Goal: Task Accomplishment & Management: Manage account settings

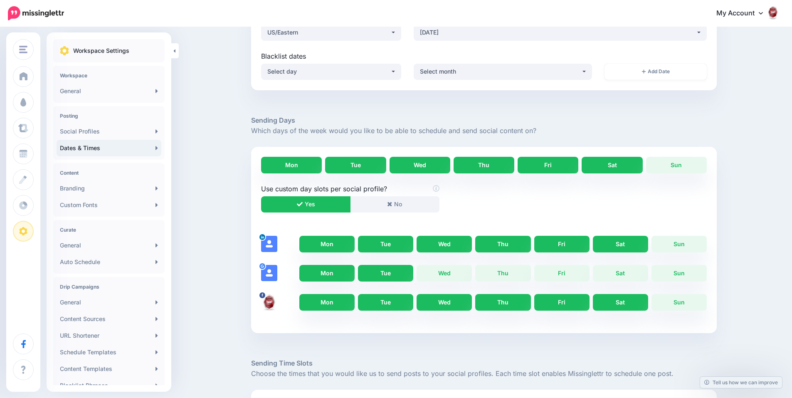
scroll to position [83, 0]
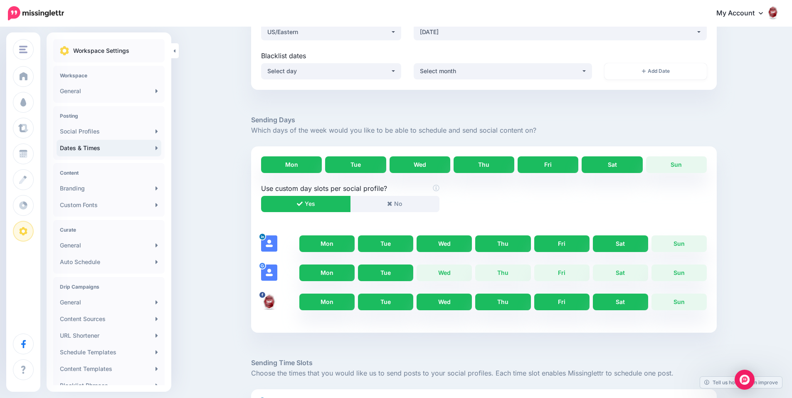
click at [404, 270] on link "Tue" at bounding box center [385, 272] width 55 height 17
click at [350, 274] on link "Mon" at bounding box center [326, 272] width 55 height 17
click at [398, 240] on link "Tue" at bounding box center [385, 243] width 55 height 17
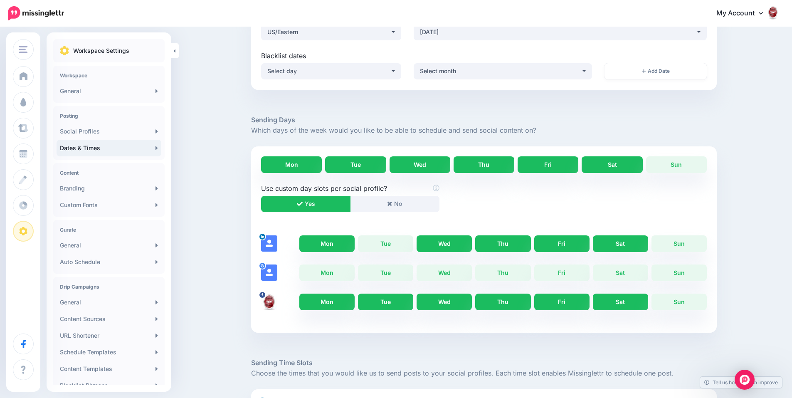
click at [505, 242] on link "Thu" at bounding box center [502, 243] width 55 height 17
click at [607, 244] on link "Sat" at bounding box center [620, 243] width 55 height 17
click at [337, 301] on link "Mon" at bounding box center [326, 302] width 55 height 17
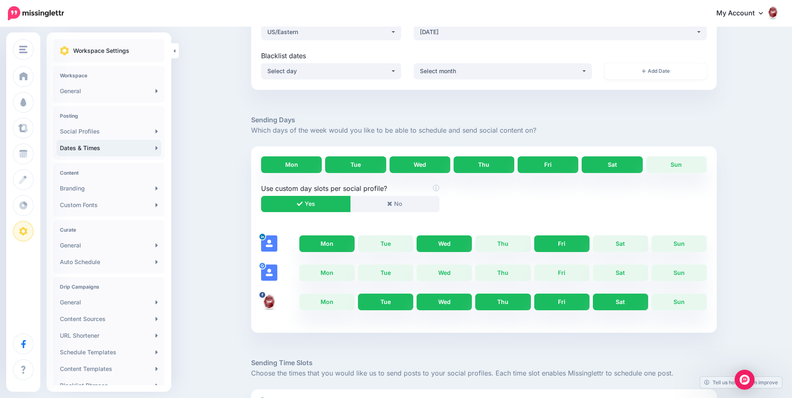
click at [440, 300] on link "Wed" at bounding box center [444, 302] width 55 height 17
click at [559, 298] on link "Fri" at bounding box center [561, 302] width 55 height 17
click at [577, 302] on link "Fri" at bounding box center [561, 302] width 55 height 17
click at [572, 306] on link "Fri" at bounding box center [561, 302] width 55 height 17
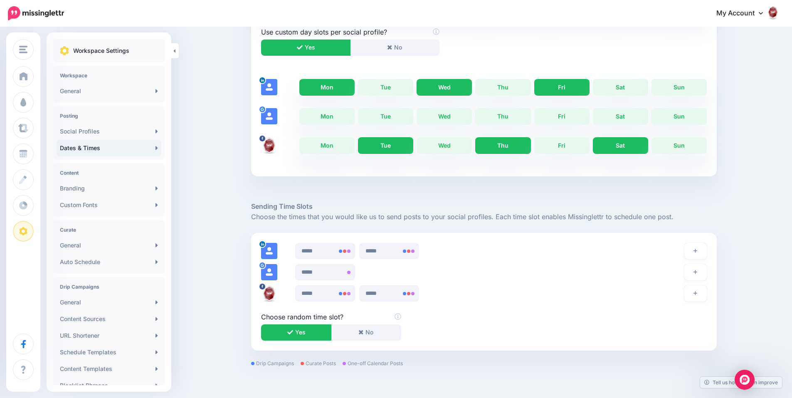
scroll to position [249, 0]
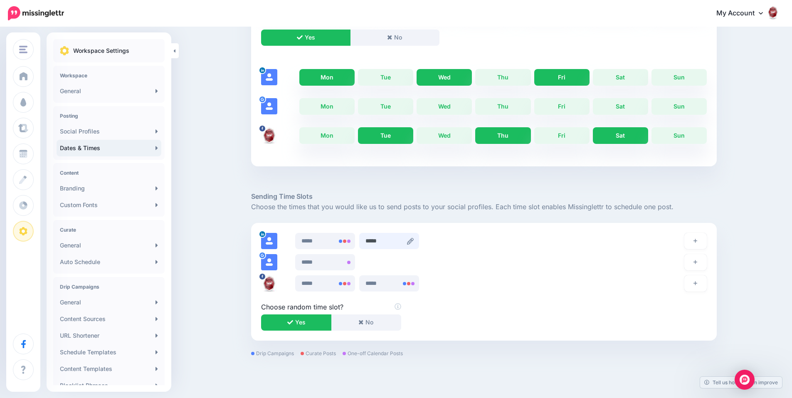
click at [409, 241] on input "*****" at bounding box center [389, 241] width 60 height 16
type input "*****"
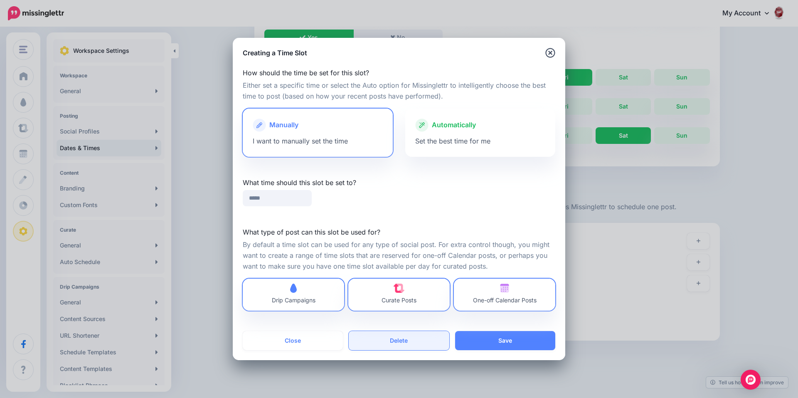
click at [398, 336] on button "Delete" at bounding box center [399, 340] width 100 height 19
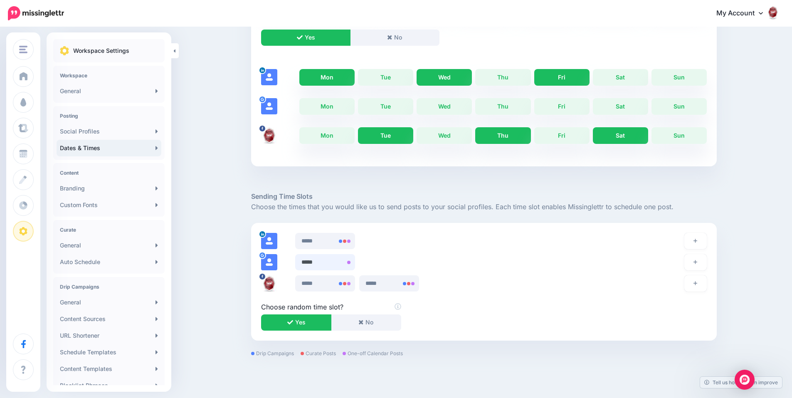
click at [353, 260] on div "*****" at bounding box center [484, 282] width 466 height 118
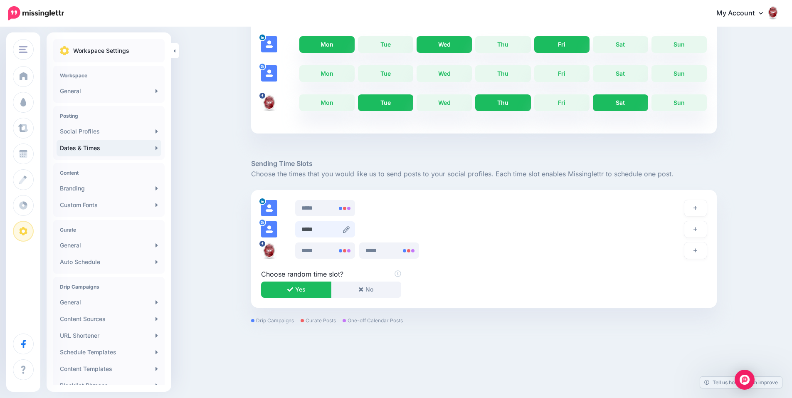
click at [351, 233] on input "*****" at bounding box center [325, 229] width 60 height 16
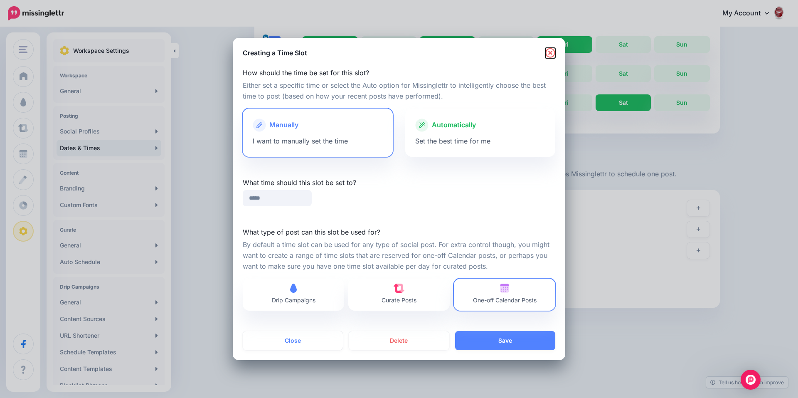
click at [550, 54] on icon "button" at bounding box center [551, 53] width 10 height 10
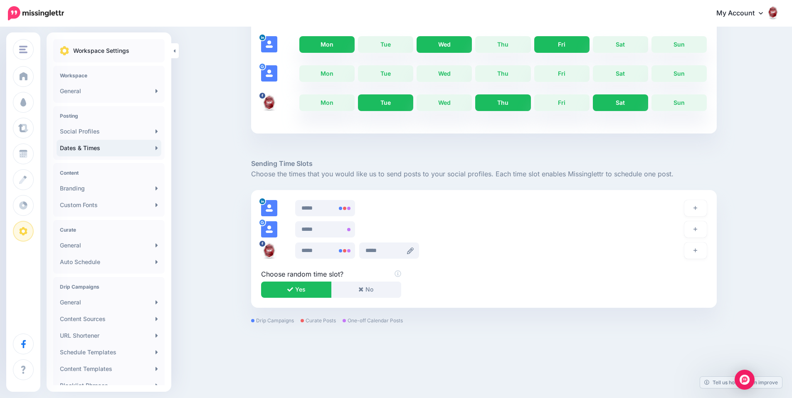
click at [412, 254] on icon at bounding box center [410, 250] width 7 height 7
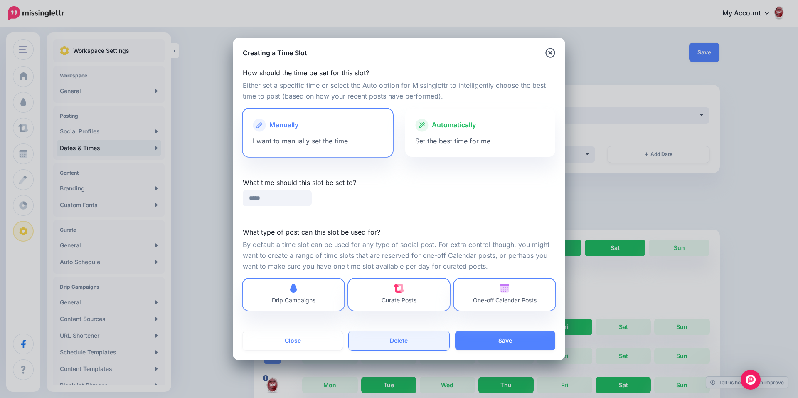
click at [405, 338] on button "Delete" at bounding box center [399, 340] width 100 height 19
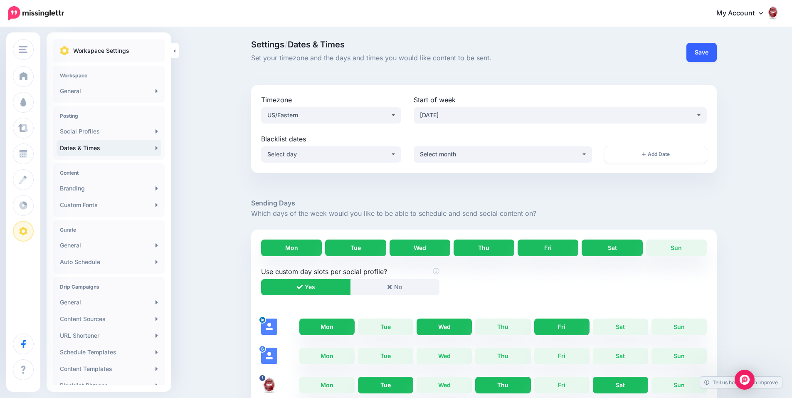
click at [698, 57] on button "Save" at bounding box center [702, 52] width 30 height 19
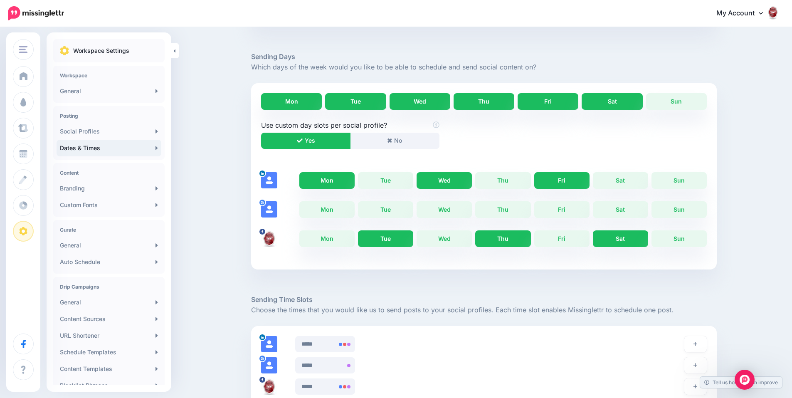
scroll to position [166, 0]
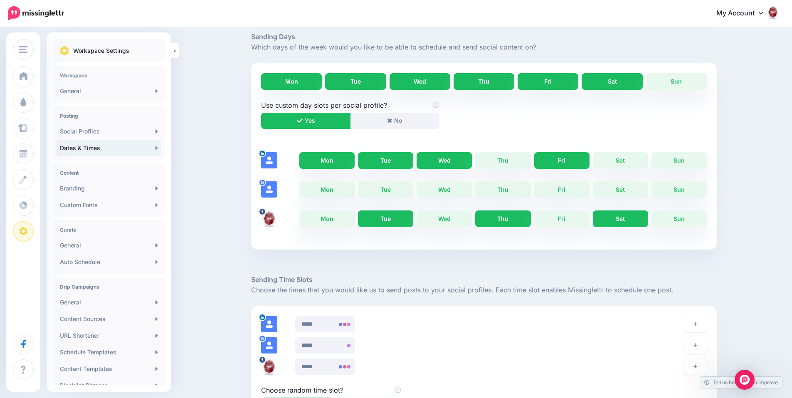
click at [402, 163] on link "Tue" at bounding box center [385, 160] width 55 height 17
click at [501, 163] on link "Thu" at bounding box center [502, 160] width 55 height 17
click at [616, 161] on link "Sat" at bounding box center [620, 160] width 55 height 17
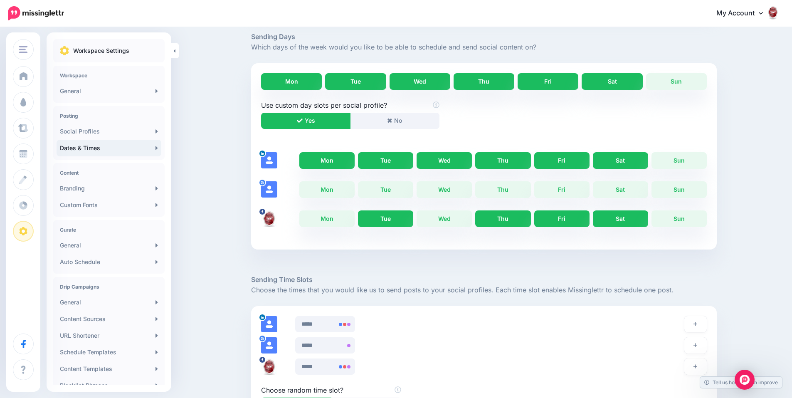
click at [566, 218] on link "Fri" at bounding box center [561, 218] width 55 height 17
click at [436, 221] on link "Wed" at bounding box center [444, 218] width 55 height 17
click at [343, 221] on link "Mon" at bounding box center [326, 218] width 55 height 17
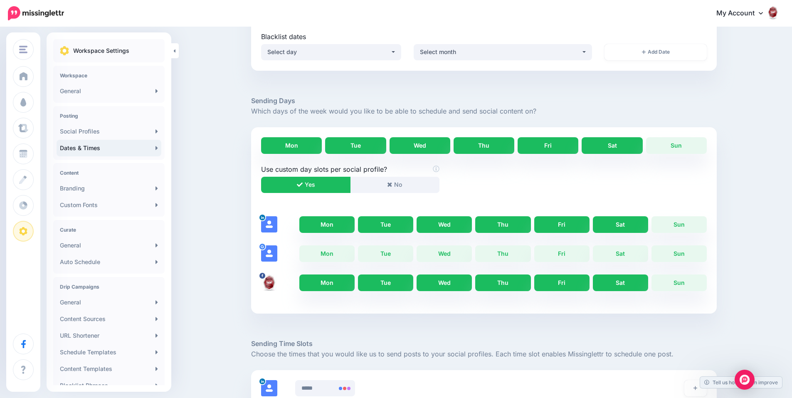
scroll to position [0, 0]
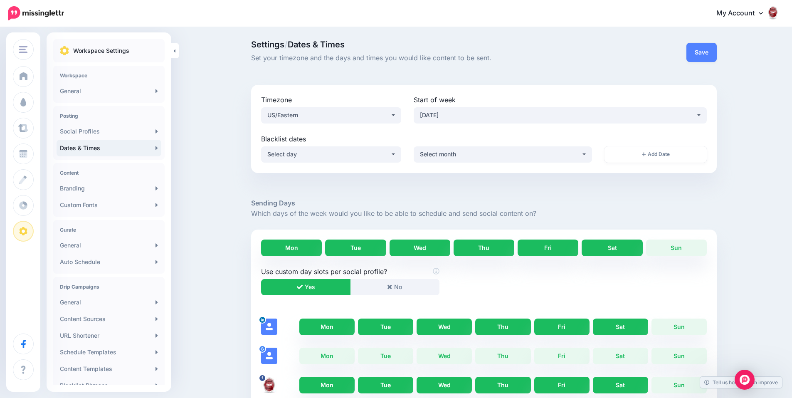
click at [689, 54] on div "Save" at bounding box center [699, 52] width 35 height 23
click at [697, 52] on button "Save" at bounding box center [702, 52] width 30 height 19
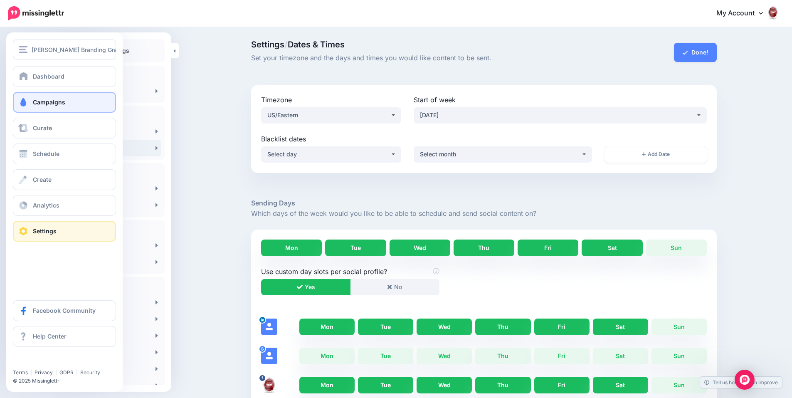
click at [33, 101] on span "Campaigns" at bounding box center [49, 102] width 32 height 7
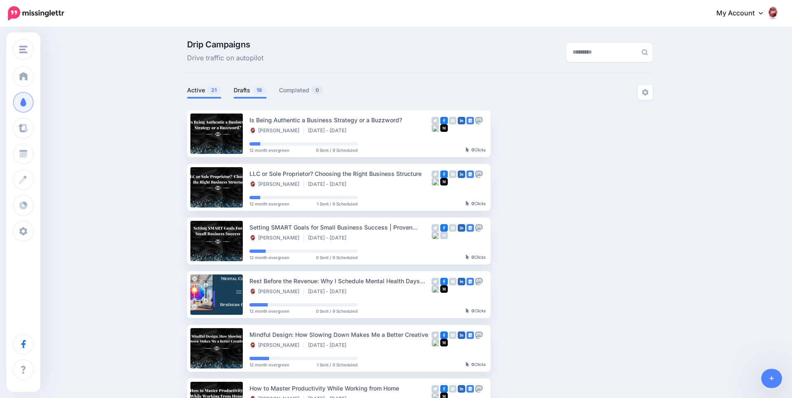
click at [251, 89] on link "Drafts 19" at bounding box center [250, 90] width 33 height 10
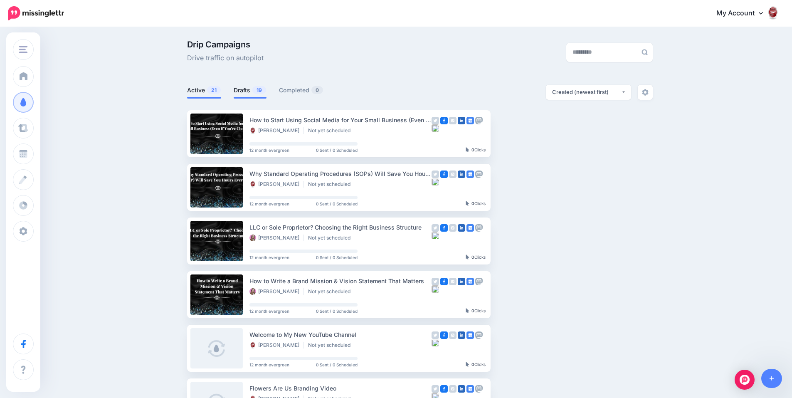
click at [202, 86] on link "Active 21" at bounding box center [204, 90] width 34 height 10
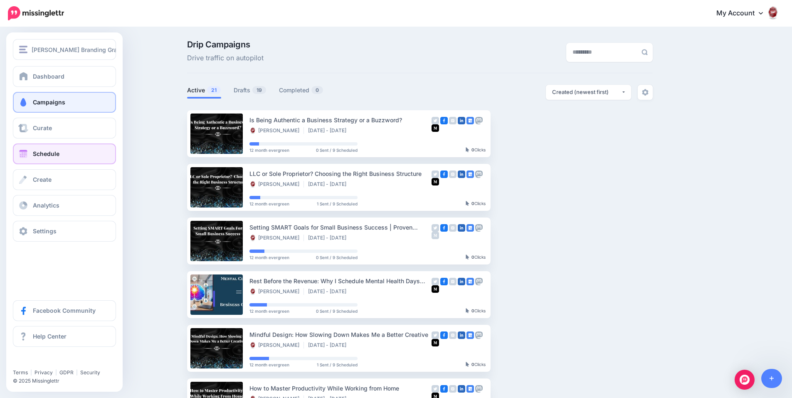
click at [57, 152] on span "Schedule" at bounding box center [46, 153] width 27 height 7
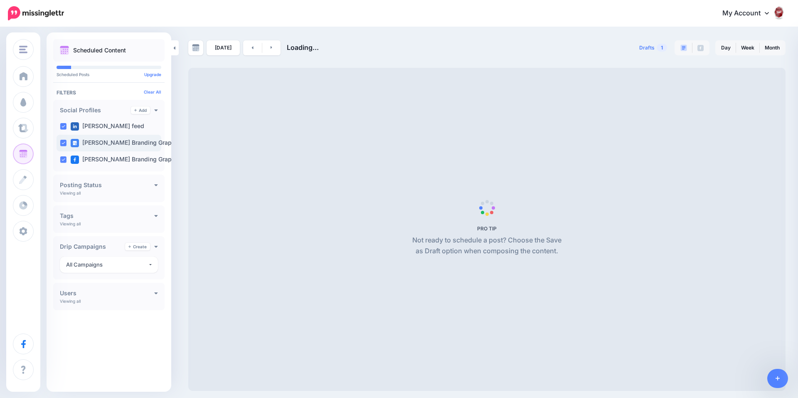
click at [65, 142] on ins at bounding box center [63, 143] width 7 height 7
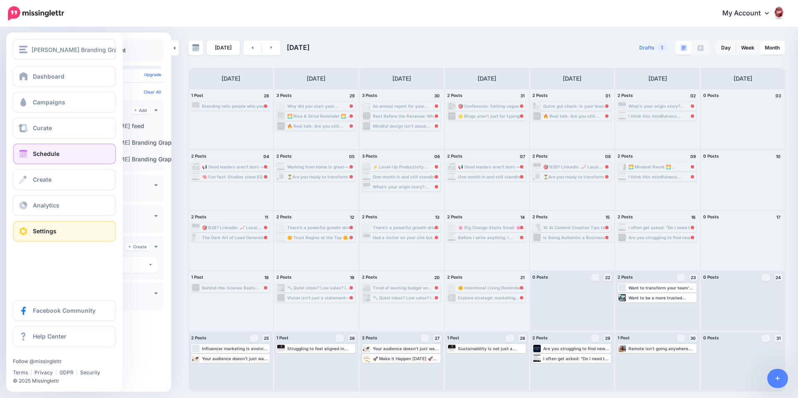
click at [29, 230] on link "Settings" at bounding box center [64, 231] width 103 height 21
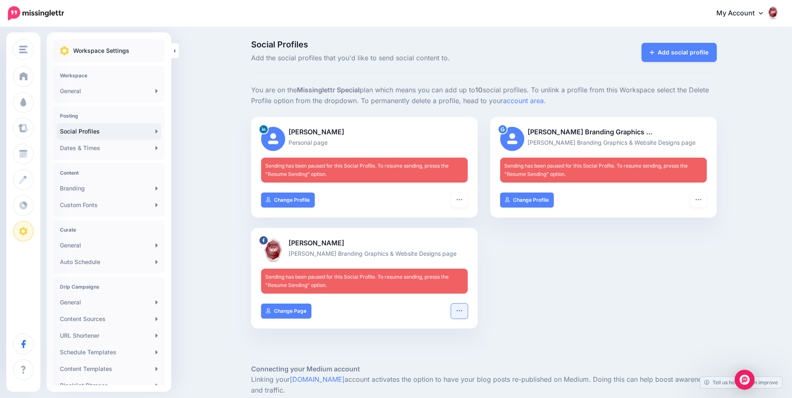
click at [467, 310] on button "button" at bounding box center [459, 311] width 17 height 15
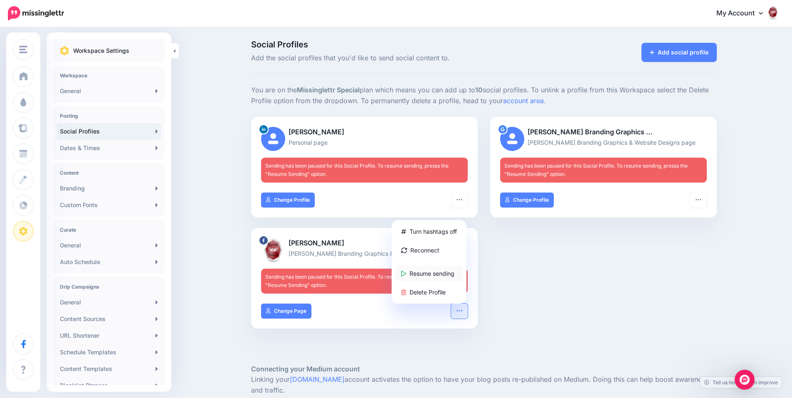
click at [446, 272] on link "Resume sending" at bounding box center [429, 273] width 68 height 16
click at [467, 198] on button "button" at bounding box center [459, 200] width 17 height 15
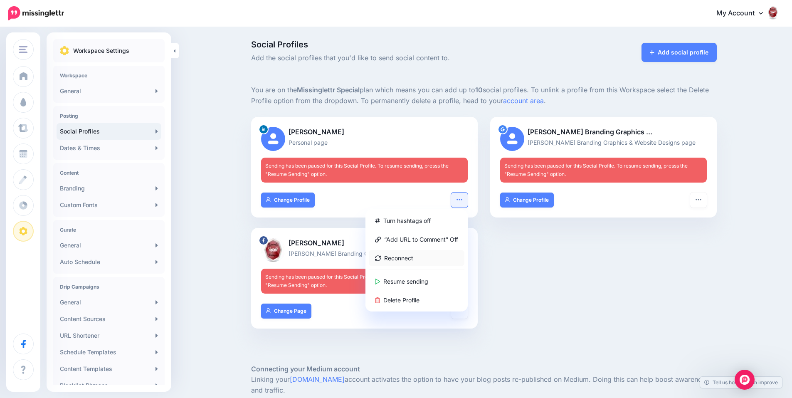
click at [405, 257] on link "Reconnect" at bounding box center [417, 258] width 96 height 16
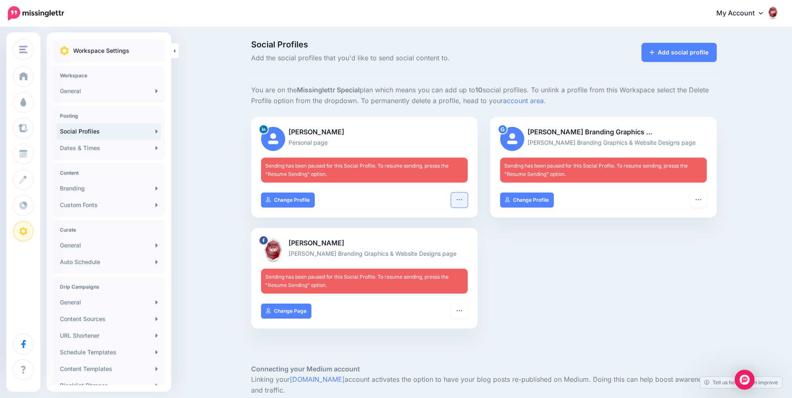
click at [459, 200] on icon "button" at bounding box center [459, 199] width 7 height 7
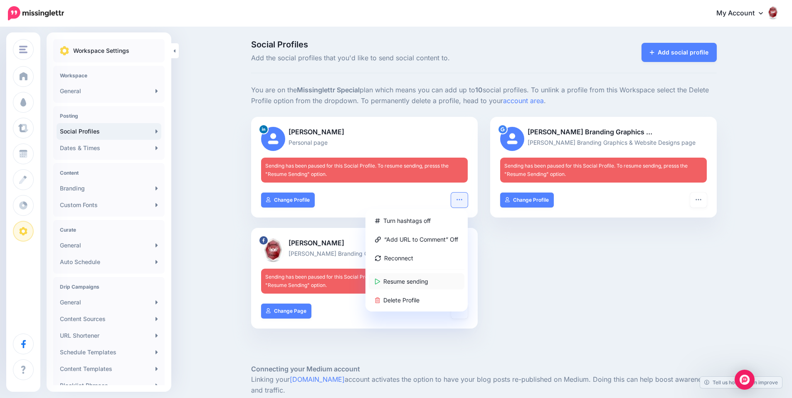
click at [428, 277] on link "Resume sending" at bounding box center [417, 281] width 96 height 16
click at [526, 262] on div "Holley Jacobs Personal page Sending has been paused for this Social Profile. To…" at bounding box center [484, 228] width 478 height 222
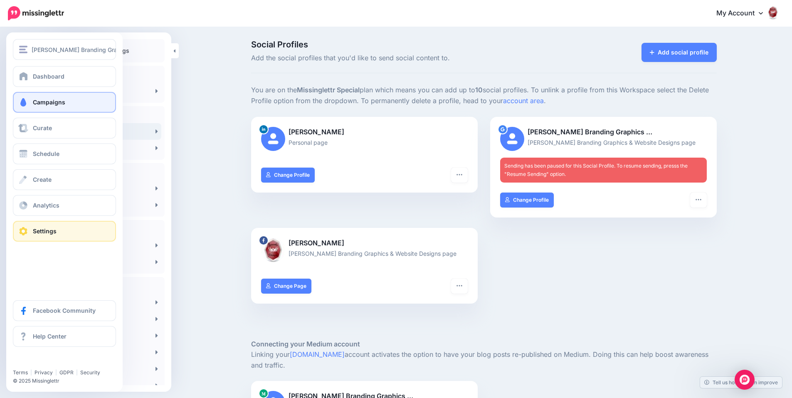
click at [34, 107] on link "Campaigns" at bounding box center [64, 102] width 103 height 21
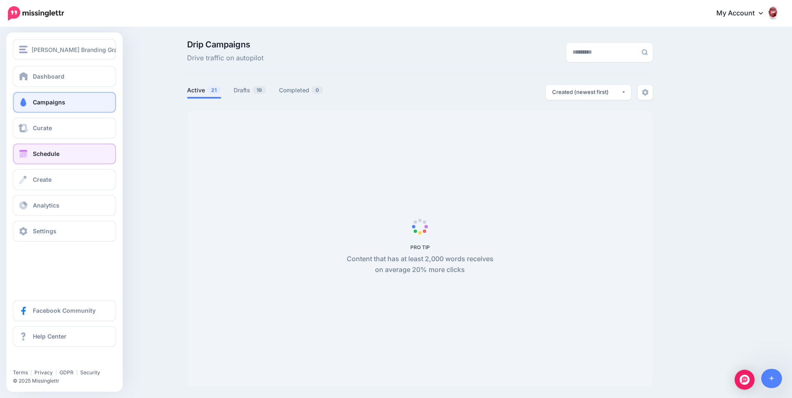
click at [42, 147] on link "Schedule" at bounding box center [64, 153] width 103 height 21
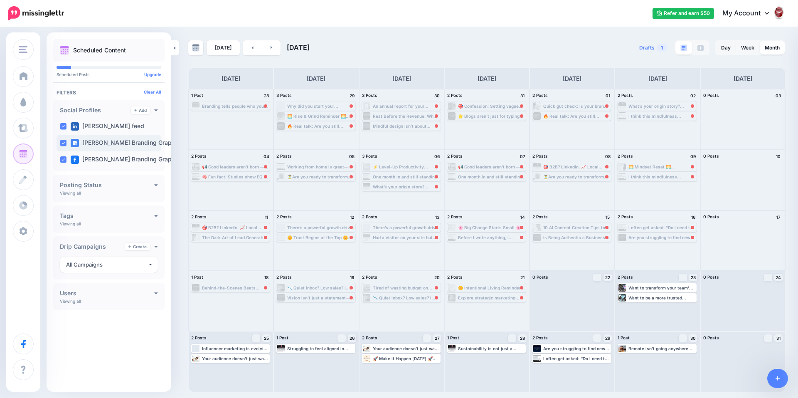
click at [141, 146] on label "Jacobs Branding Graphi…" at bounding box center [126, 143] width 111 height 8
click at [264, 48] on link at bounding box center [271, 47] width 19 height 15
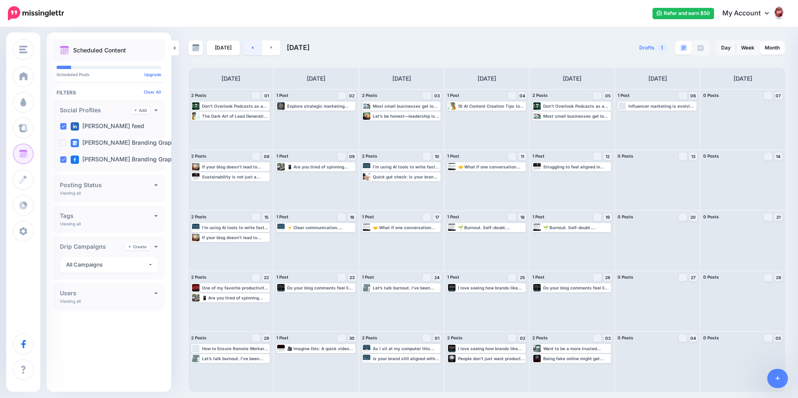
click at [247, 51] on link at bounding box center [252, 47] width 19 height 15
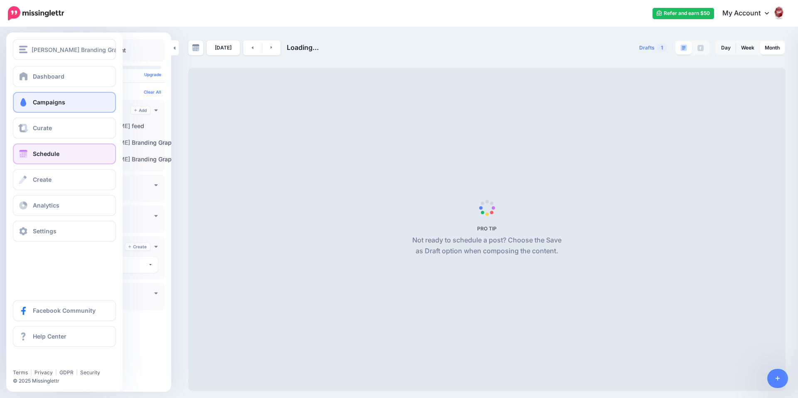
click at [33, 105] on span "Campaigns" at bounding box center [49, 102] width 32 height 7
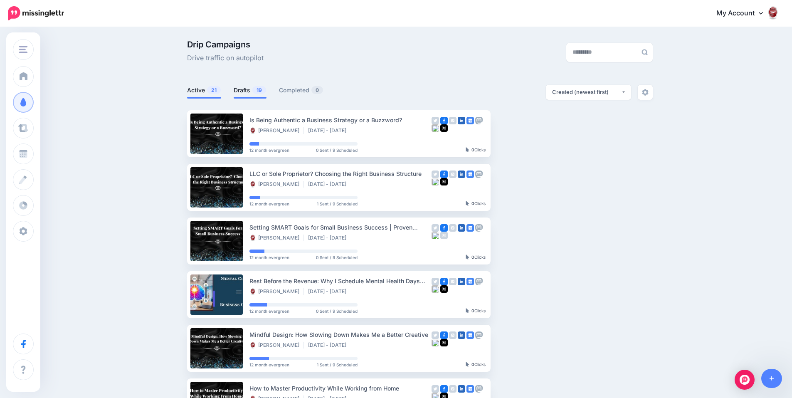
click at [246, 90] on link "Drafts 19" at bounding box center [250, 90] width 33 height 10
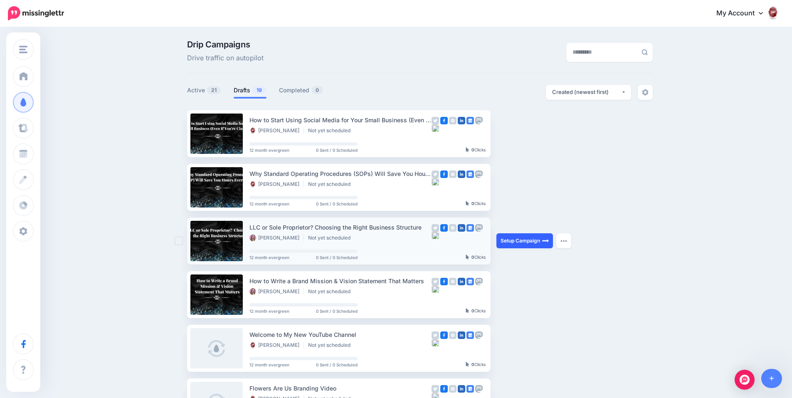
click at [535, 238] on link "Setup Campaign" at bounding box center [524, 240] width 57 height 15
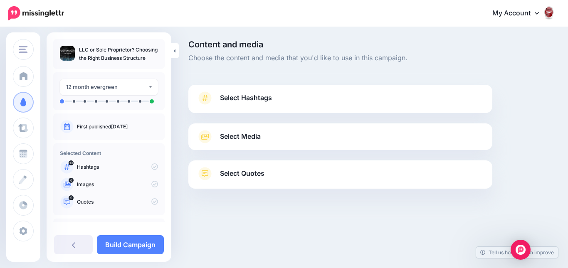
click at [214, 108] on link "Select Hashtags" at bounding box center [340, 102] width 287 height 22
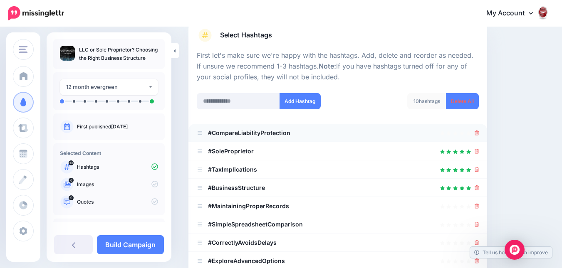
scroll to position [83, 0]
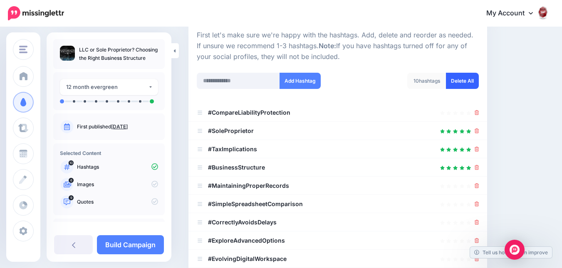
click at [472, 84] on link "Delete All" at bounding box center [462, 81] width 33 height 16
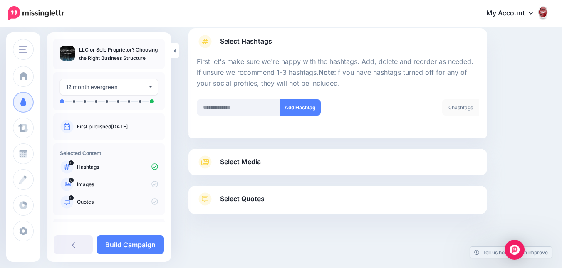
click at [256, 161] on span "Select Media" at bounding box center [240, 161] width 41 height 11
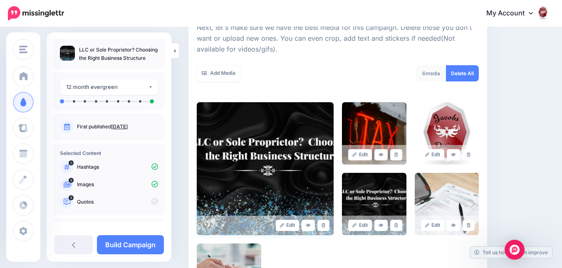
scroll to position [140, 0]
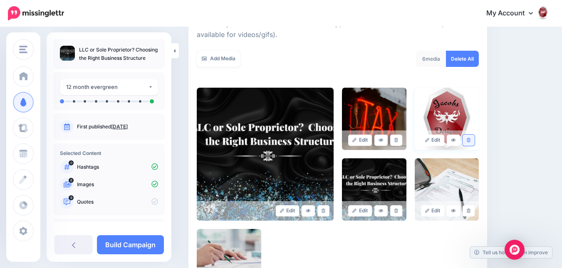
click at [470, 140] on icon at bounding box center [469, 140] width 4 height 5
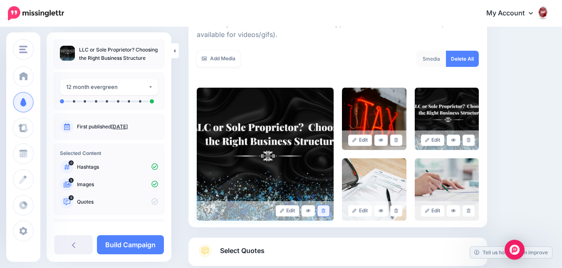
click at [325, 211] on icon at bounding box center [323, 211] width 4 height 5
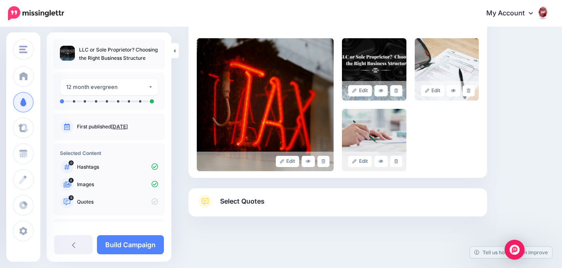
scroll to position [192, 0]
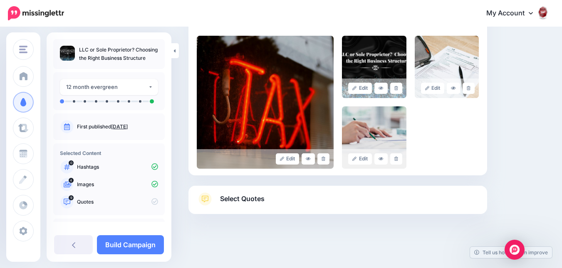
click at [422, 194] on link "Select Quotes" at bounding box center [338, 204] width 282 height 22
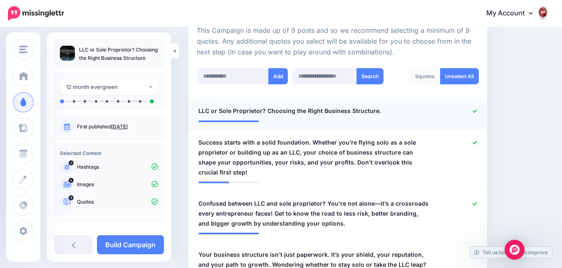
click at [477, 111] on div at bounding box center [459, 111] width 49 height 10
click at [477, 143] on icon at bounding box center [474, 143] width 5 height 5
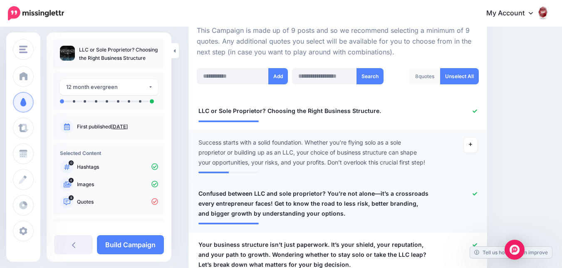
click at [480, 204] on div at bounding box center [459, 204] width 49 height 30
click at [477, 193] on icon at bounding box center [474, 194] width 5 height 5
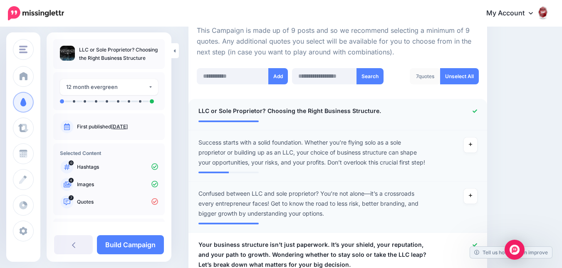
click at [477, 109] on icon at bounding box center [474, 111] width 5 height 5
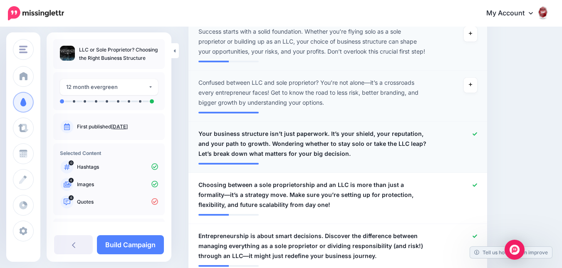
scroll to position [316, 0]
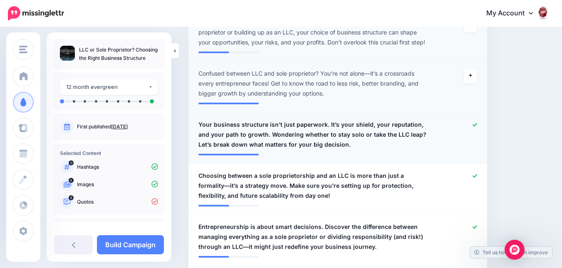
click at [477, 126] on icon at bounding box center [474, 125] width 5 height 5
click at [477, 176] on icon at bounding box center [474, 176] width 5 height 5
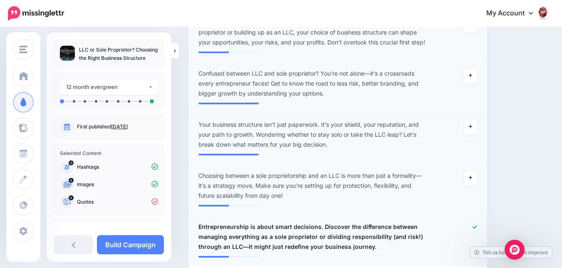
click at [477, 227] on icon at bounding box center [474, 227] width 5 height 5
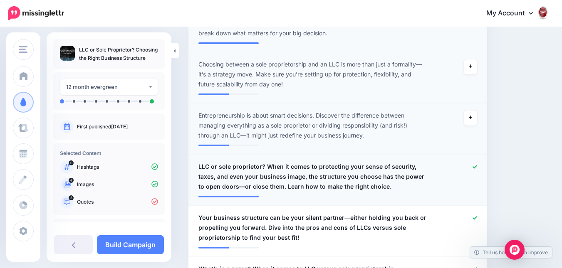
scroll to position [441, 0]
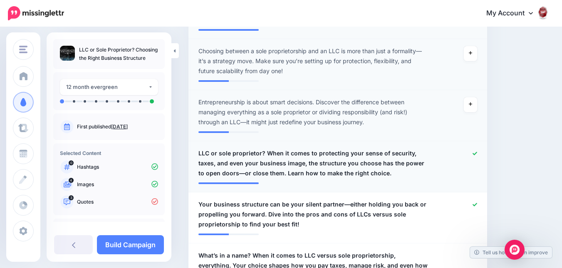
click at [477, 155] on icon at bounding box center [474, 153] width 5 height 5
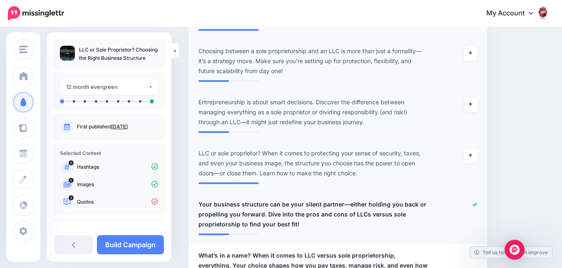
click at [482, 203] on div at bounding box center [459, 215] width 49 height 30
click at [477, 203] on icon at bounding box center [474, 204] width 5 height 3
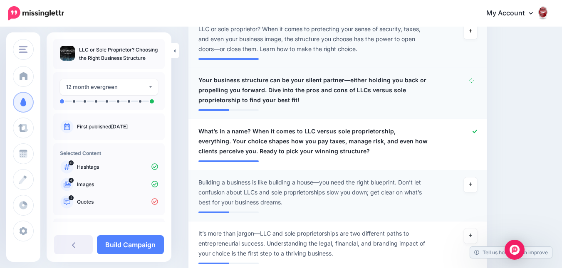
scroll to position [566, 0]
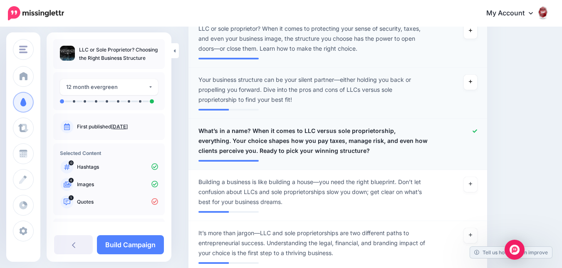
click at [477, 131] on icon at bounding box center [474, 131] width 5 height 5
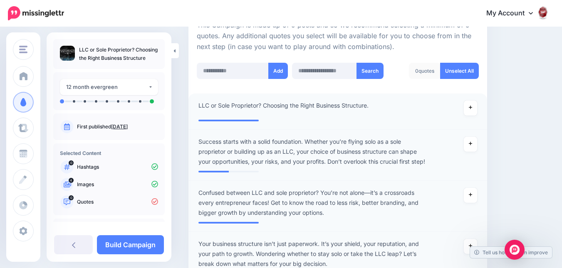
scroll to position [150, 0]
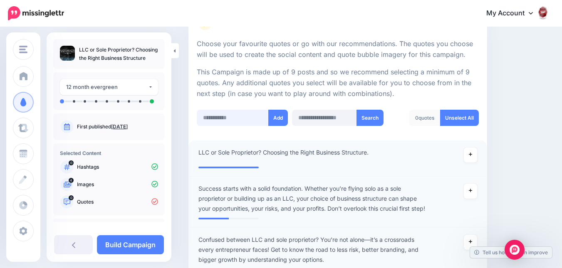
click at [205, 119] on input "text" at bounding box center [233, 118] width 72 height 16
paste input "**********"
type input "**********"
click at [275, 122] on button "Add" at bounding box center [280, 118] width 20 height 16
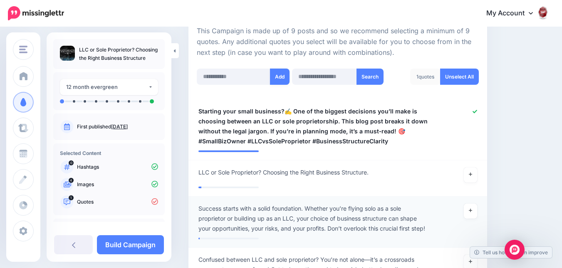
scroll to position [165, 0]
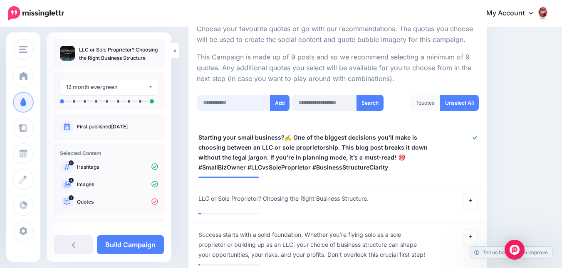
click at [247, 103] on input "text" at bounding box center [234, 103] width 74 height 16
paste input "**********"
type input "**********"
click at [275, 106] on button "Add" at bounding box center [280, 103] width 20 height 16
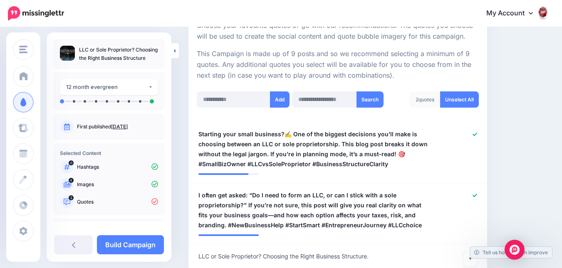
scroll to position [166, 0]
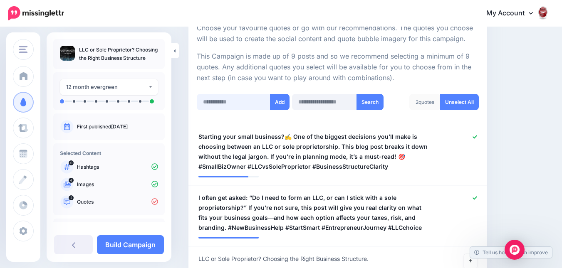
click at [249, 104] on input "text" at bounding box center [234, 102] width 74 height 16
paste input "**********"
type input "**********"
click at [282, 104] on button "Add" at bounding box center [280, 102] width 20 height 16
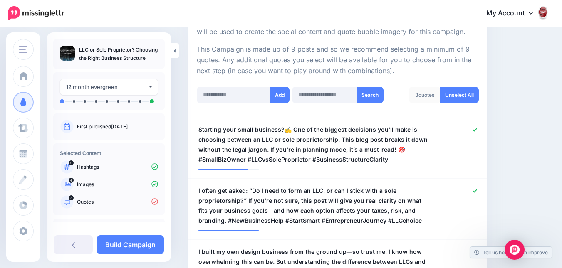
scroll to position [166, 0]
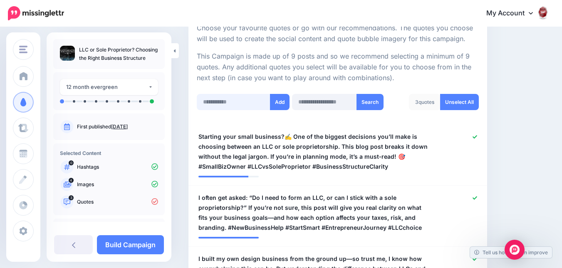
click at [228, 95] on input "text" at bounding box center [234, 102] width 74 height 16
paste input "**********"
type input "**********"
click at [275, 105] on button "Add" at bounding box center [280, 102] width 20 height 16
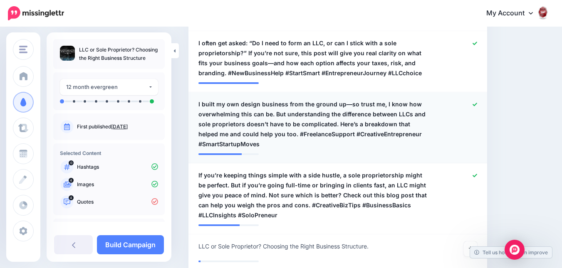
scroll to position [207, 0]
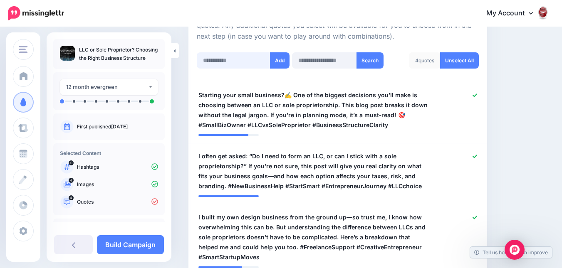
click at [227, 59] on input "text" at bounding box center [234, 60] width 74 height 16
paste input "**********"
type input "**********"
click at [275, 62] on button "Add" at bounding box center [280, 60] width 20 height 16
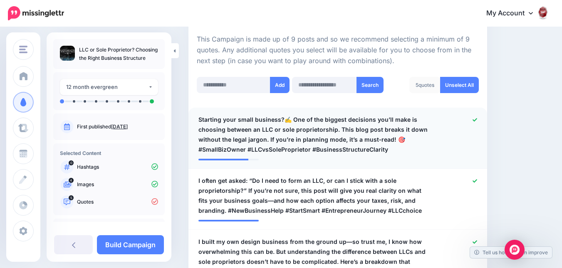
scroll to position [124, 0]
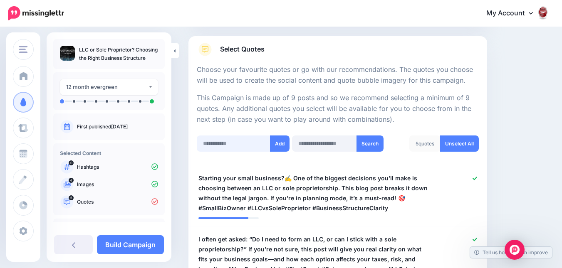
click at [249, 137] on input "text" at bounding box center [234, 144] width 74 height 16
paste input "**********"
type input "**********"
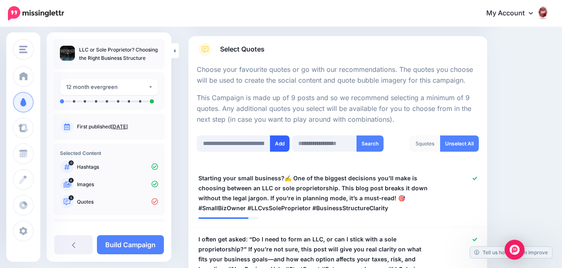
click at [279, 147] on button "Add" at bounding box center [280, 144] width 20 height 16
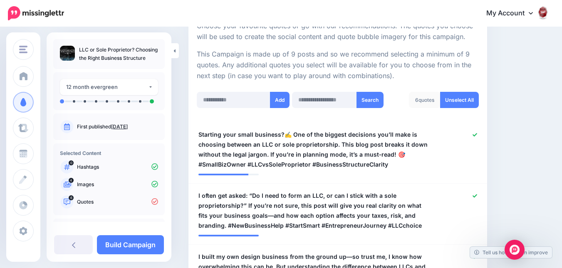
scroll to position [124, 0]
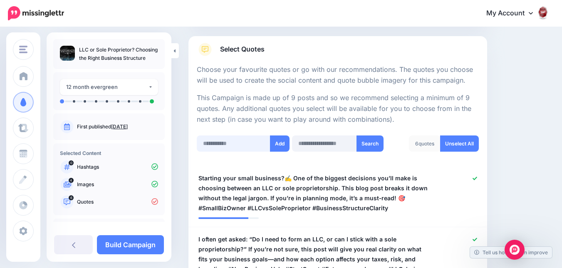
click at [215, 143] on input "text" at bounding box center [234, 144] width 74 height 16
paste input "**********"
type input "**********"
click at [280, 147] on button "Add" at bounding box center [280, 144] width 20 height 16
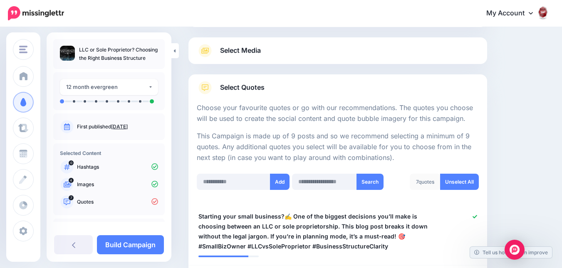
scroll to position [83, 0]
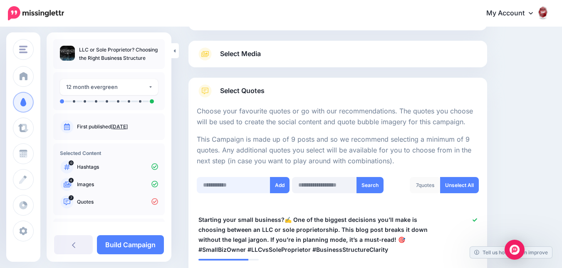
click at [238, 185] on input "text" at bounding box center [234, 185] width 74 height 16
paste input "**********"
type input "**********"
click at [277, 186] on button "Add" at bounding box center [280, 185] width 20 height 16
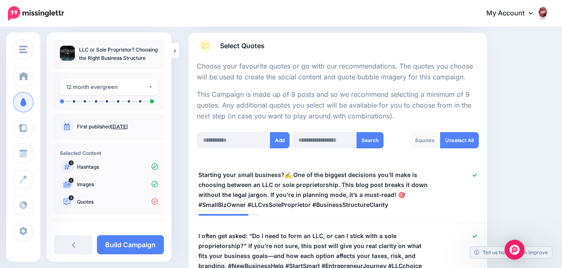
scroll to position [124, 0]
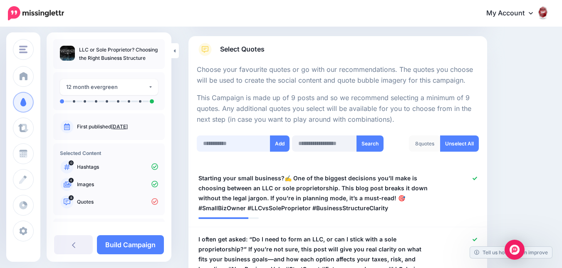
click at [247, 144] on input "text" at bounding box center [234, 144] width 74 height 16
paste input "**********"
type input "**********"
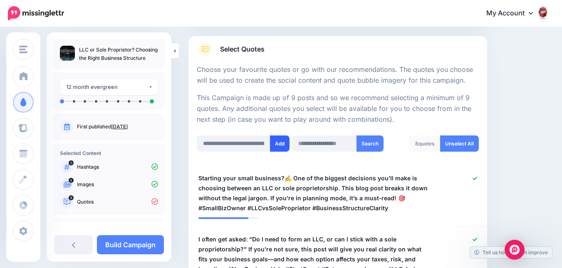
click at [279, 147] on button "Add" at bounding box center [280, 144] width 20 height 16
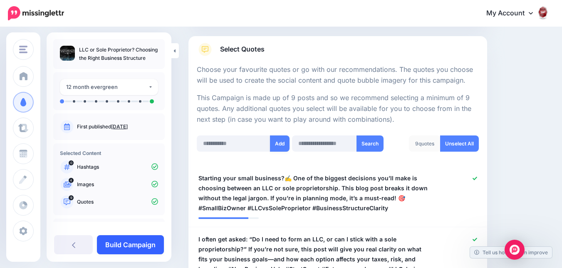
scroll to position [291, 0]
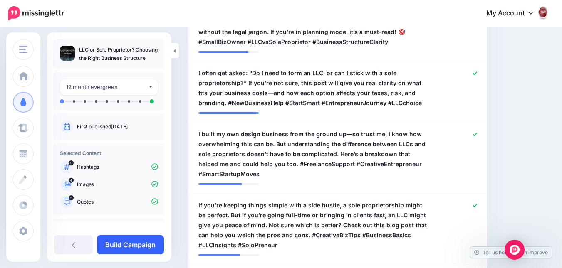
click at [143, 247] on link "Build Campaign" at bounding box center [130, 244] width 67 height 19
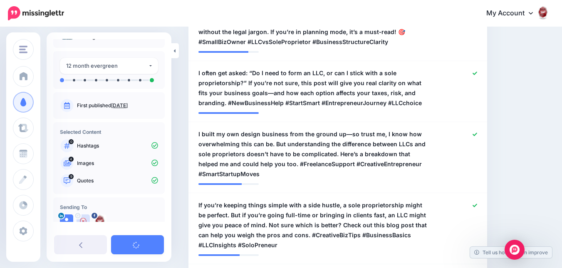
scroll to position [41, 0]
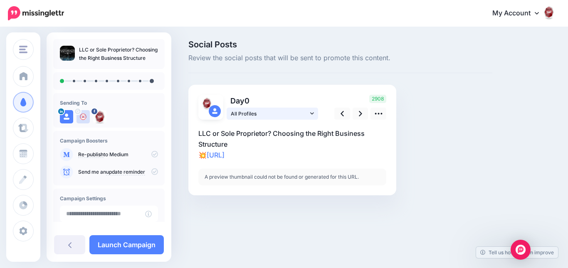
click at [318, 116] on link "All Profiles" at bounding box center [272, 114] width 91 height 12
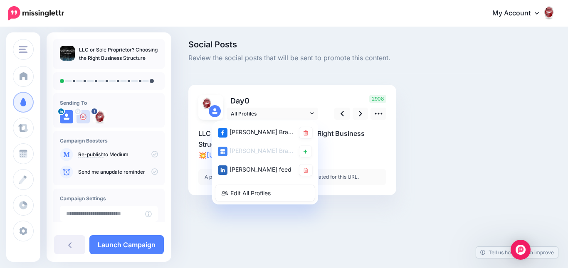
click at [324, 128] on div "💥" at bounding box center [292, 153] width 188 height 66
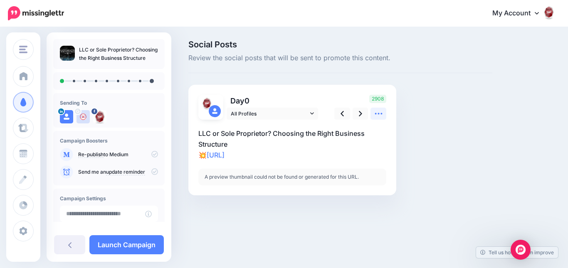
click at [379, 117] on icon at bounding box center [378, 113] width 9 height 9
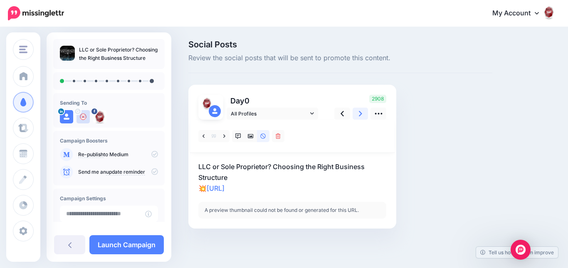
click at [359, 116] on icon at bounding box center [360, 113] width 3 height 9
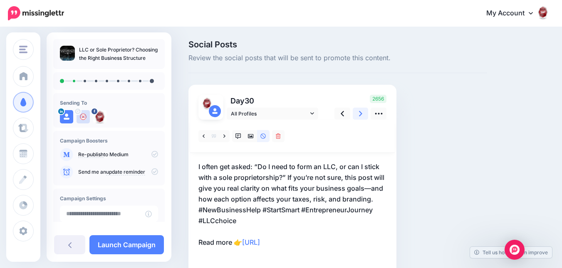
click at [359, 116] on icon at bounding box center [360, 113] width 3 height 5
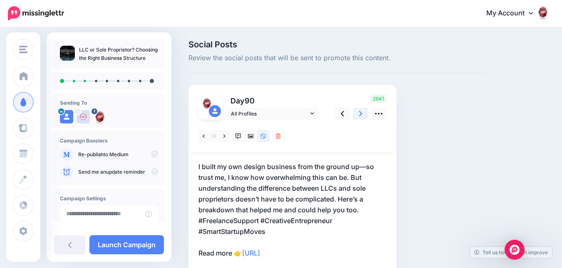
click at [359, 116] on icon at bounding box center [360, 113] width 3 height 5
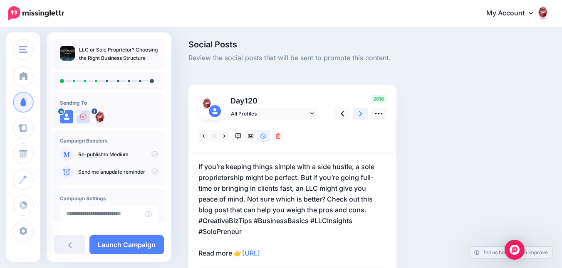
click at [359, 116] on icon at bounding box center [360, 113] width 3 height 5
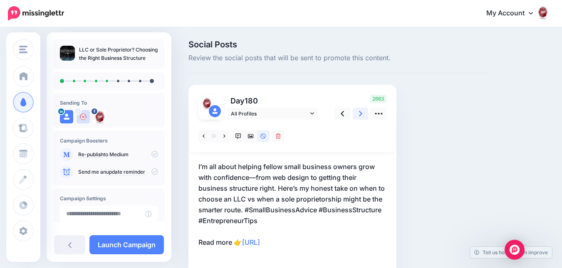
click at [359, 116] on icon at bounding box center [360, 113] width 3 height 5
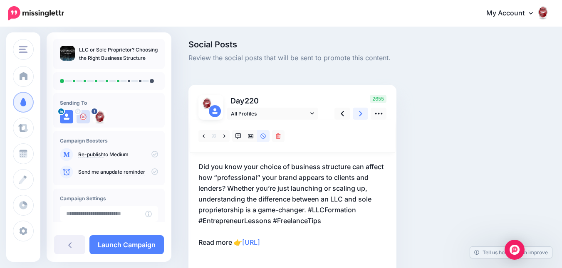
click at [359, 116] on icon at bounding box center [360, 113] width 3 height 5
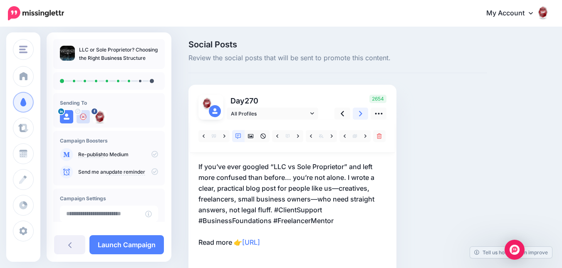
click at [359, 116] on icon at bounding box center [360, 113] width 3 height 5
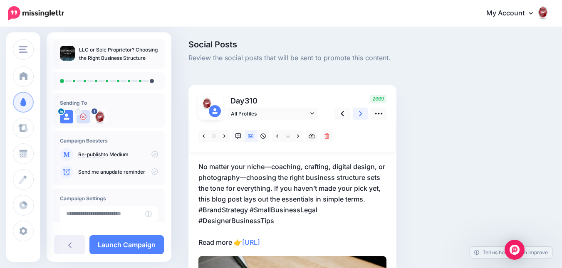
click at [359, 116] on icon at bounding box center [360, 113] width 3 height 5
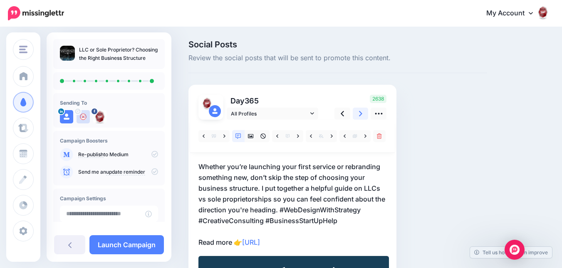
click at [359, 116] on icon at bounding box center [360, 113] width 3 height 5
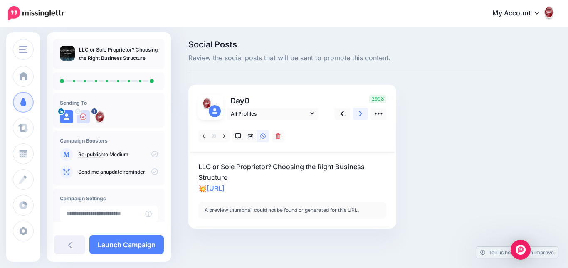
click at [359, 116] on icon at bounding box center [360, 113] width 3 height 9
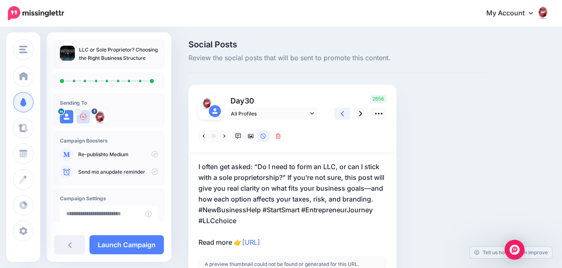
click at [343, 117] on icon at bounding box center [342, 113] width 3 height 9
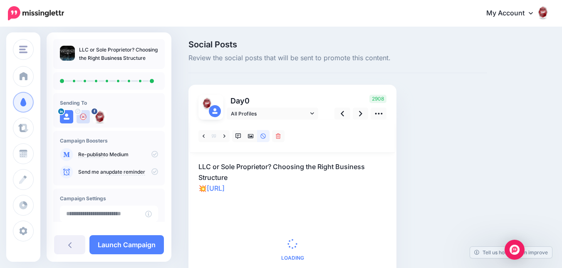
click at [264, 180] on p "LLC or Sole Proprietor? Choosing the Right Business Structure 💥 [URL]" at bounding box center [292, 177] width 188 height 32
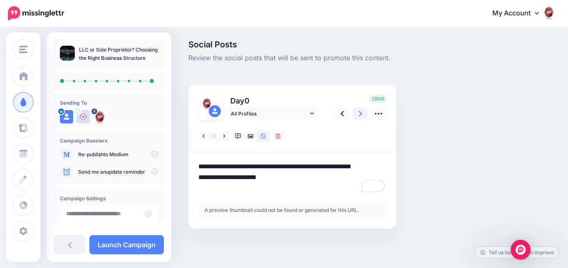
click at [358, 113] on link at bounding box center [361, 114] width 16 height 12
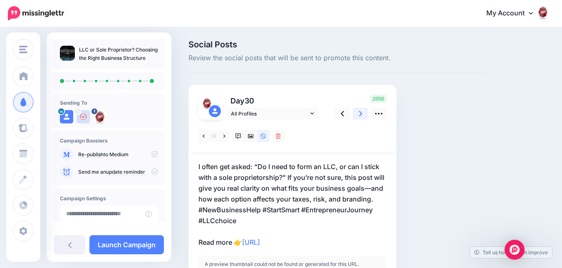
click at [363, 119] on link at bounding box center [361, 114] width 16 height 12
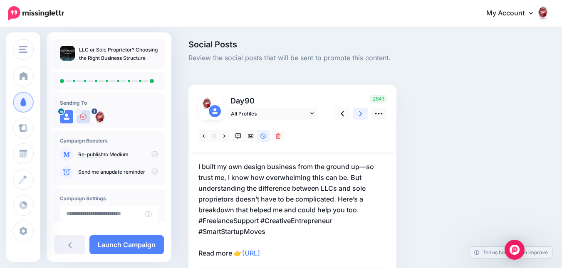
click at [361, 115] on icon at bounding box center [360, 113] width 3 height 5
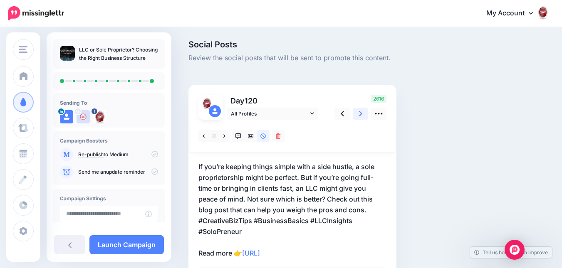
click at [365, 113] on link at bounding box center [361, 114] width 16 height 12
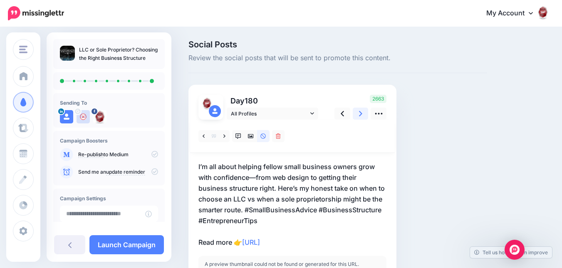
click at [359, 115] on icon at bounding box center [360, 113] width 3 height 9
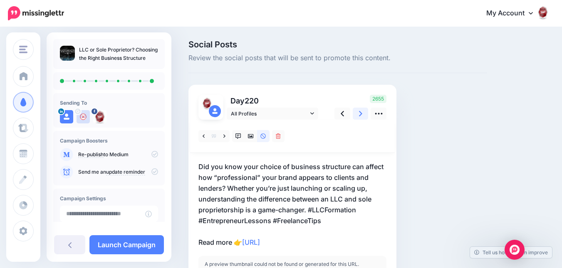
click at [363, 117] on link at bounding box center [361, 114] width 16 height 12
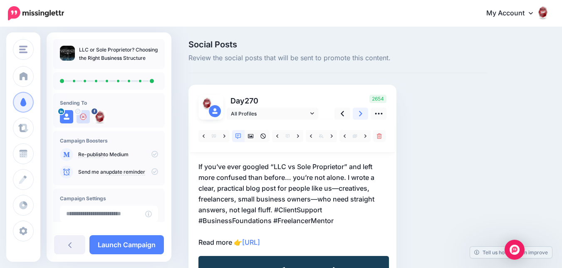
click at [363, 114] on link at bounding box center [361, 114] width 16 height 12
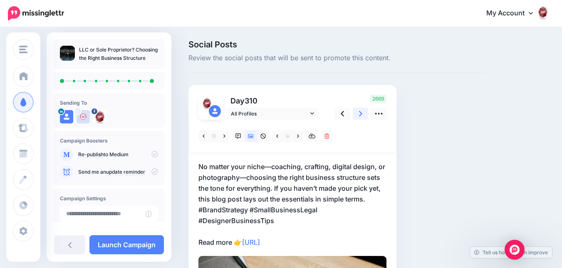
click at [360, 113] on icon at bounding box center [360, 113] width 3 height 9
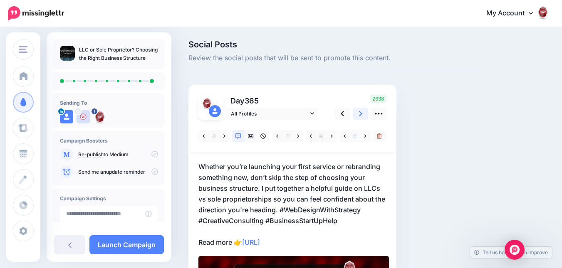
click at [362, 118] on link at bounding box center [361, 114] width 16 height 12
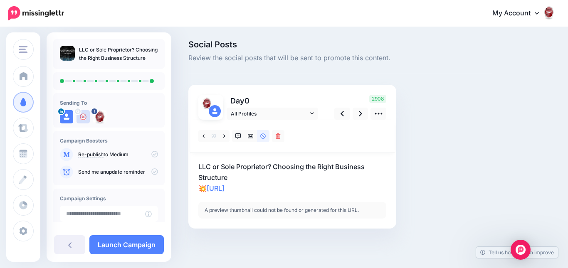
click at [244, 175] on p "LLC or Sole Proprietor? Choosing the Right Business Structure 💥 [URL]" at bounding box center [292, 177] width 188 height 32
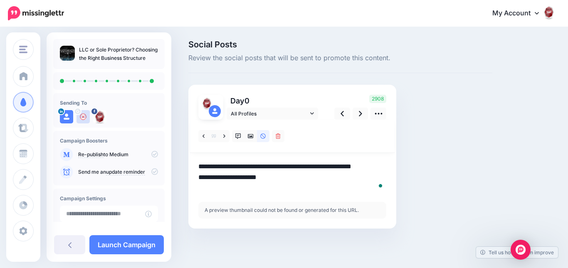
click at [244, 175] on textarea "**********" at bounding box center [292, 177] width 188 height 32
drag, startPoint x: 241, startPoint y: 175, endPoint x: 198, endPoint y: 166, distance: 43.8
click at [198, 166] on div "Day 0 All Profiles" at bounding box center [292, 157] width 208 height 144
paste textarea "**********"
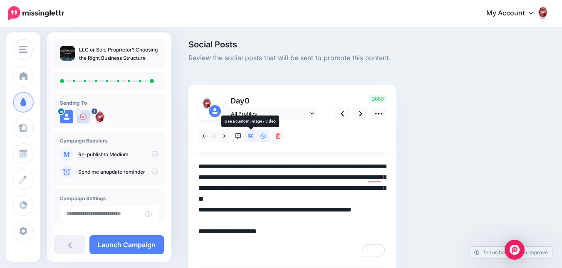
type textarea "**********"
click at [248, 138] on icon at bounding box center [251, 136] width 6 height 6
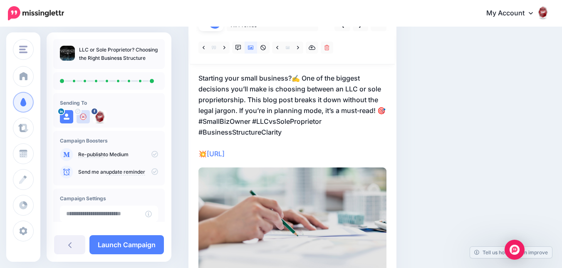
scroll to position [47, 0]
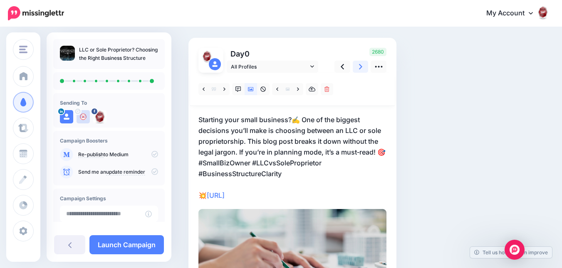
click at [360, 70] on icon at bounding box center [360, 66] width 3 height 9
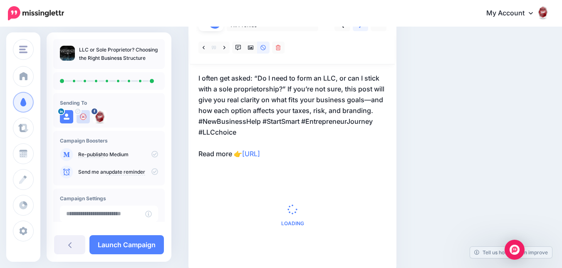
scroll to position [52, 0]
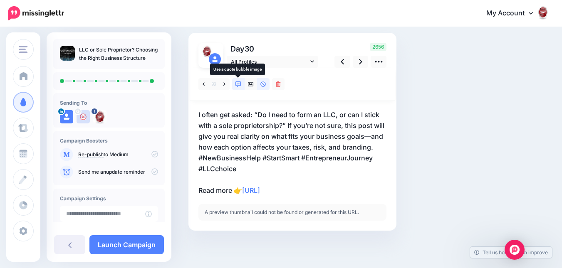
click at [241, 79] on link at bounding box center [238, 84] width 12 height 12
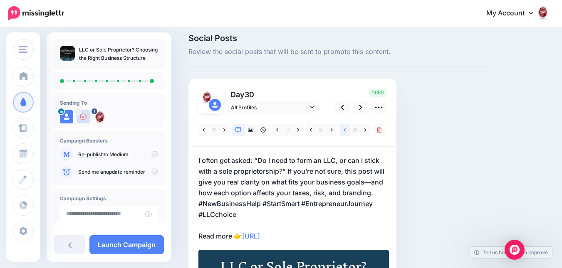
scroll to position [0, 0]
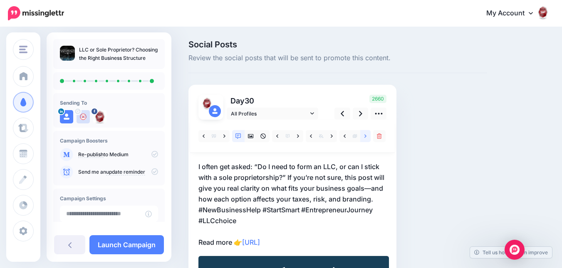
click at [365, 138] on icon at bounding box center [365, 136] width 2 height 6
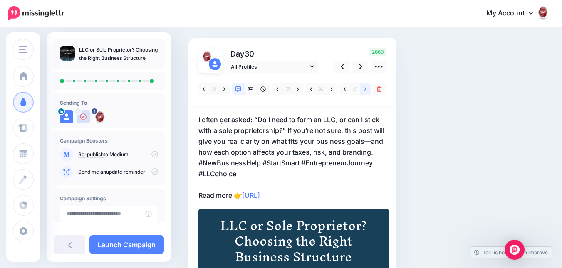
scroll to position [42, 0]
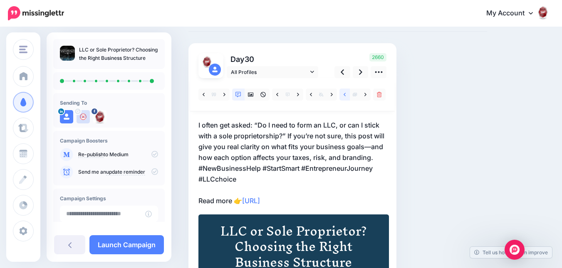
click at [347, 96] on link at bounding box center [344, 95] width 10 height 12
click at [358, 67] on link at bounding box center [361, 72] width 16 height 12
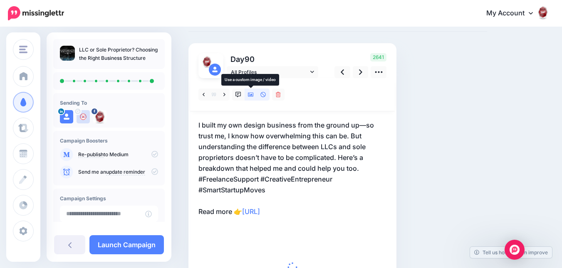
click at [252, 98] on link at bounding box center [250, 95] width 12 height 12
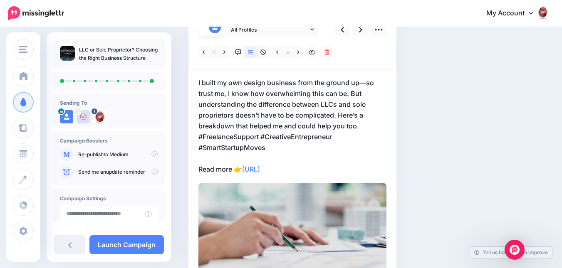
scroll to position [83, 0]
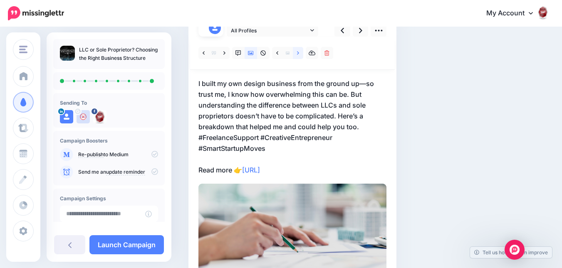
click at [300, 56] on link at bounding box center [298, 53] width 10 height 12
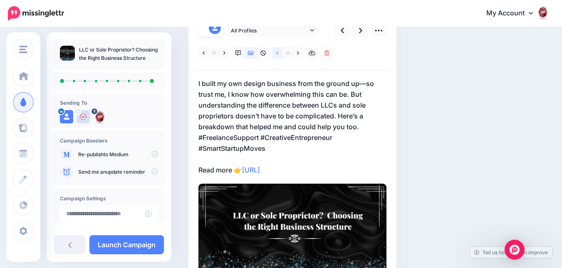
click at [276, 52] on icon at bounding box center [277, 53] width 2 height 6
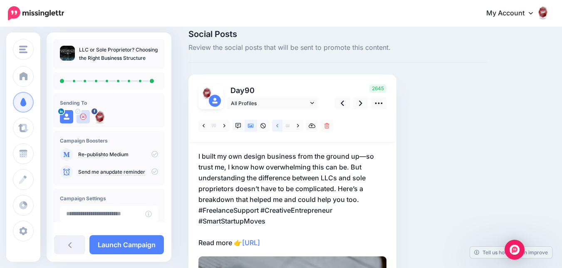
scroll to position [0, 0]
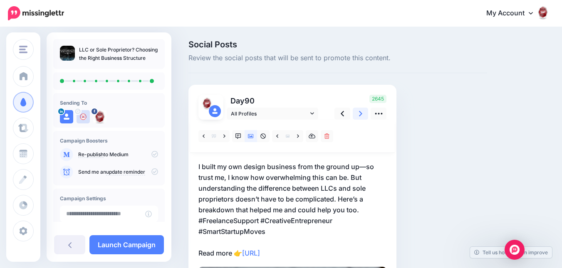
click at [359, 115] on icon at bounding box center [360, 113] width 3 height 9
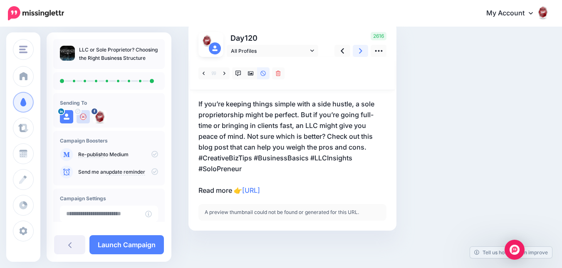
scroll to position [63, 0]
click at [242, 77] on link at bounding box center [238, 73] width 12 height 12
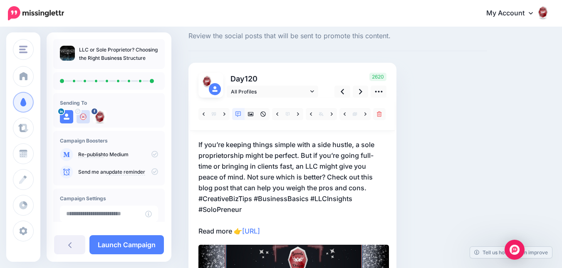
scroll to position [21, 0]
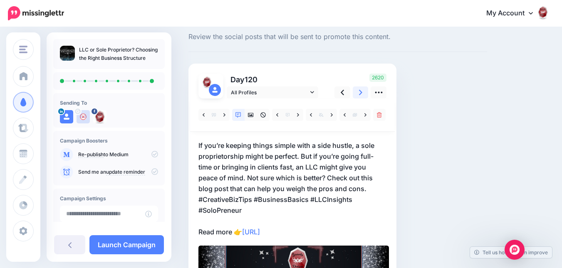
click at [360, 95] on icon at bounding box center [360, 92] width 3 height 9
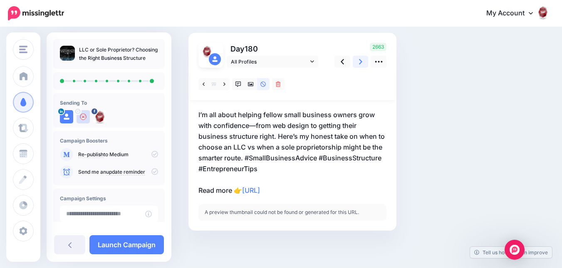
scroll to position [52, 0]
click at [252, 86] on icon at bounding box center [251, 84] width 6 height 4
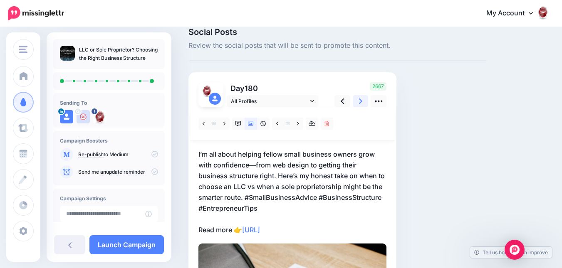
scroll to position [0, 0]
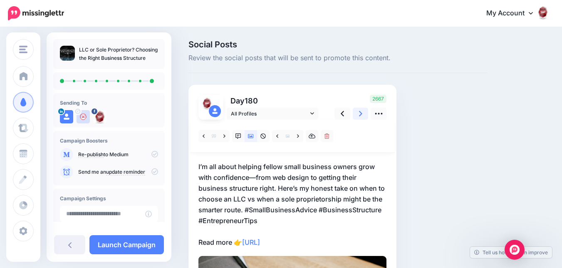
click at [358, 117] on link at bounding box center [361, 114] width 16 height 12
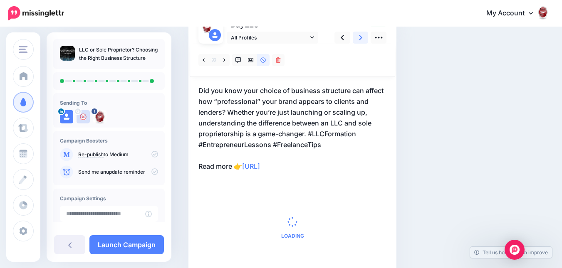
scroll to position [83, 0]
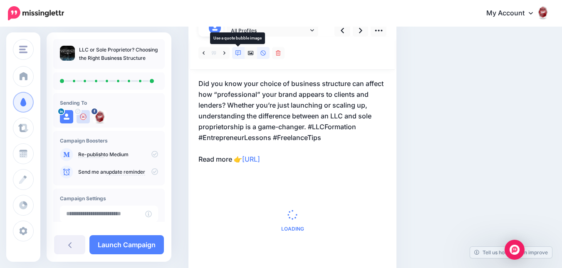
click at [241, 58] on link at bounding box center [238, 53] width 12 height 12
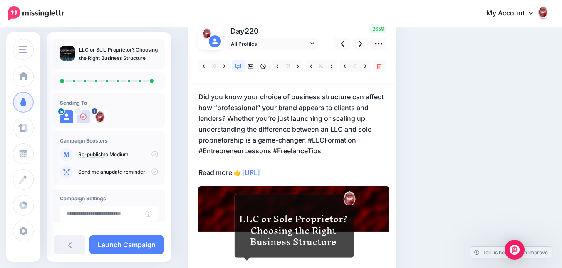
scroll to position [42, 0]
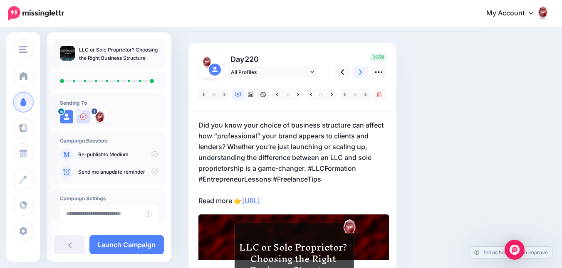
click at [363, 74] on link at bounding box center [361, 72] width 16 height 12
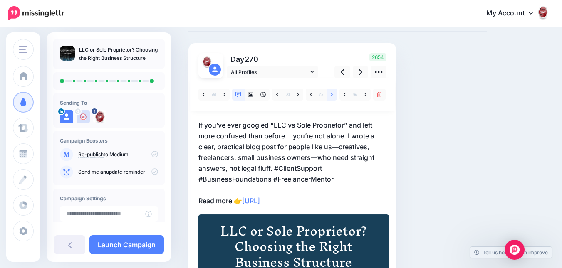
click at [331, 95] on icon at bounding box center [332, 95] width 2 height 6
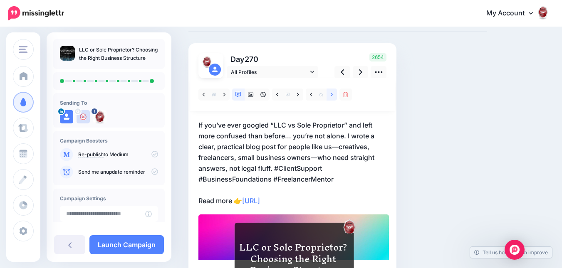
click at [329, 96] on link at bounding box center [331, 95] width 10 height 12
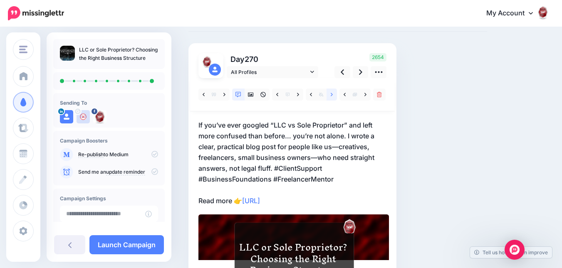
scroll to position [83, 0]
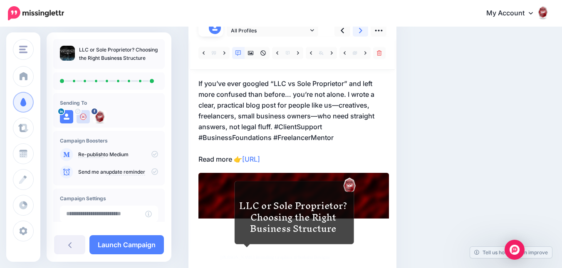
click at [361, 36] on link at bounding box center [361, 31] width 16 height 12
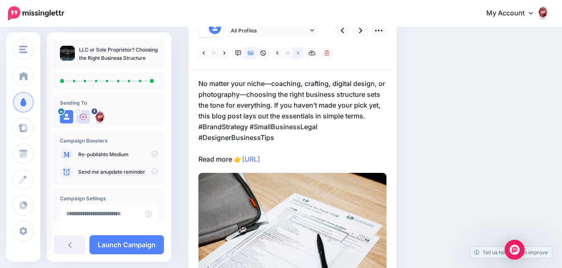
click at [299, 53] on icon at bounding box center [298, 53] width 2 height 6
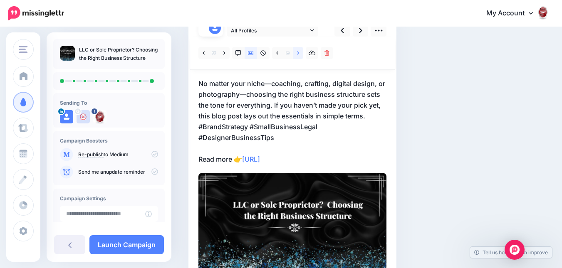
click at [299, 53] on icon at bounding box center [298, 53] width 2 height 6
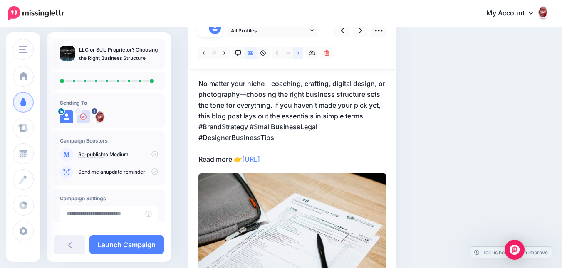
click at [299, 53] on icon at bounding box center [298, 53] width 2 height 6
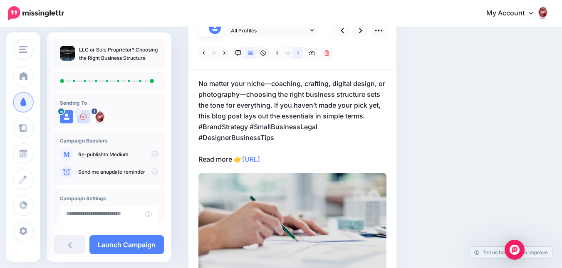
click at [299, 53] on icon at bounding box center [298, 53] width 2 height 6
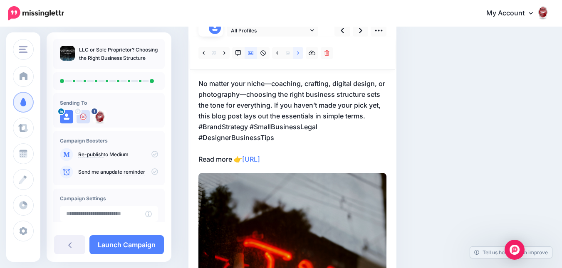
click at [299, 53] on icon at bounding box center [298, 53] width 2 height 6
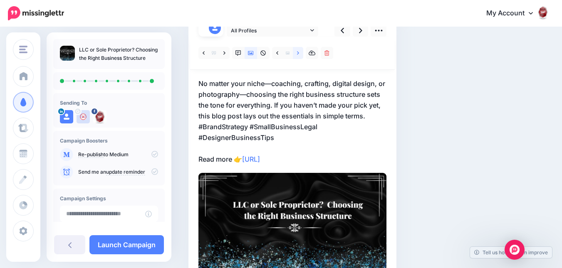
click at [299, 53] on icon at bounding box center [298, 53] width 2 height 6
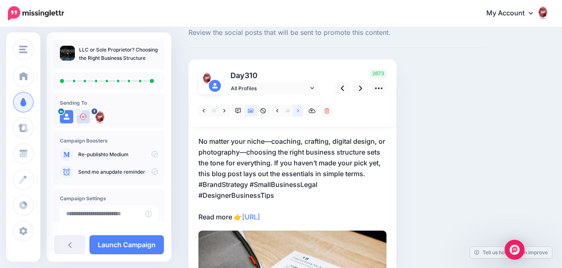
scroll to position [0, 0]
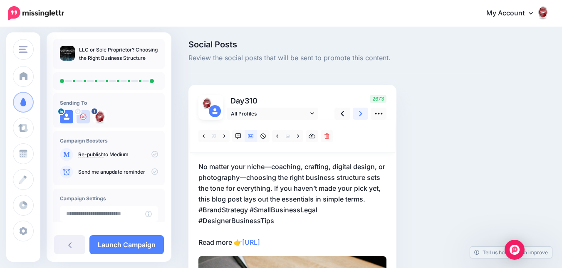
click at [362, 111] on icon at bounding box center [360, 113] width 3 height 9
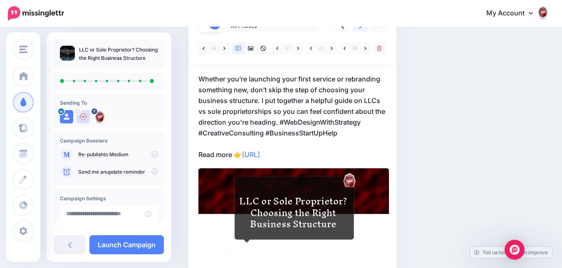
scroll to position [42, 0]
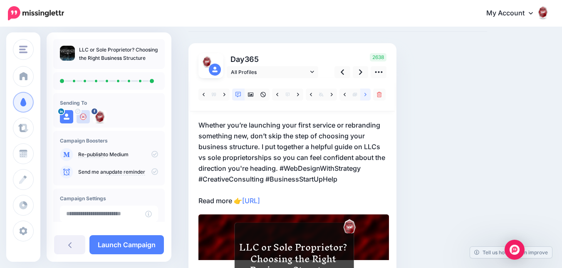
click at [363, 97] on link at bounding box center [365, 95] width 10 height 12
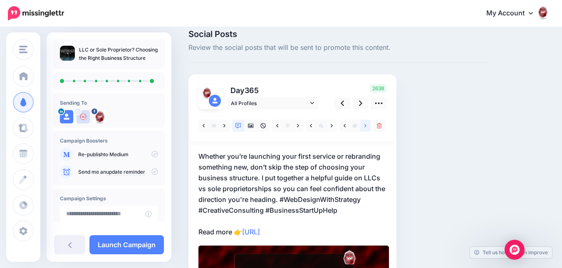
scroll to position [0, 0]
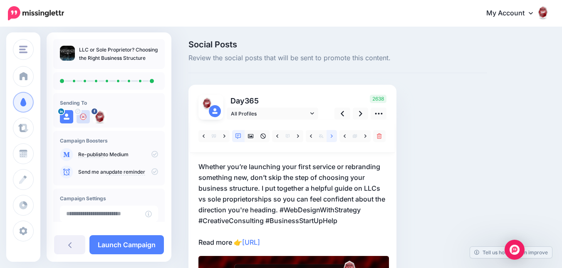
click at [331, 137] on icon at bounding box center [332, 135] width 2 height 3
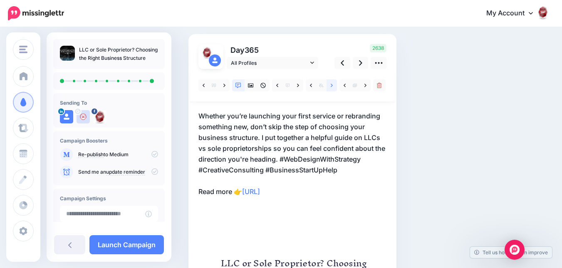
scroll to position [42, 0]
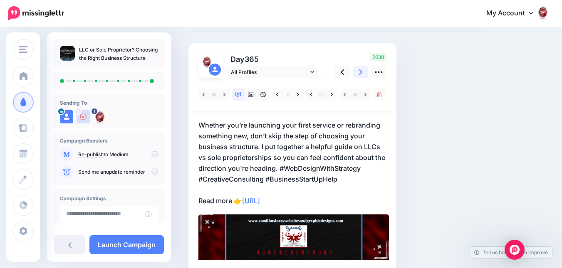
click at [361, 76] on icon at bounding box center [360, 72] width 3 height 9
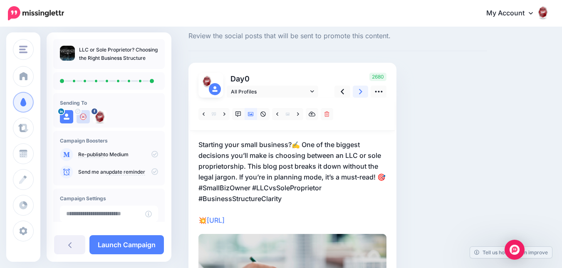
scroll to position [0, 0]
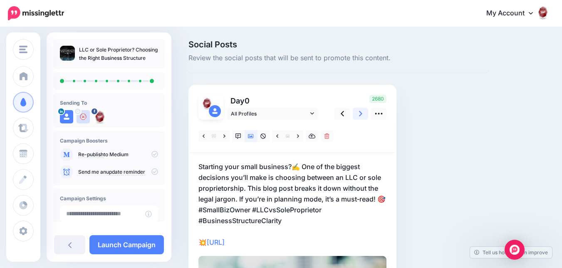
click at [364, 116] on link at bounding box center [361, 114] width 16 height 12
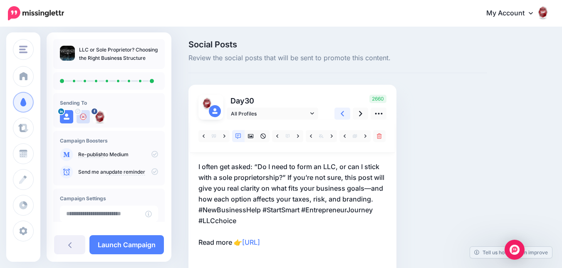
click at [348, 115] on link at bounding box center [342, 114] width 16 height 12
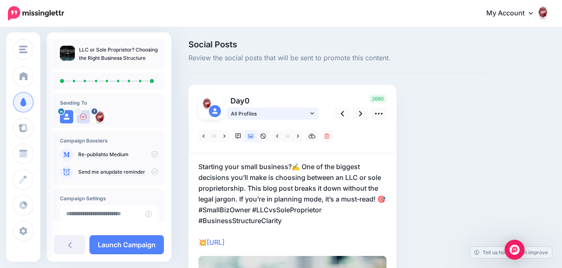
click at [315, 116] on link "All Profiles" at bounding box center [272, 114] width 91 height 12
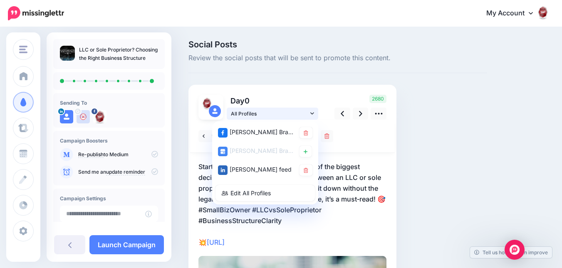
click at [315, 116] on link "All Profiles" at bounding box center [272, 114] width 91 height 12
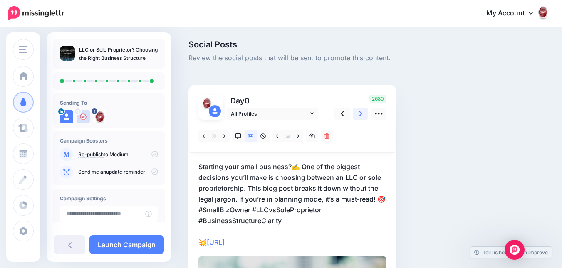
click at [359, 113] on link at bounding box center [361, 114] width 16 height 12
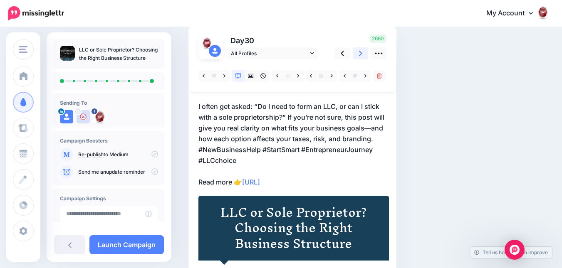
scroll to position [42, 0]
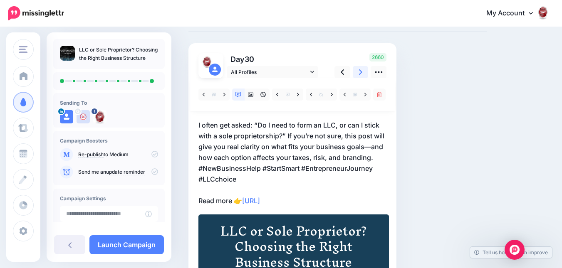
click at [356, 73] on link at bounding box center [361, 72] width 16 height 12
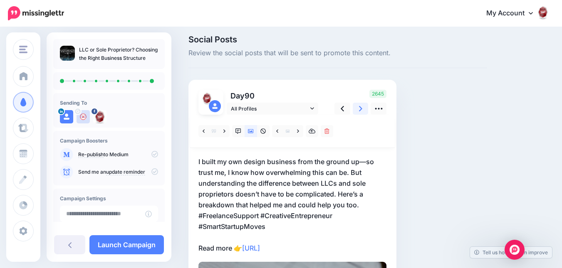
scroll to position [0, 0]
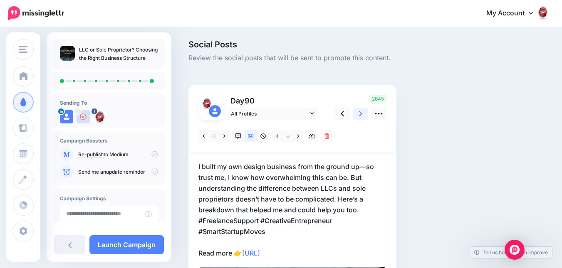
click at [362, 115] on link at bounding box center [361, 114] width 16 height 12
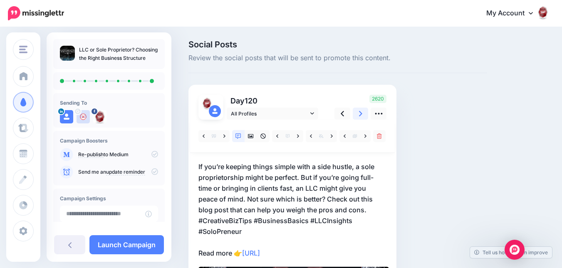
click at [360, 115] on icon at bounding box center [360, 113] width 3 height 5
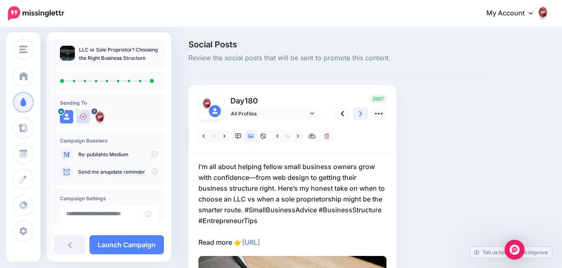
click at [363, 114] on link at bounding box center [361, 114] width 16 height 12
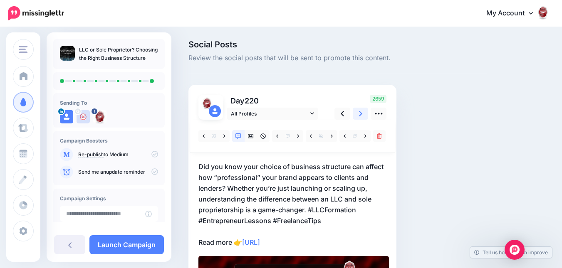
click at [360, 115] on icon at bounding box center [360, 113] width 3 height 5
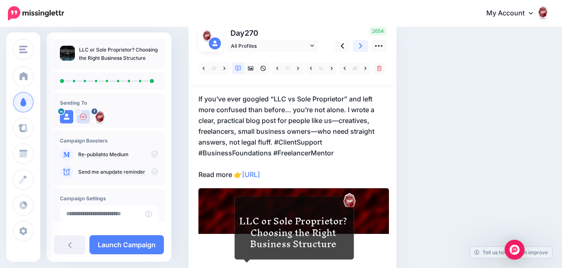
scroll to position [42, 0]
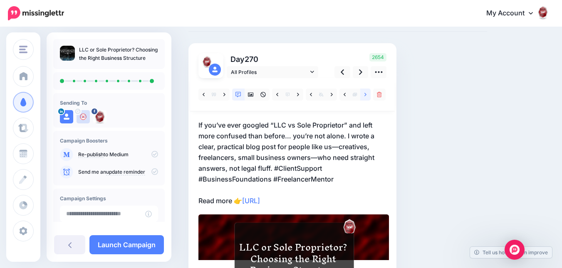
click at [366, 95] on icon at bounding box center [365, 95] width 2 height 6
click at [363, 97] on link at bounding box center [365, 95] width 10 height 12
click at [333, 95] on icon at bounding box center [332, 95] width 2 height 6
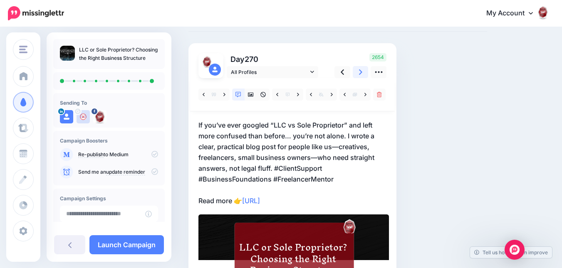
click at [363, 73] on link at bounding box center [361, 72] width 16 height 12
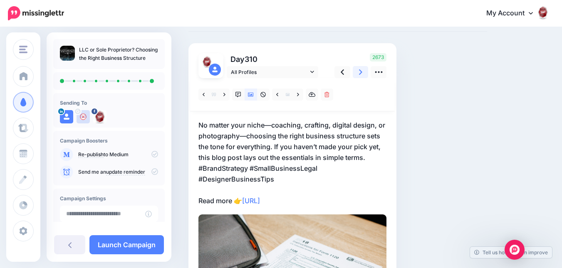
click at [360, 77] on icon at bounding box center [360, 72] width 3 height 9
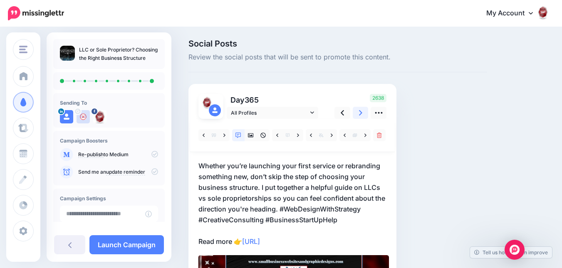
scroll to position [0, 0]
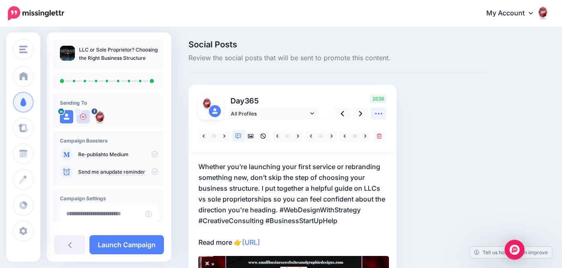
click at [379, 110] on icon at bounding box center [378, 113] width 9 height 9
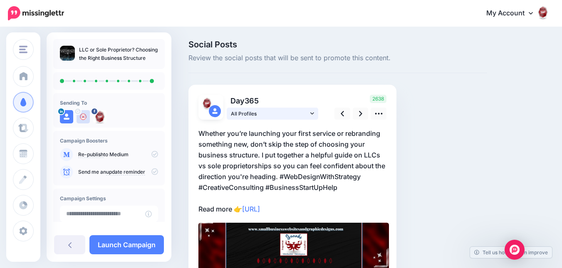
click at [314, 116] on link "All Profiles" at bounding box center [272, 114] width 91 height 12
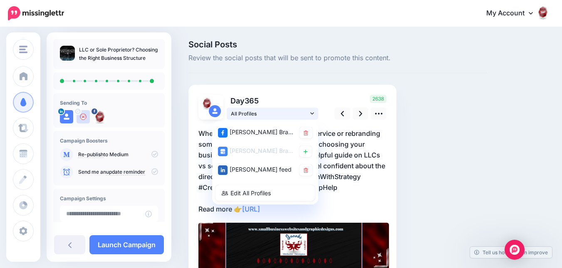
click at [314, 116] on link "All Profiles" at bounding box center [272, 114] width 91 height 12
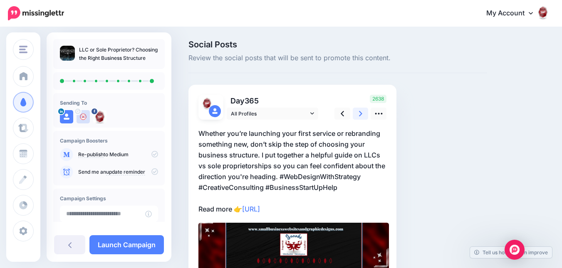
click at [361, 116] on icon at bounding box center [360, 113] width 3 height 9
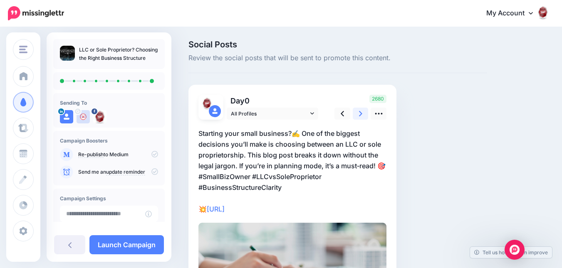
click at [362, 116] on icon at bounding box center [360, 113] width 3 height 9
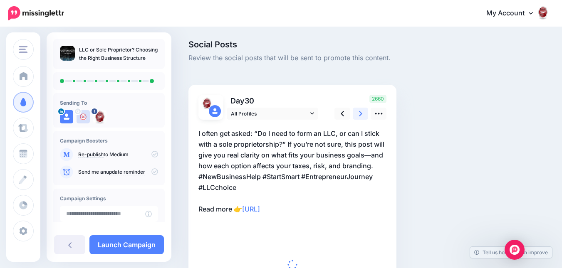
click at [362, 116] on icon at bounding box center [360, 113] width 3 height 9
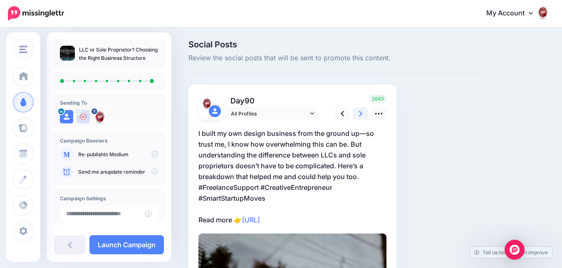
click at [362, 116] on icon at bounding box center [360, 113] width 3 height 9
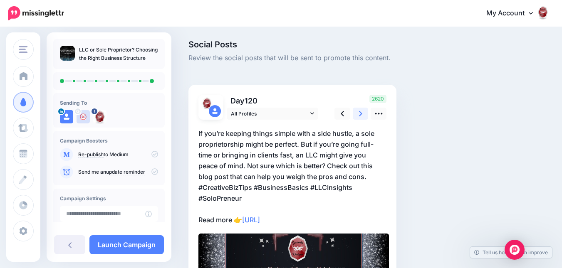
click at [362, 116] on icon at bounding box center [360, 113] width 3 height 9
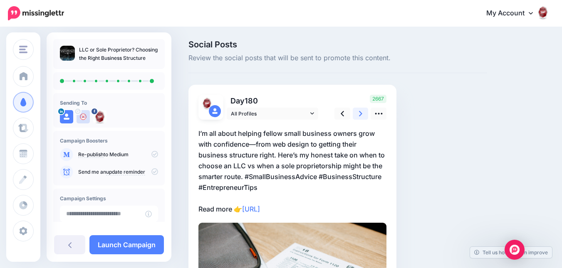
click at [362, 116] on icon at bounding box center [360, 113] width 3 height 9
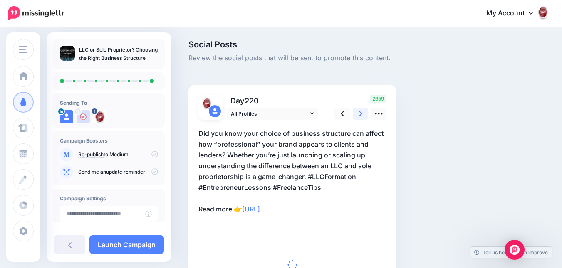
click at [362, 116] on icon at bounding box center [360, 113] width 3 height 9
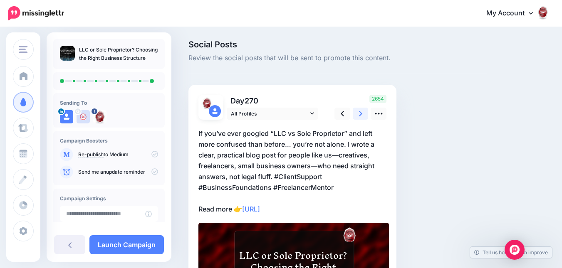
click at [362, 116] on icon at bounding box center [360, 113] width 3 height 9
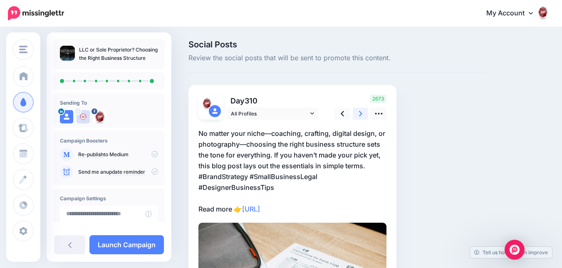
click at [362, 116] on icon at bounding box center [360, 113] width 3 height 9
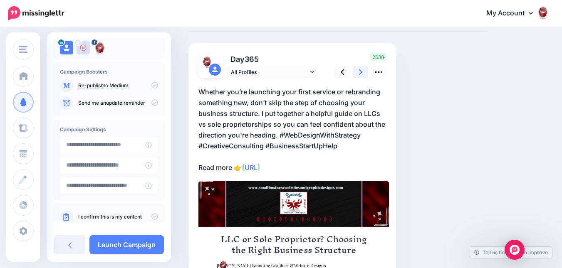
scroll to position [83, 0]
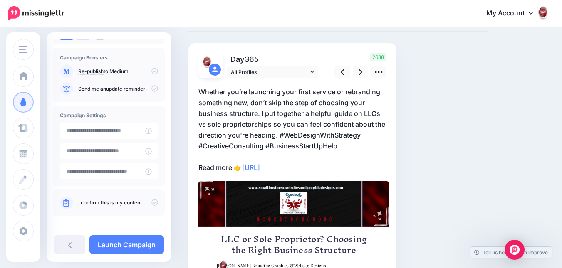
click at [148, 198] on div "I confirm this is my content" at bounding box center [109, 202] width 98 height 13
click at [151, 201] on icon at bounding box center [154, 202] width 7 height 7
click at [142, 242] on link "Launch Campaign" at bounding box center [126, 244] width 74 height 19
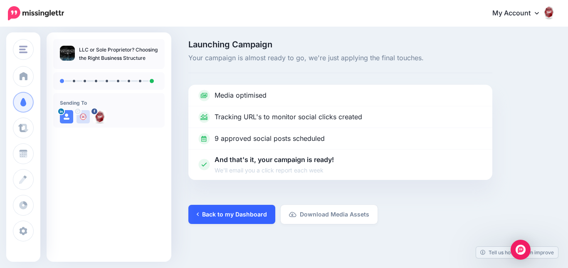
click at [247, 211] on link "Back to my Dashboard" at bounding box center [231, 214] width 87 height 19
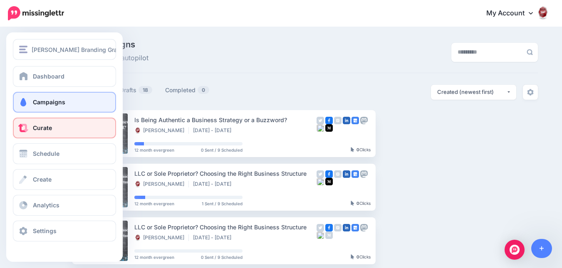
click at [33, 132] on link "Curate" at bounding box center [64, 128] width 103 height 21
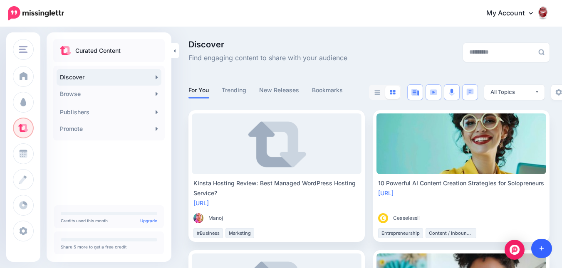
click at [543, 244] on link at bounding box center [541, 248] width 21 height 19
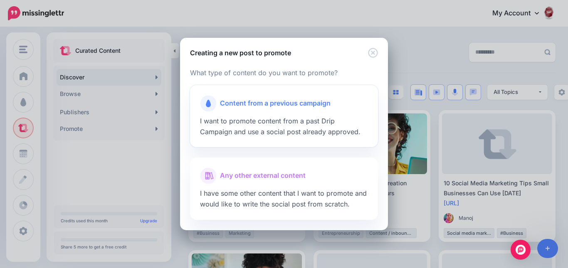
click at [328, 122] on span "I want to promote content from a past Drip Campaign and use a social post alrea…" at bounding box center [280, 126] width 161 height 19
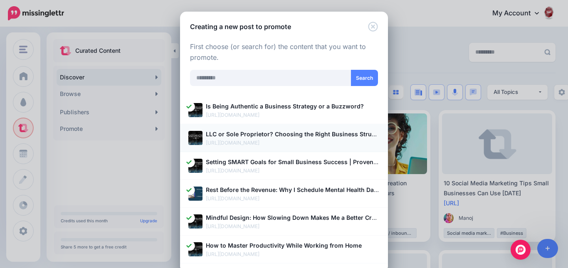
click at [323, 131] on b "LLC or Sole Proprietor? Choosing the Right Business Structure" at bounding box center [296, 134] width 181 height 7
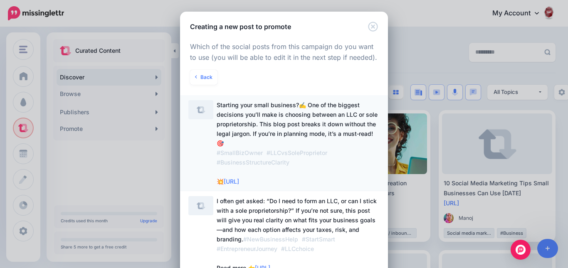
click at [319, 135] on span "Starting your small business?✍ One of the biggest decisions you’ll make is choo…" at bounding box center [297, 143] width 161 height 84
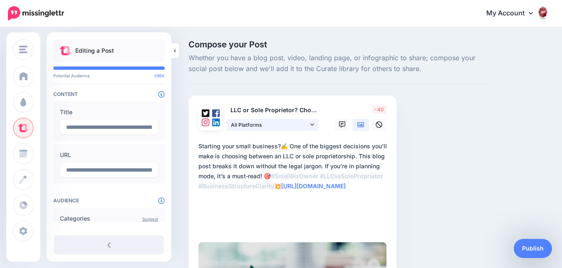
scroll to position [42, 0]
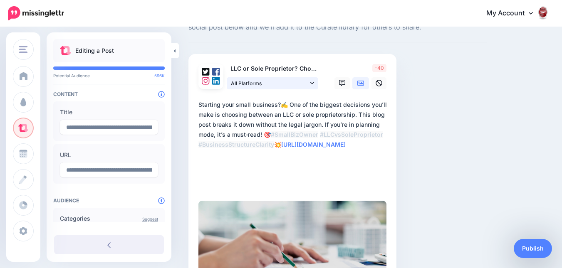
click at [302, 86] on span "All Platforms" at bounding box center [269, 83] width 77 height 9
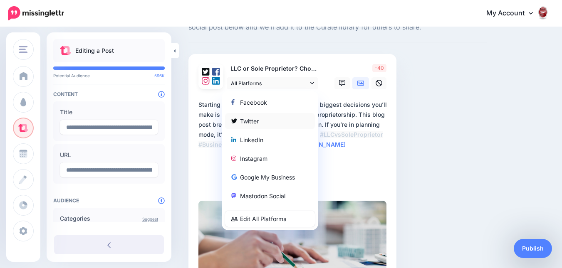
click at [296, 117] on div "Twitter" at bounding box center [269, 121] width 77 height 10
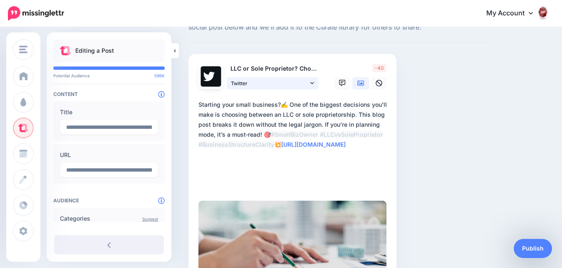
click at [299, 86] on span "Twitter" at bounding box center [269, 83] width 77 height 9
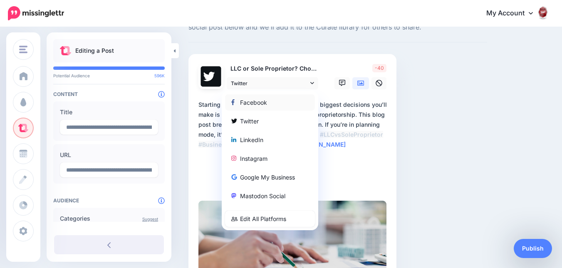
click at [296, 99] on div "Facebook" at bounding box center [269, 102] width 77 height 10
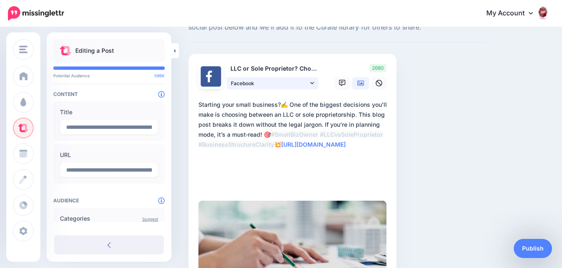
click at [304, 85] on span "Facebook" at bounding box center [269, 83] width 77 height 9
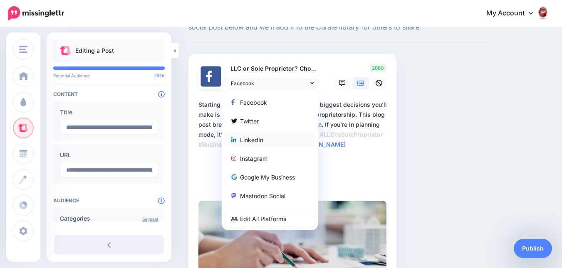
click at [292, 138] on div "LinkedIn" at bounding box center [269, 140] width 77 height 10
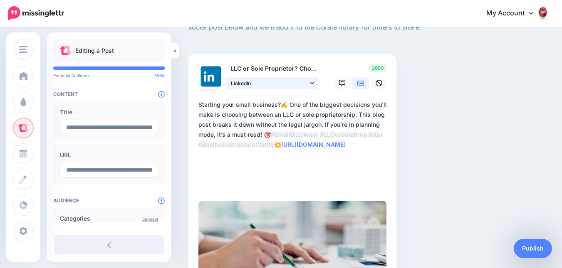
click at [301, 88] on link "LinkedIn" at bounding box center [272, 83] width 91 height 12
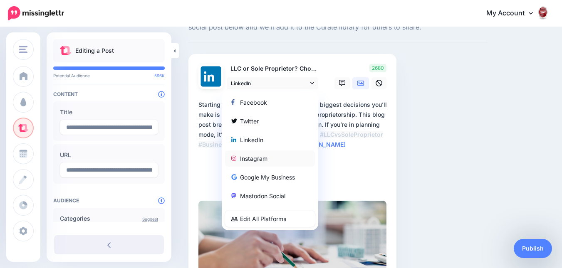
click at [286, 155] on div "Instagram" at bounding box center [269, 158] width 77 height 10
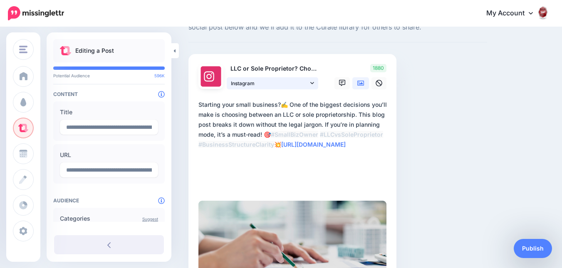
click at [296, 84] on span "Instagram" at bounding box center [269, 83] width 77 height 9
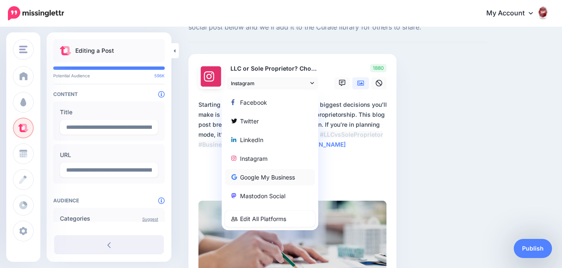
click at [290, 174] on div "Google My Business" at bounding box center [269, 177] width 77 height 10
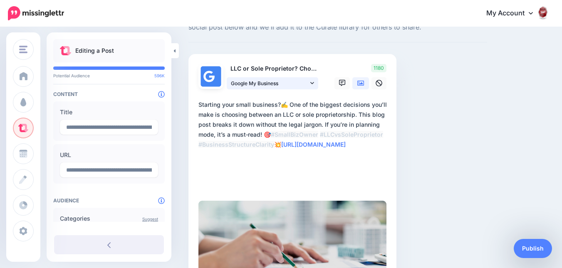
click at [301, 81] on span "Google My Business" at bounding box center [269, 83] width 77 height 9
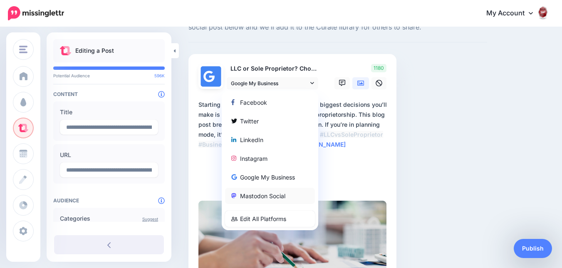
click at [291, 198] on div "Mastodon Social" at bounding box center [269, 196] width 77 height 10
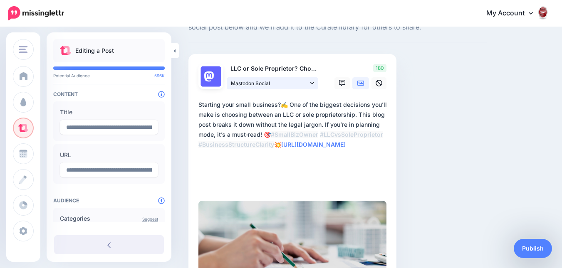
click at [300, 82] on span "Mastodon Social" at bounding box center [269, 83] width 77 height 9
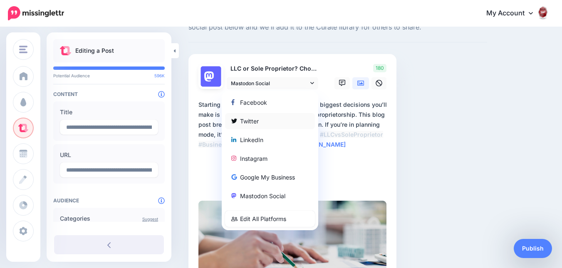
click at [298, 121] on div "Twitter" at bounding box center [269, 121] width 77 height 10
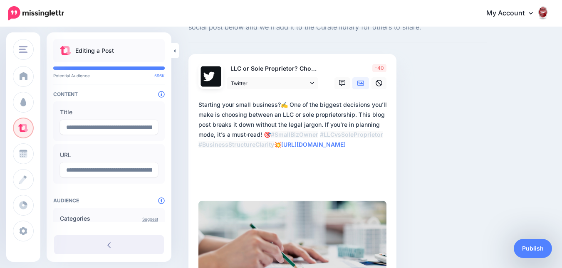
click at [291, 105] on textarea "**********" at bounding box center [293, 145] width 191 height 90
drag, startPoint x: 283, startPoint y: 103, endPoint x: 199, endPoint y: 102, distance: 83.6
click at [199, 102] on textarea "**********" at bounding box center [293, 145] width 191 height 90
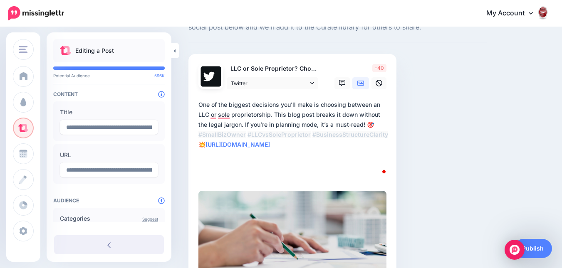
click at [292, 144] on textarea "**********" at bounding box center [293, 140] width 191 height 80
click at [388, 116] on textarea "**********" at bounding box center [293, 140] width 191 height 80
click at [377, 121] on textarea "**********" at bounding box center [293, 140] width 191 height 80
click at [366, 124] on textarea "**********" at bounding box center [293, 140] width 191 height 80
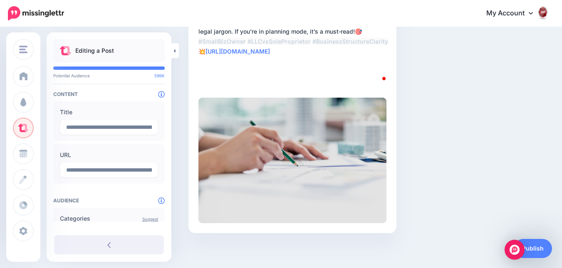
scroll to position [137, 0]
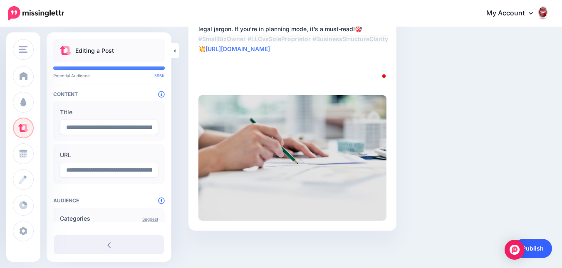
type textarea "**********"
click at [525, 245] on link "Publish" at bounding box center [533, 248] width 38 height 19
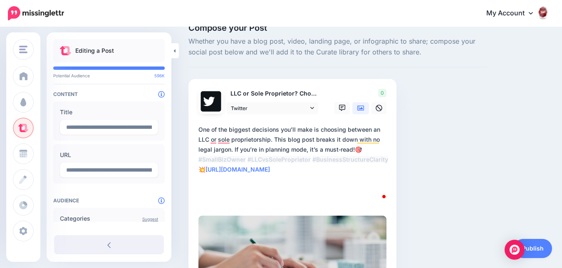
scroll to position [12, 0]
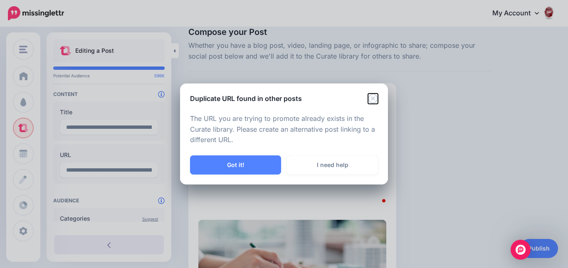
click at [375, 97] on icon "Close" at bounding box center [373, 99] width 10 height 10
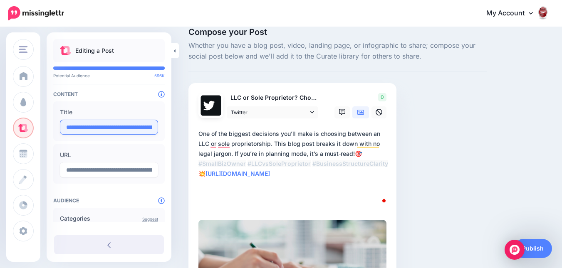
click at [120, 124] on input "**********" at bounding box center [109, 127] width 98 height 15
click at [120, 125] on input "**********" at bounding box center [109, 127] width 98 height 15
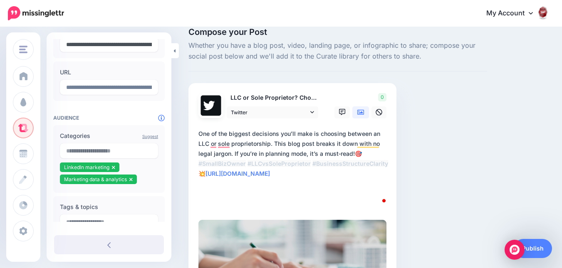
scroll to position [83, 0]
click at [114, 169] on icon at bounding box center [113, 167] width 3 height 5
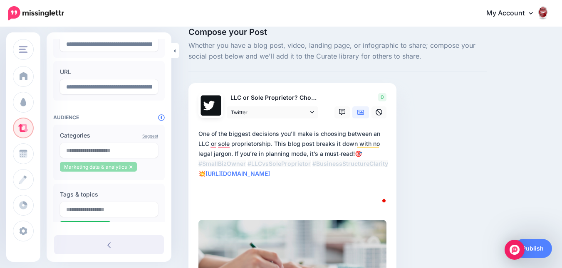
click at [133, 167] on li "Marketing data & analytics" at bounding box center [98, 167] width 77 height 10
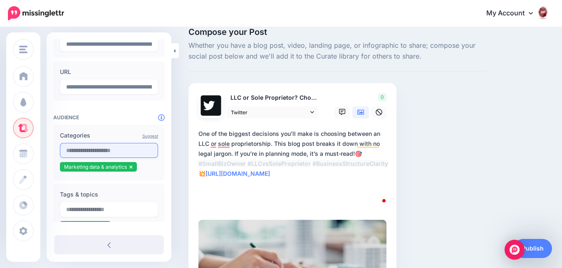
click at [125, 151] on input "text" at bounding box center [109, 150] width 98 height 15
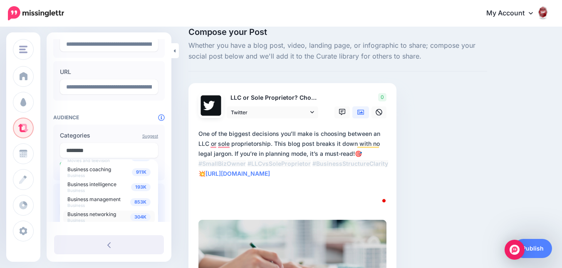
scroll to position [42, 0]
type input "********"
click at [133, 190] on span "853K" at bounding box center [140, 188] width 20 height 8
click at [133, 200] on span "304K" at bounding box center [140, 203] width 20 height 8
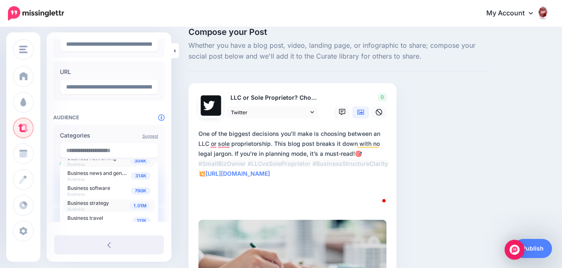
click at [138, 204] on span "1.01M" at bounding box center [139, 206] width 21 height 8
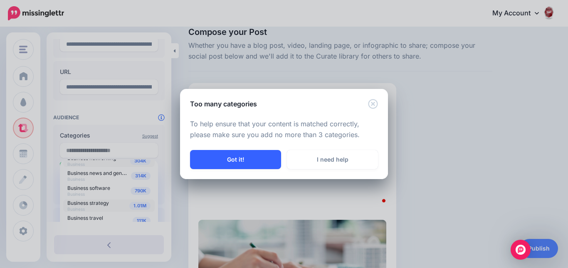
click at [247, 163] on button "Got it!" at bounding box center [235, 159] width 91 height 19
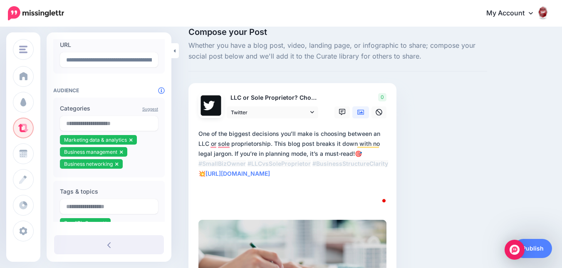
scroll to position [125, 0]
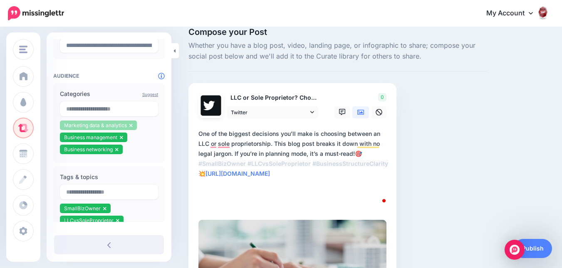
click at [133, 126] on li "Marketing data & analytics" at bounding box center [98, 126] width 77 height 10
click at [131, 125] on icon at bounding box center [130, 125] width 3 height 3
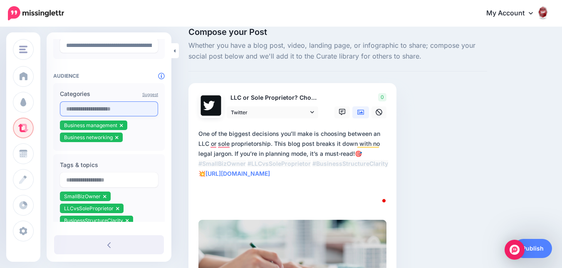
click at [131, 109] on input "text" at bounding box center [109, 108] width 98 height 15
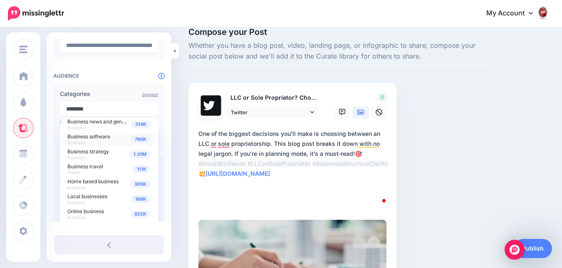
scroll to position [98, 0]
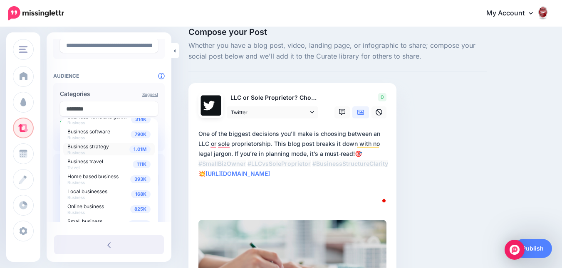
type input "********"
click at [138, 154] on div "1.01M Business strategy Business" at bounding box center [108, 149] width 83 height 12
click at [122, 88] on div "Suggest Categories 266K Business and finance Books and literature 168K Business…" at bounding box center [108, 123] width 111 height 80
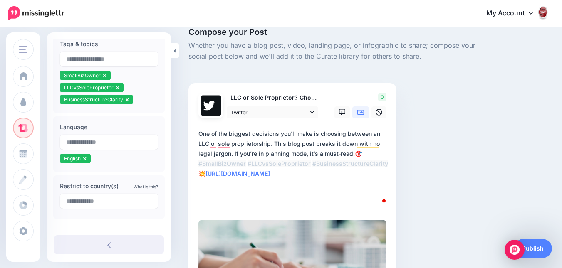
scroll to position [265, 0]
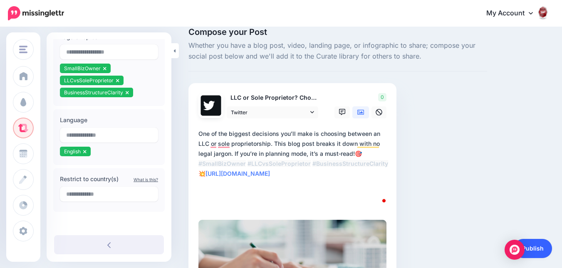
click at [530, 246] on link "Publish" at bounding box center [533, 248] width 38 height 19
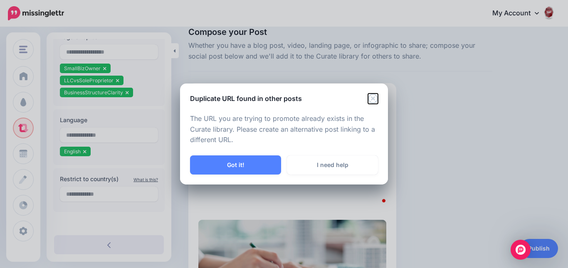
click at [375, 100] on icon "Close" at bounding box center [373, 99] width 10 height 10
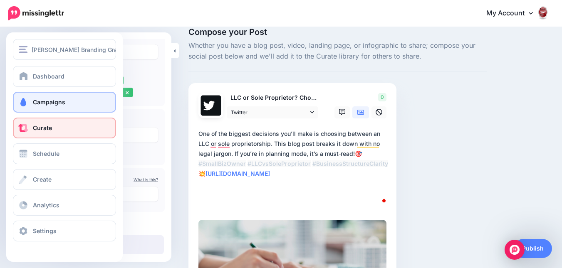
click at [32, 97] on link "Campaigns" at bounding box center [64, 102] width 103 height 21
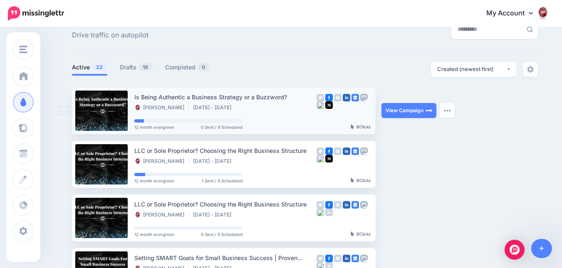
scroll to position [42, 0]
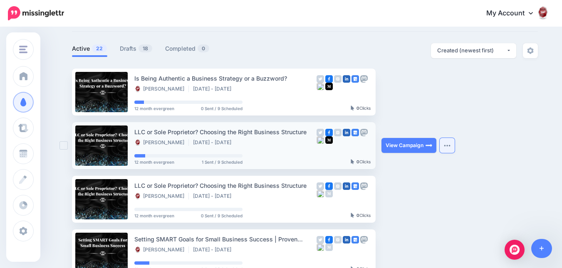
click at [454, 145] on button "button" at bounding box center [447, 145] width 15 height 15
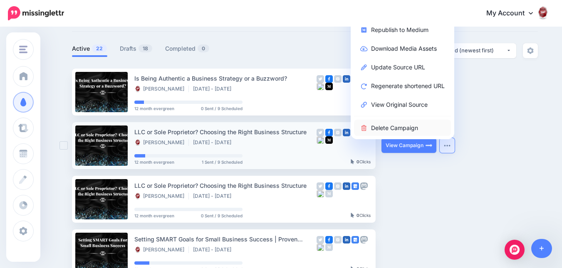
click at [434, 131] on link "Delete Campaign" at bounding box center [402, 128] width 97 height 16
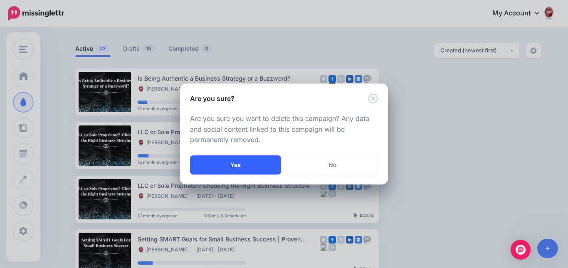
click at [259, 160] on button "Yes" at bounding box center [235, 165] width 91 height 19
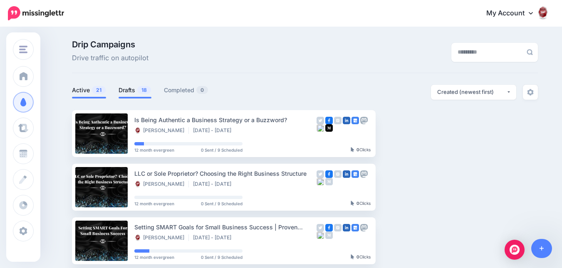
click at [134, 91] on link "Drafts 18" at bounding box center [135, 90] width 33 height 10
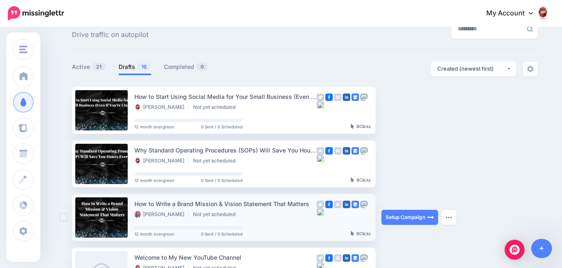
scroll to position [42, 0]
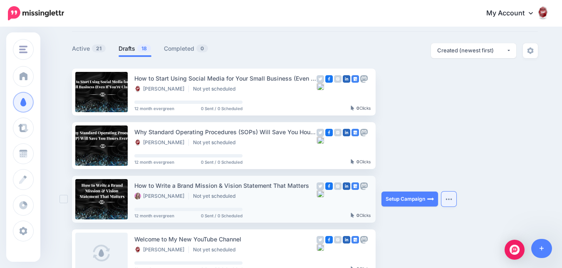
click at [452, 198] on img "button" at bounding box center [448, 199] width 7 height 2
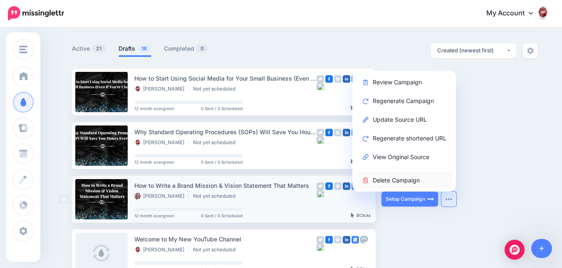
click at [439, 182] on link "Delete Campaign" at bounding box center [404, 180] width 97 height 16
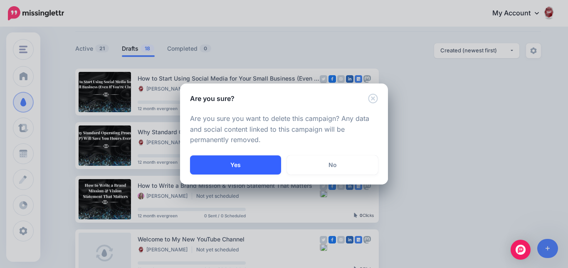
click at [270, 165] on button "Yes" at bounding box center [235, 165] width 91 height 19
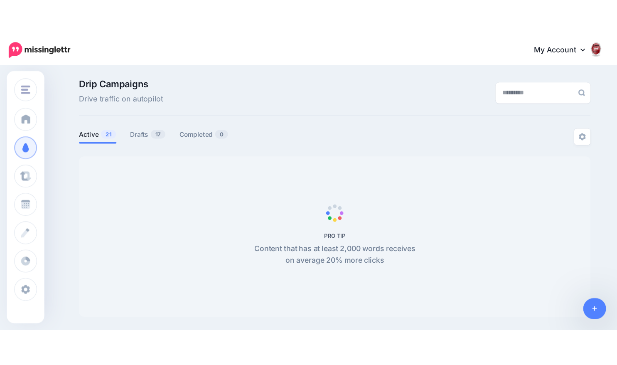
scroll to position [42, 0]
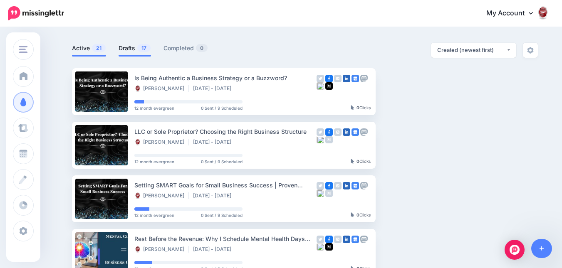
click at [131, 47] on link "Drafts 17" at bounding box center [135, 48] width 32 height 10
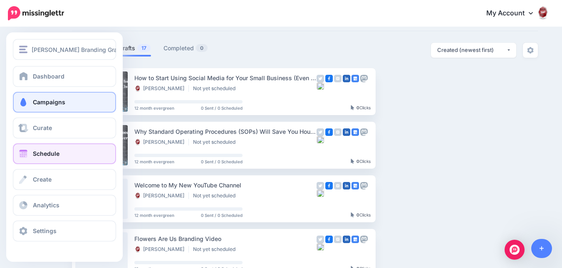
click at [33, 151] on span "Schedule" at bounding box center [46, 153] width 27 height 7
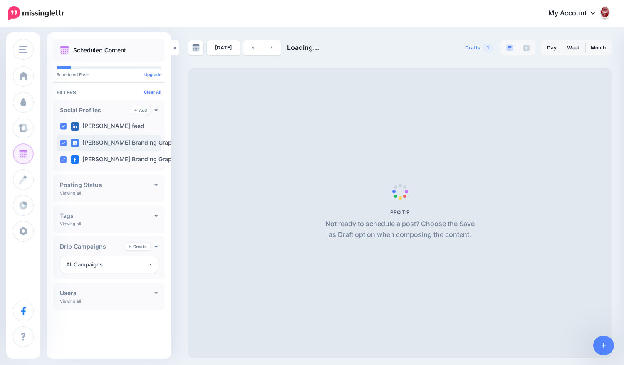
click at [141, 140] on label "Jacobs Branding Graphi…" at bounding box center [126, 143] width 111 height 8
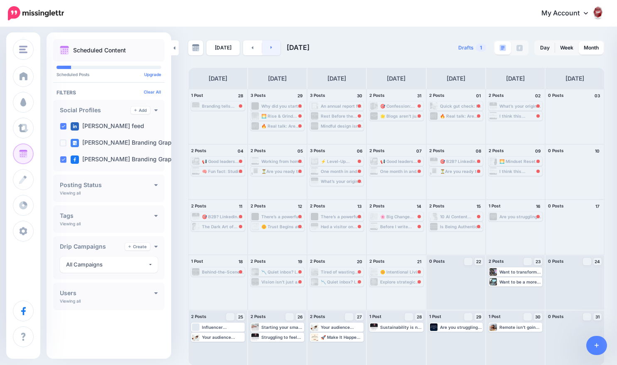
click at [268, 45] on link at bounding box center [271, 47] width 19 height 15
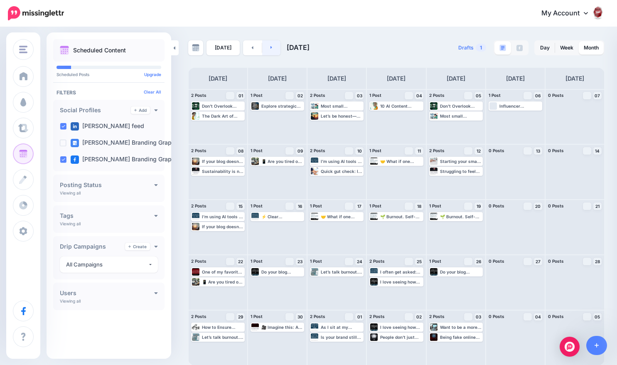
click at [267, 48] on link at bounding box center [271, 47] width 19 height 15
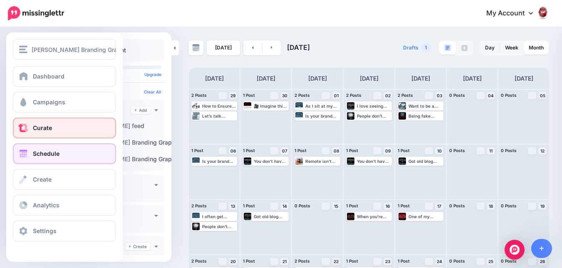
click at [33, 130] on span "Curate" at bounding box center [42, 127] width 19 height 7
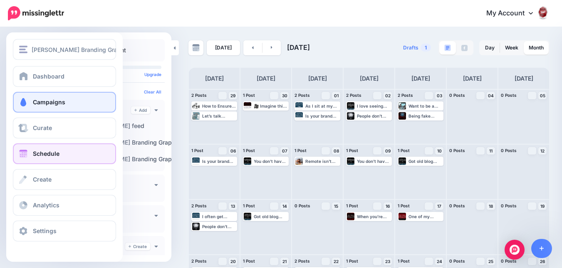
click at [40, 104] on span "Campaigns" at bounding box center [49, 102] width 32 height 7
click at [84, 104] on link "Campaigns" at bounding box center [64, 102] width 103 height 21
click at [66, 100] on link "Campaigns" at bounding box center [64, 102] width 103 height 21
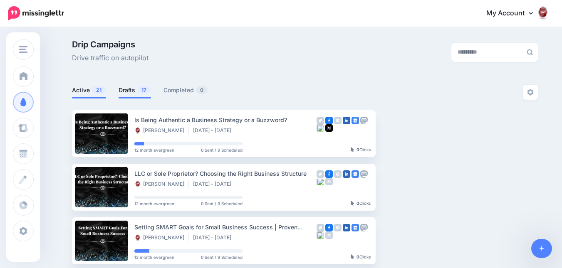
click at [133, 85] on li "Drafts 17" at bounding box center [135, 92] width 32 height 14
click at [132, 90] on link "Drafts 17" at bounding box center [135, 90] width 32 height 10
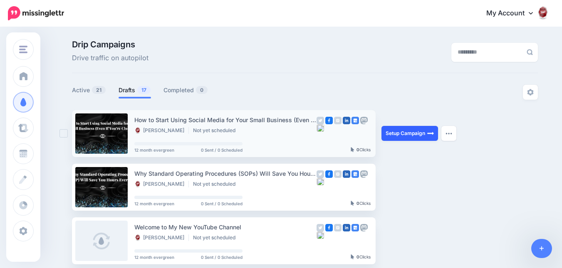
click at [415, 133] on link "Setup Campaign" at bounding box center [409, 133] width 57 height 15
click at [411, 133] on link "Setup Campaign" at bounding box center [409, 133] width 57 height 15
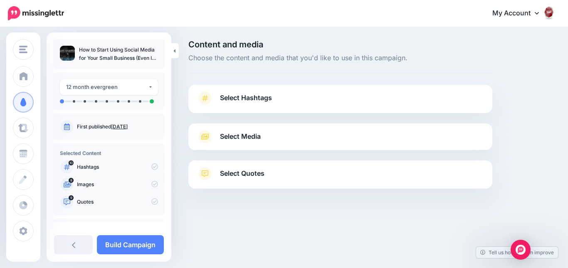
click at [306, 92] on link "Select Hashtags" at bounding box center [340, 102] width 287 height 22
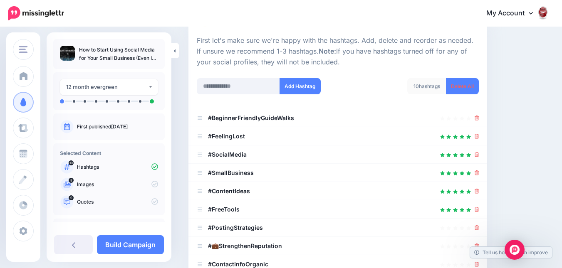
scroll to position [83, 0]
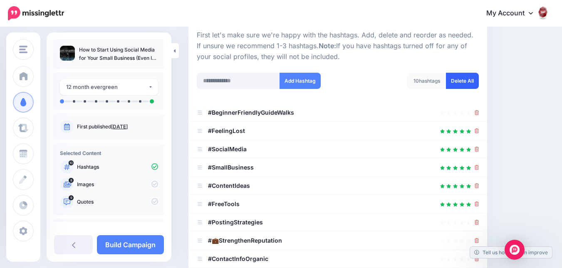
click at [460, 79] on link "Delete All" at bounding box center [462, 81] width 33 height 16
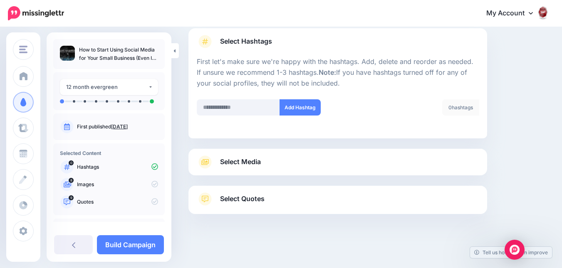
scroll to position [57, 0]
click at [361, 153] on div "Select Media Next, let's make sure we have the best media for this campaign. De…" at bounding box center [337, 162] width 299 height 27
click at [361, 158] on link "Select Media" at bounding box center [338, 162] width 282 height 13
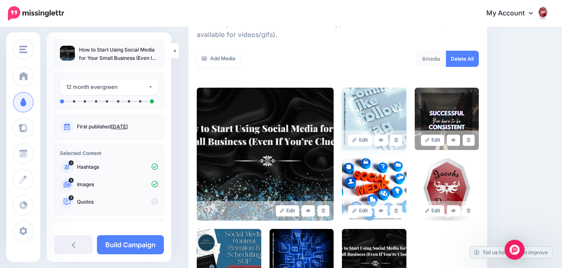
scroll to position [181, 0]
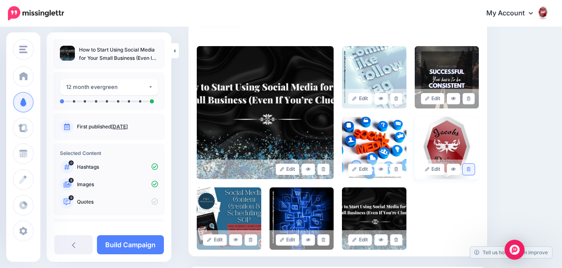
click at [471, 169] on link at bounding box center [468, 169] width 12 height 11
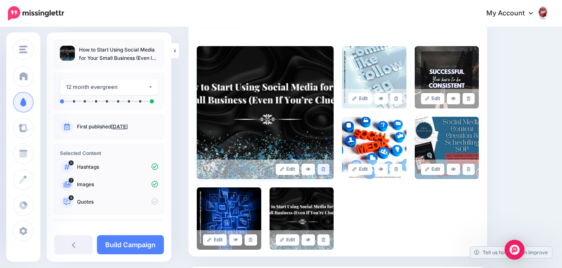
click at [328, 170] on link at bounding box center [323, 169] width 12 height 11
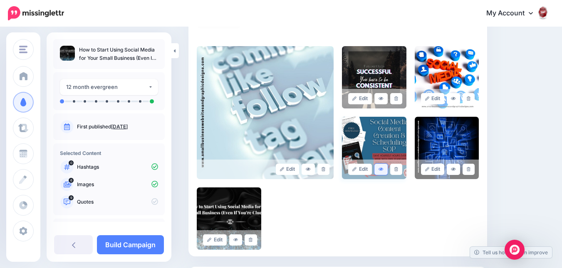
click at [383, 168] on icon at bounding box center [380, 169] width 5 height 5
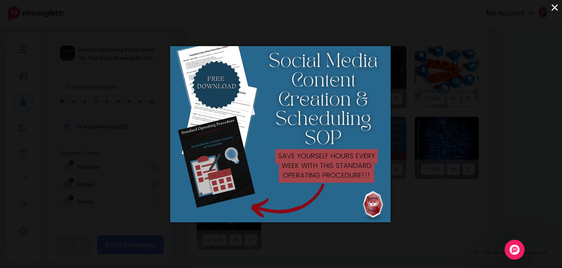
click at [556, 5] on button "×" at bounding box center [554, 7] width 15 height 15
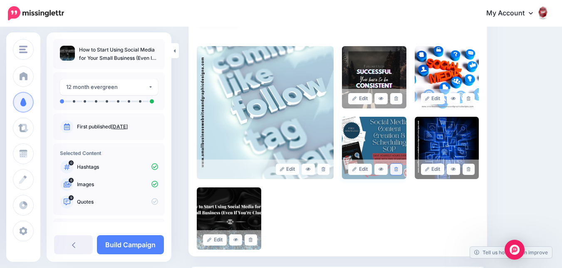
click at [398, 170] on icon at bounding box center [396, 169] width 4 height 5
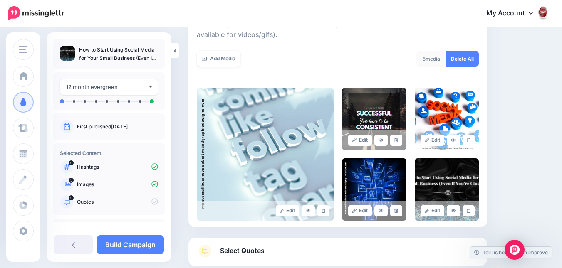
scroll to position [192, 0]
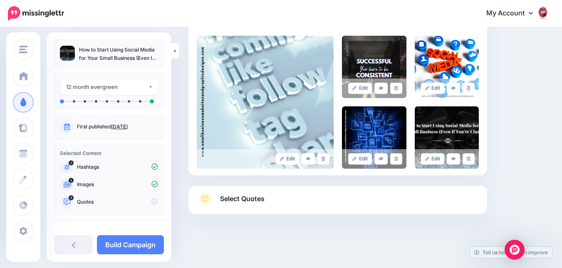
click at [312, 202] on link "Select Quotes" at bounding box center [338, 204] width 282 height 22
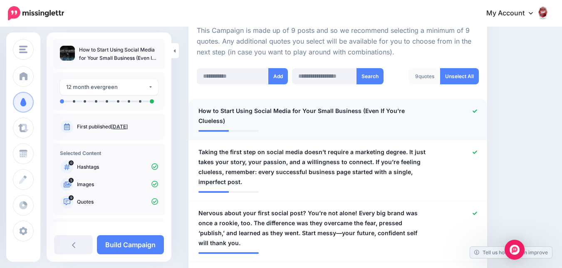
click at [477, 109] on div at bounding box center [459, 116] width 49 height 20
click at [477, 112] on icon at bounding box center [474, 111] width 5 height 5
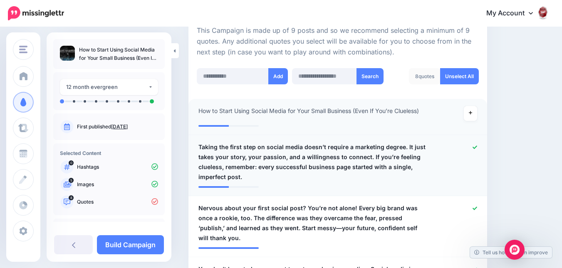
click at [477, 145] on icon at bounding box center [474, 147] width 5 height 5
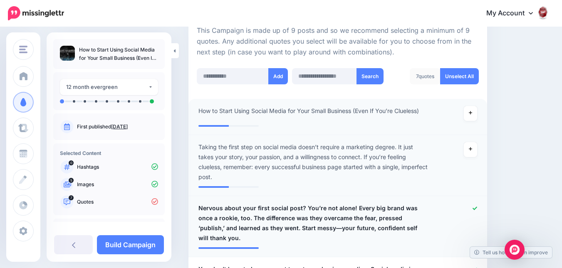
click at [477, 207] on icon at bounding box center [474, 208] width 5 height 3
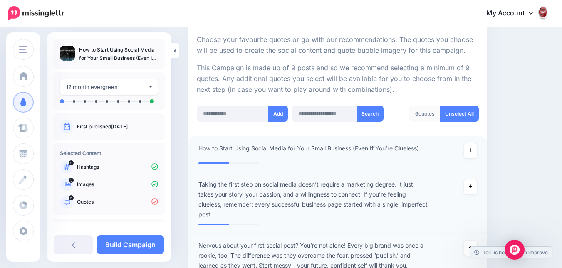
scroll to position [150, 0]
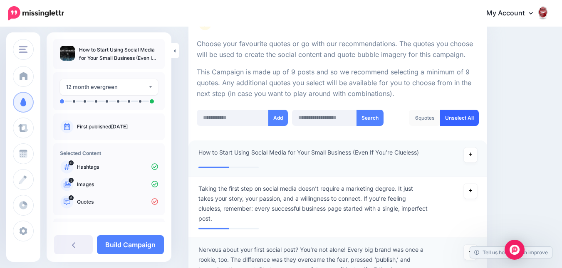
click at [469, 114] on link "Unselect All" at bounding box center [459, 118] width 39 height 16
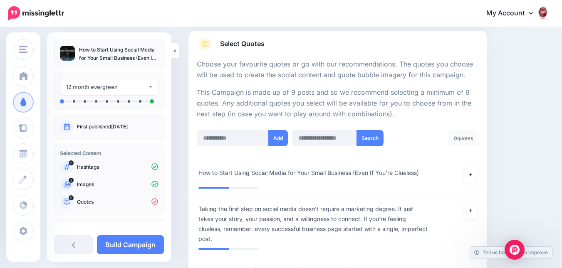
scroll to position [83, 0]
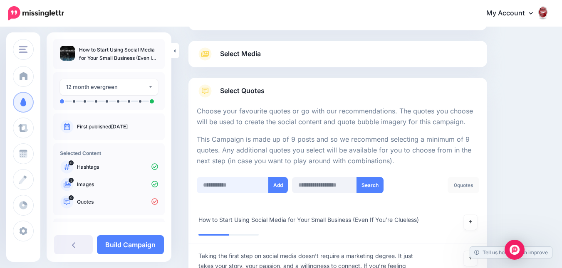
click at [249, 189] on input "text" at bounding box center [233, 185] width 72 height 16
paste input "**********"
type input "**********"
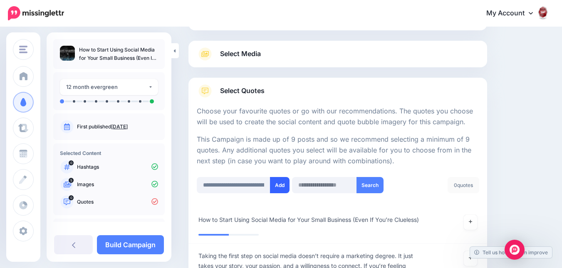
click at [276, 182] on button "Add" at bounding box center [280, 185] width 20 height 16
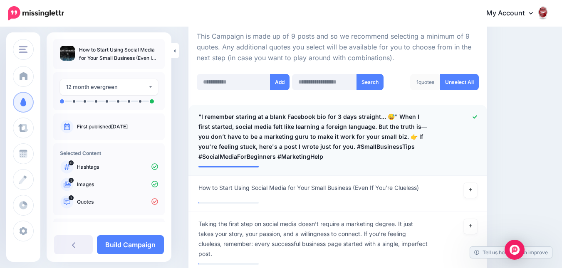
scroll to position [166, 0]
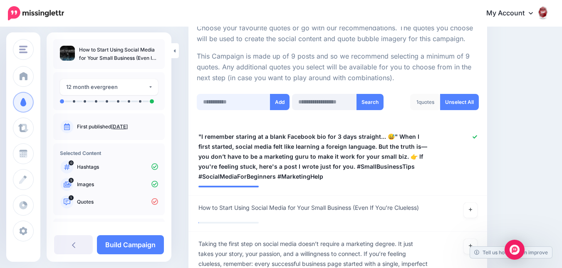
click at [236, 104] on input "text" at bounding box center [234, 102] width 74 height 16
paste input "**********"
type input "**********"
click at [276, 104] on button "Add" at bounding box center [280, 102] width 20 height 16
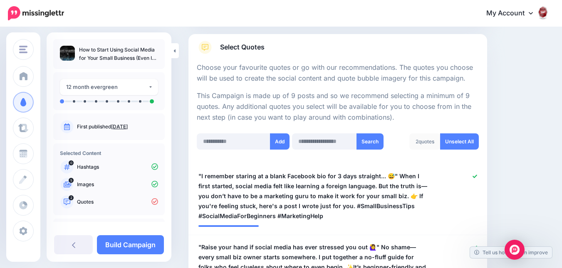
scroll to position [124, 0]
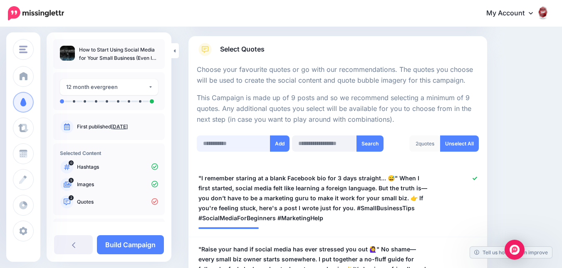
click at [240, 144] on input "text" at bounding box center [234, 144] width 74 height 16
paste input "**********"
type input "**********"
click at [274, 144] on button "Add" at bounding box center [280, 144] width 20 height 16
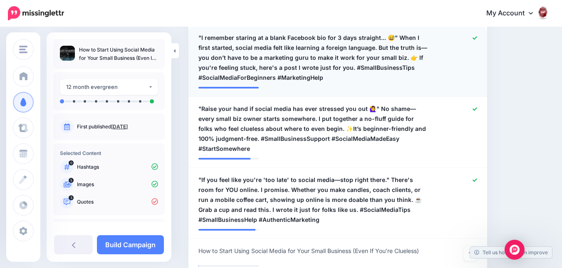
scroll to position [207, 0]
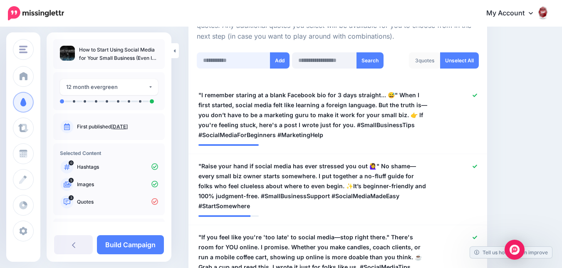
click at [216, 62] on input "text" at bounding box center [234, 60] width 74 height 16
paste input "**********"
type input "**********"
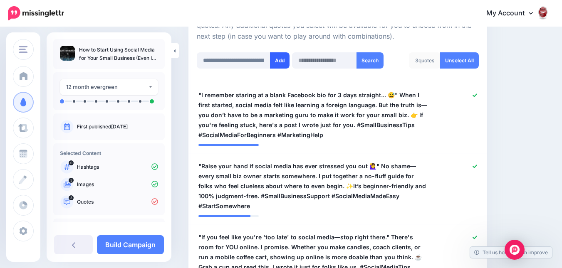
click at [272, 62] on button "Add" at bounding box center [280, 60] width 20 height 16
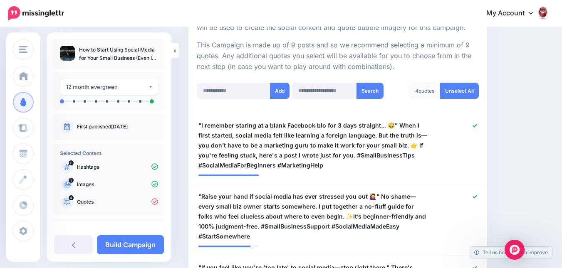
scroll to position [166, 0]
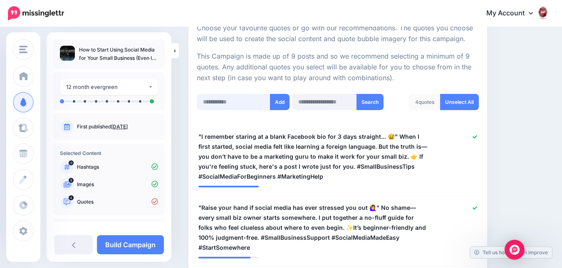
click at [240, 103] on input "text" at bounding box center [234, 102] width 74 height 16
paste input "**********"
type input "**********"
click at [279, 106] on button "Add" at bounding box center [280, 102] width 20 height 16
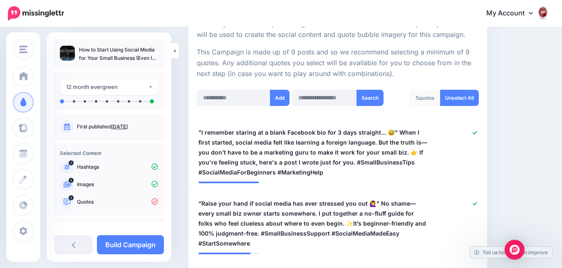
scroll to position [166, 0]
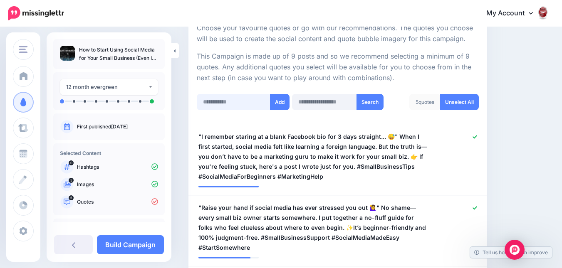
click at [255, 99] on input "text" at bounding box center [234, 102] width 74 height 16
paste input "**********"
type input "**********"
click at [284, 106] on button "Add" at bounding box center [280, 102] width 20 height 16
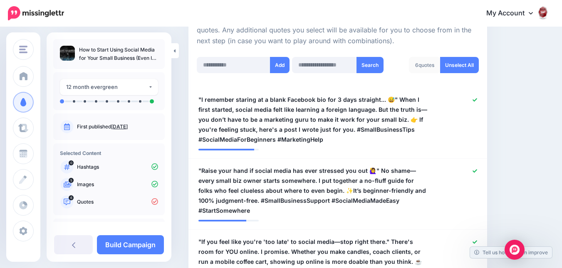
scroll to position [124, 0]
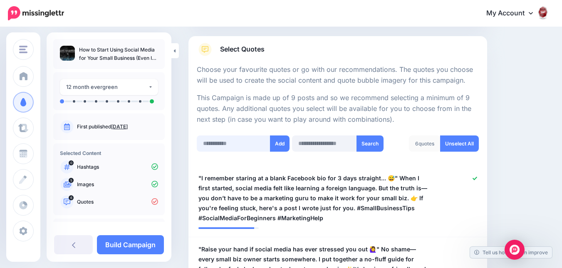
click at [231, 147] on input "text" at bounding box center [234, 144] width 74 height 16
paste input "**********"
type input "**********"
click at [274, 145] on button "Add" at bounding box center [280, 144] width 20 height 16
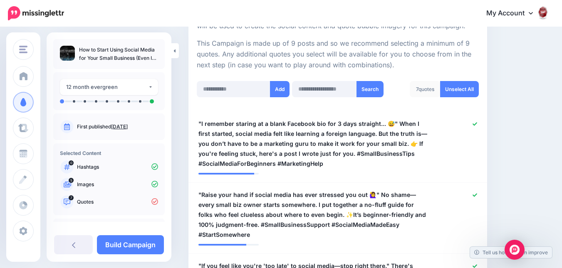
scroll to position [166, 0]
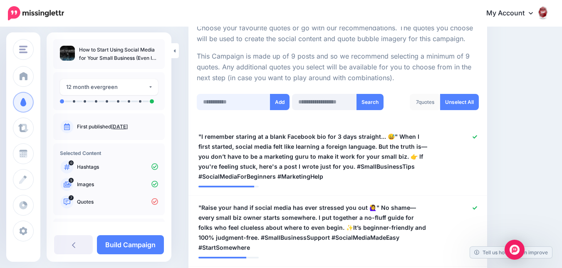
click at [242, 107] on input "text" at bounding box center [234, 102] width 74 height 16
paste input "**********"
type input "**********"
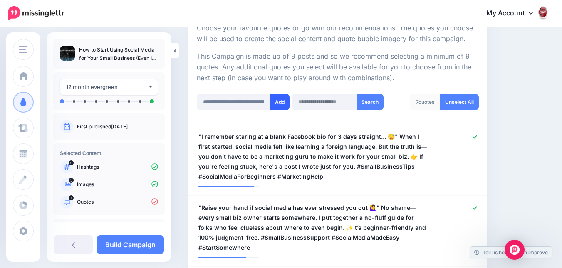
click at [279, 106] on button "Add" at bounding box center [280, 102] width 20 height 16
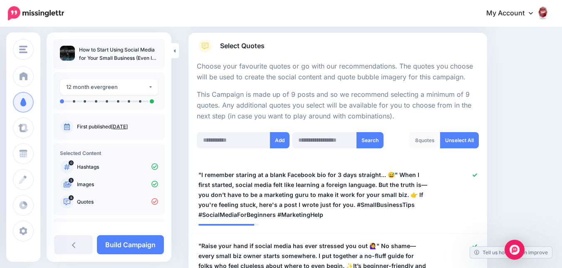
scroll to position [124, 0]
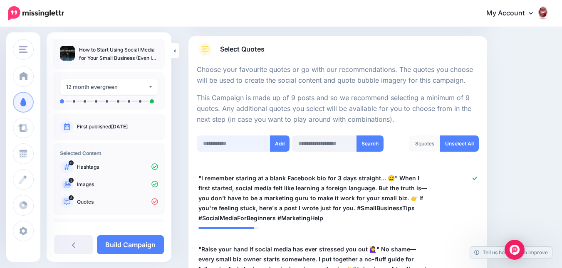
click at [220, 140] on input "text" at bounding box center [234, 144] width 74 height 16
paste input "**********"
type input "**********"
click at [272, 146] on button "Add" at bounding box center [280, 144] width 20 height 16
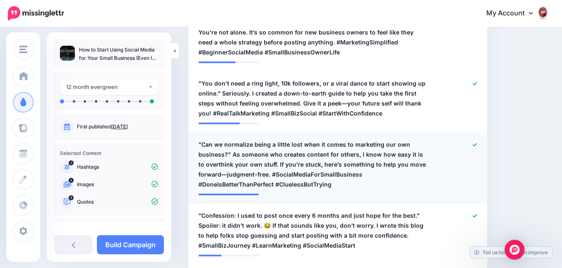
scroll to position [496, 0]
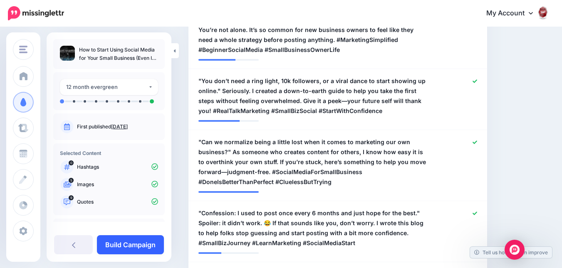
click at [124, 242] on link "Build Campaign" at bounding box center [130, 244] width 67 height 19
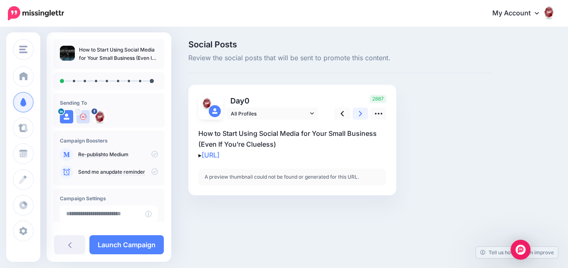
click at [358, 113] on link at bounding box center [361, 114] width 16 height 12
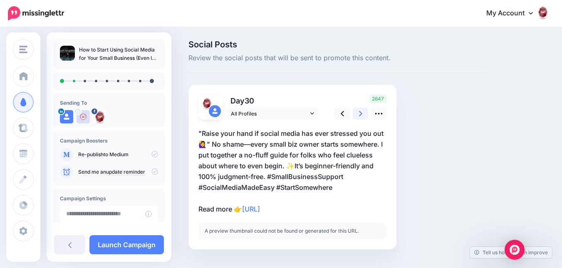
click at [359, 117] on icon at bounding box center [360, 113] width 3 height 9
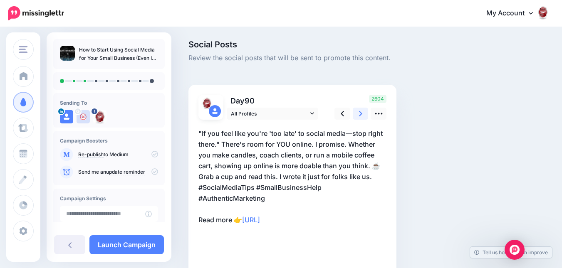
click at [358, 109] on link at bounding box center [361, 114] width 16 height 12
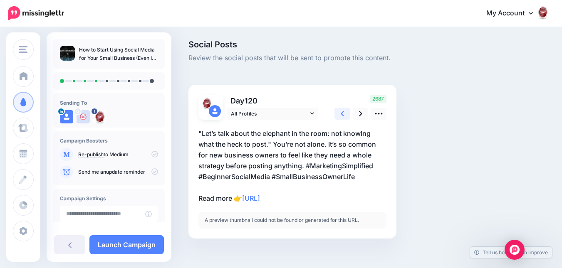
click at [342, 114] on icon at bounding box center [342, 113] width 3 height 5
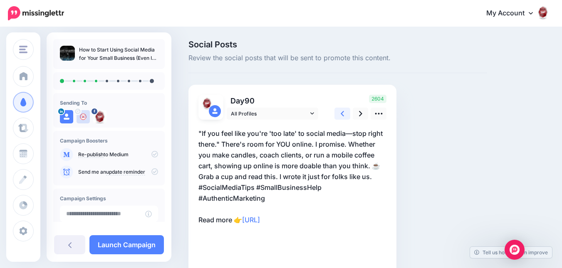
click at [342, 114] on icon at bounding box center [342, 113] width 3 height 5
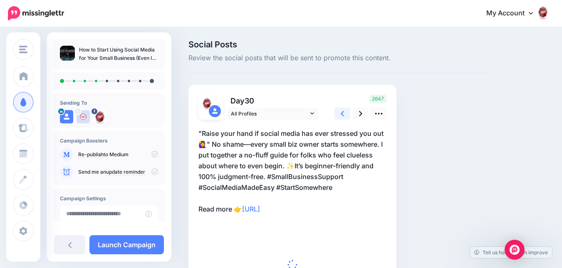
click at [342, 114] on icon at bounding box center [342, 113] width 3 height 5
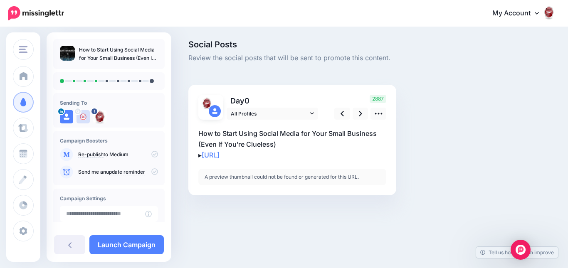
click at [278, 144] on p "How to Start Using Social Media for Your Small Business (Even If You’re Clueles…" at bounding box center [292, 144] width 188 height 32
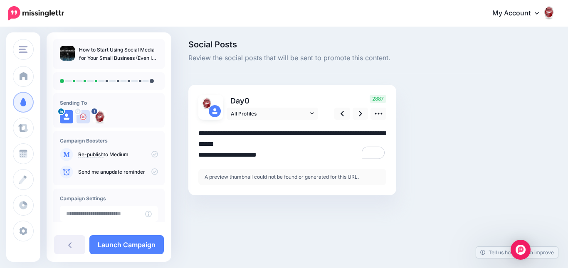
drag, startPoint x: 279, startPoint y: 143, endPoint x: 198, endPoint y: 133, distance: 81.6
click at [198, 133] on div "Day 0 All Profiles" at bounding box center [292, 140] width 208 height 111
paste textarea "**********"
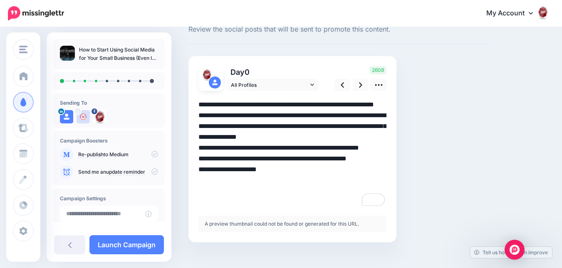
scroll to position [40, 0]
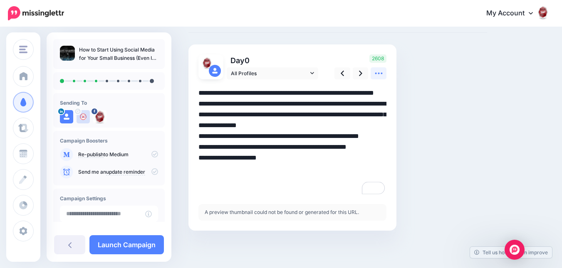
type textarea "**********"
click at [385, 74] on link at bounding box center [378, 73] width 16 height 12
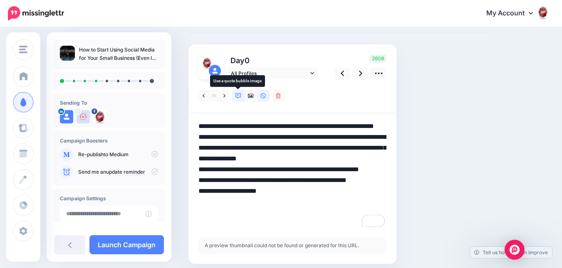
click at [235, 97] on link at bounding box center [238, 96] width 12 height 12
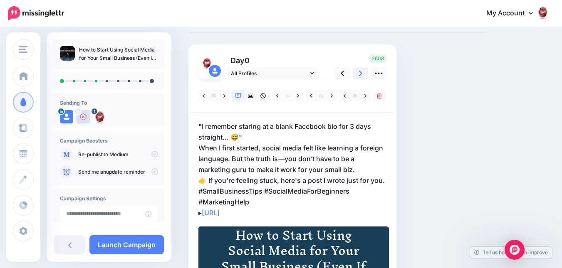
click at [358, 72] on link at bounding box center [361, 73] width 16 height 12
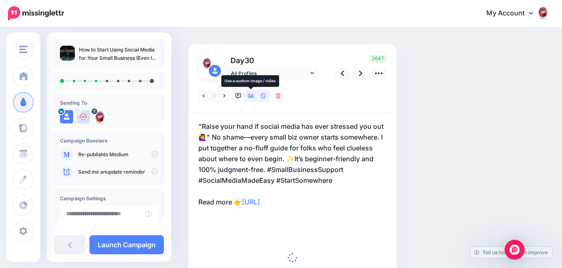
click at [247, 96] on link at bounding box center [250, 96] width 12 height 12
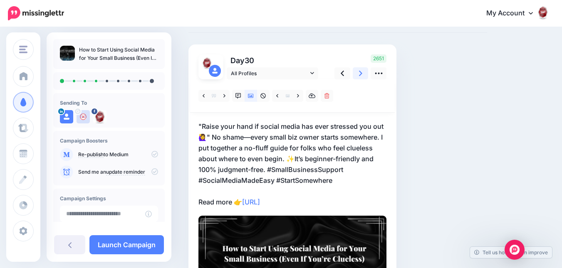
click at [356, 78] on link at bounding box center [361, 73] width 16 height 12
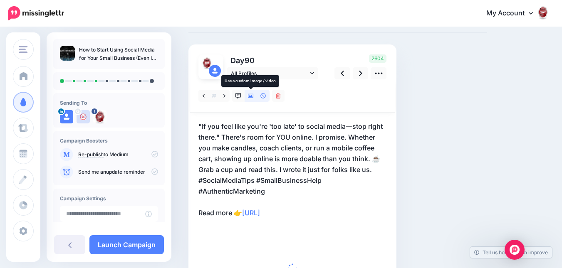
click at [251, 99] on link at bounding box center [250, 96] width 12 height 12
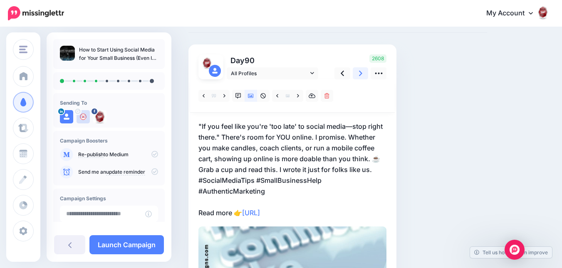
click at [357, 76] on link at bounding box center [361, 73] width 16 height 12
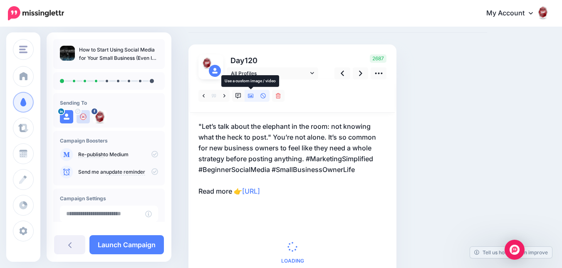
click at [247, 96] on link at bounding box center [250, 96] width 12 height 12
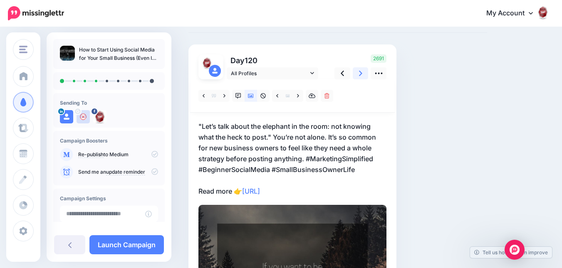
click at [359, 75] on icon at bounding box center [360, 73] width 3 height 9
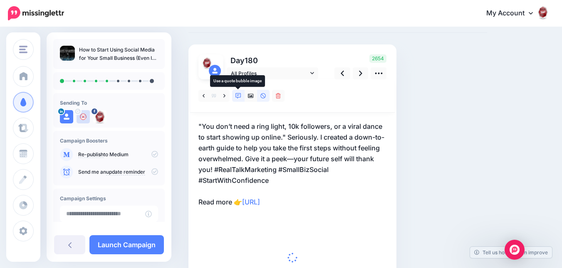
click at [241, 97] on link at bounding box center [238, 96] width 12 height 12
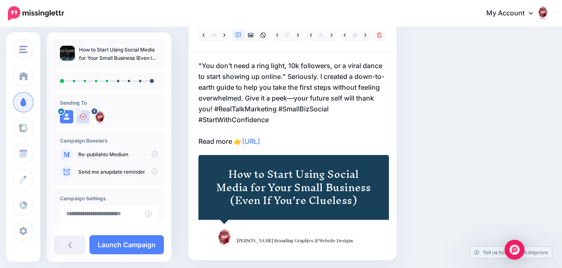
scroll to position [82, 0]
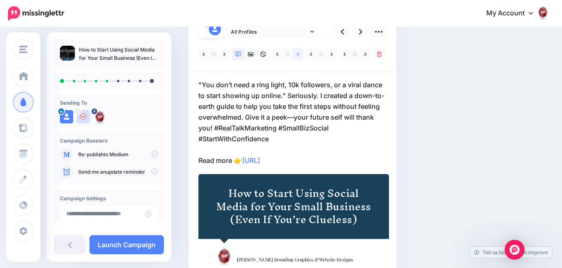
click at [297, 56] on icon at bounding box center [298, 55] width 2 height 6
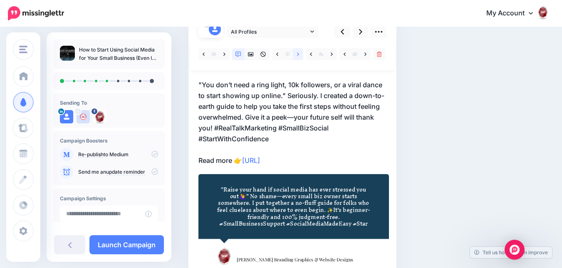
click at [297, 56] on icon at bounding box center [298, 55] width 2 height 6
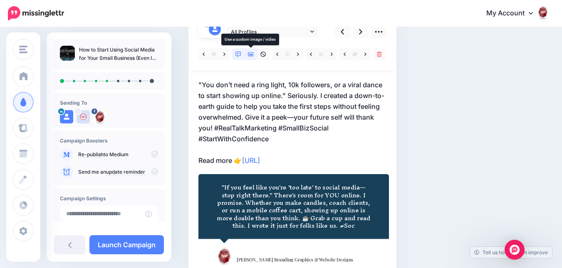
click at [252, 55] on icon at bounding box center [251, 54] width 6 height 4
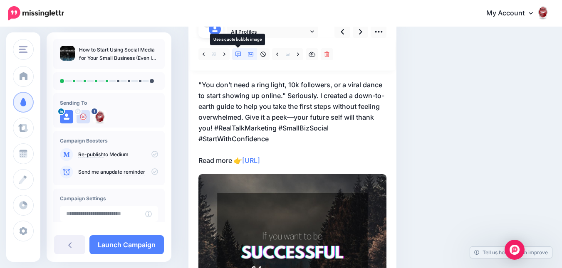
click at [242, 54] on link at bounding box center [238, 54] width 12 height 12
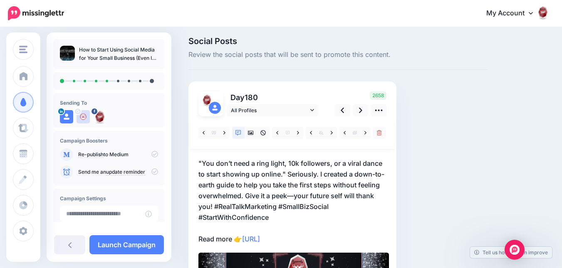
scroll to position [0, 0]
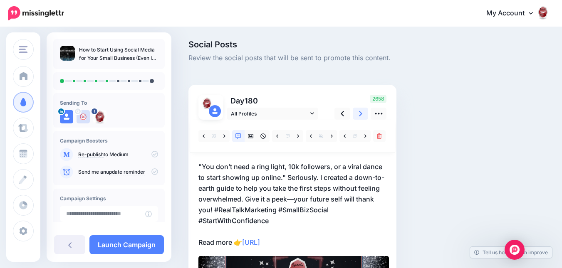
click at [359, 117] on icon at bounding box center [360, 113] width 3 height 9
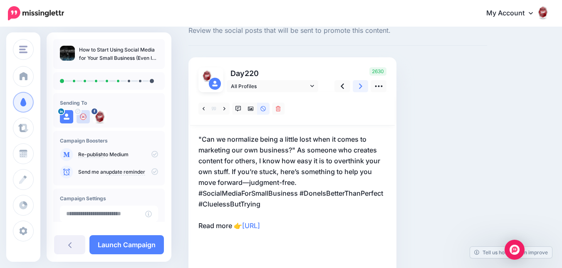
scroll to position [42, 0]
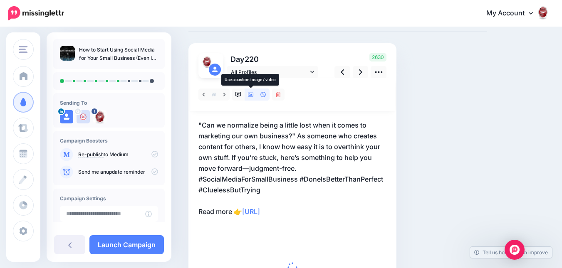
click at [247, 95] on link at bounding box center [250, 95] width 12 height 12
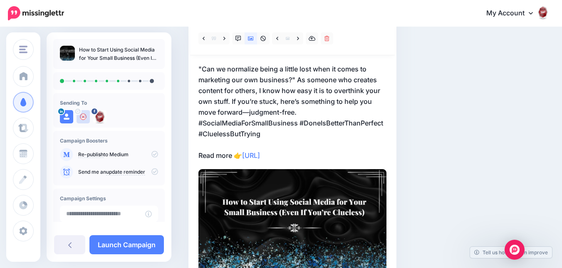
scroll to position [83, 0]
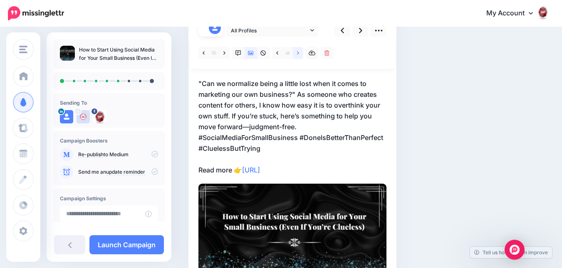
click at [299, 54] on icon at bounding box center [298, 53] width 2 height 6
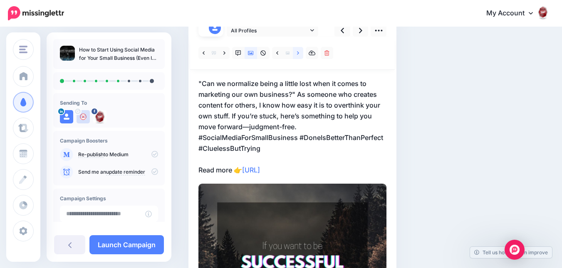
click at [299, 54] on icon at bounding box center [298, 53] width 2 height 6
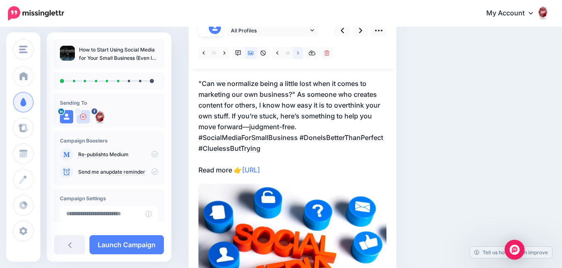
click at [299, 54] on icon at bounding box center [298, 53] width 2 height 6
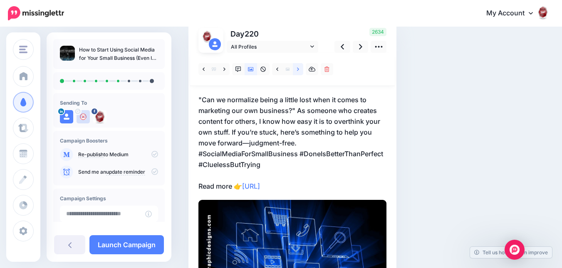
scroll to position [42, 0]
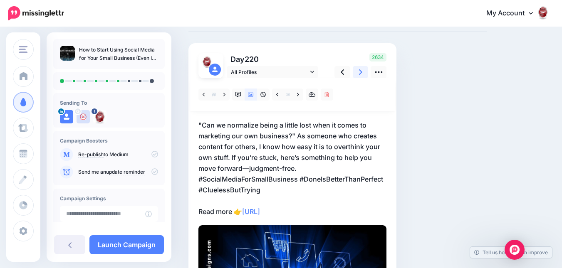
click at [359, 71] on icon at bounding box center [360, 72] width 3 height 9
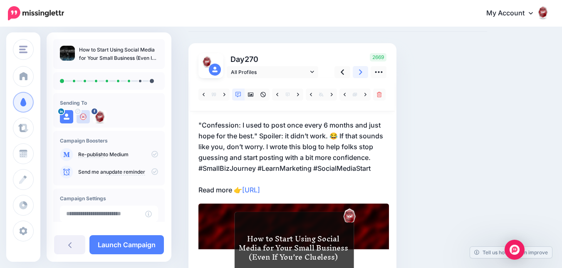
click at [360, 73] on icon at bounding box center [360, 72] width 3 height 9
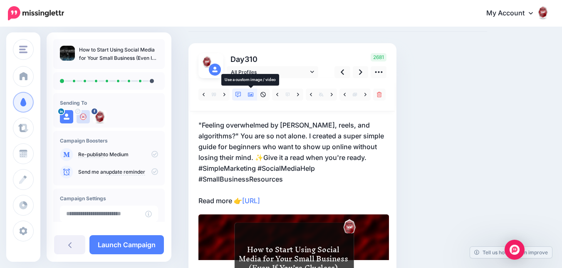
click at [252, 100] on link at bounding box center [250, 95] width 12 height 12
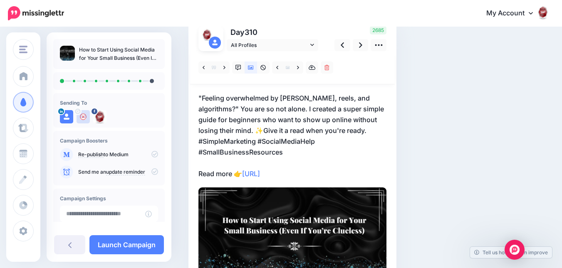
scroll to position [83, 0]
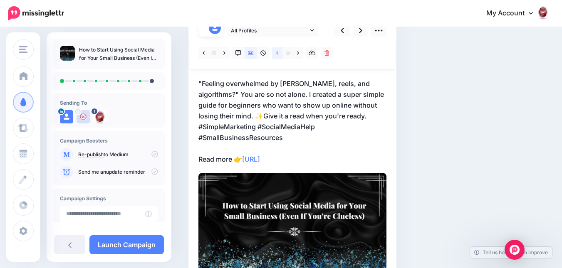
click at [274, 53] on link at bounding box center [277, 53] width 10 height 12
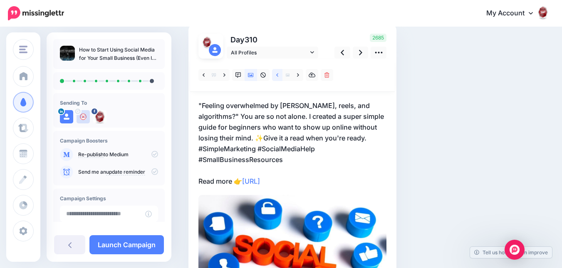
scroll to position [42, 0]
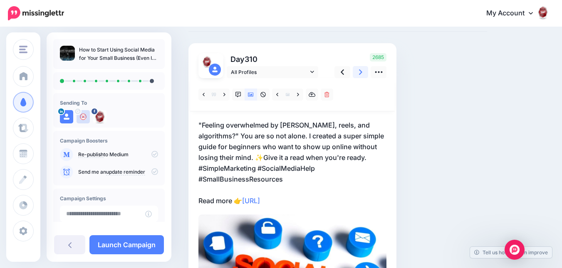
click at [364, 76] on link at bounding box center [361, 72] width 16 height 12
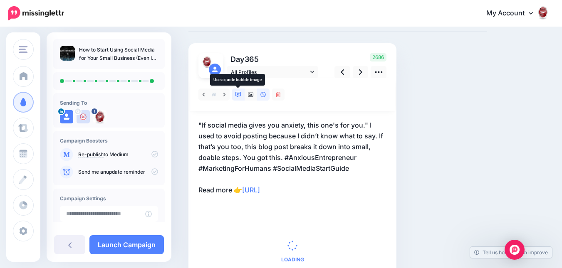
click at [242, 96] on link at bounding box center [238, 95] width 12 height 12
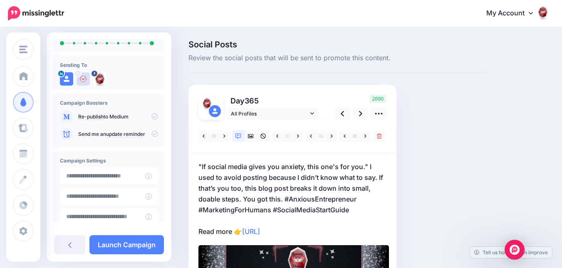
scroll to position [83, 0]
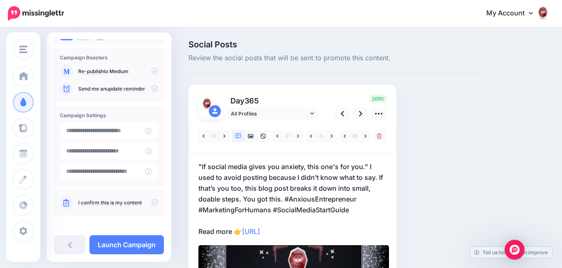
click at [152, 203] on icon at bounding box center [154, 202] width 7 height 7
click at [357, 115] on link at bounding box center [361, 114] width 16 height 12
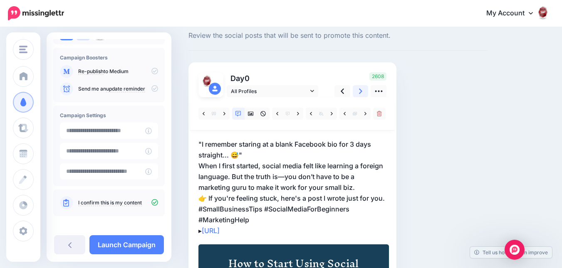
scroll to position [17, 0]
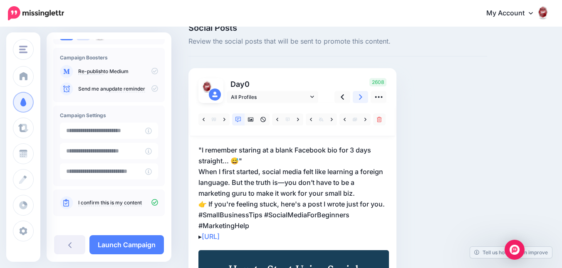
click at [357, 97] on link at bounding box center [361, 97] width 16 height 12
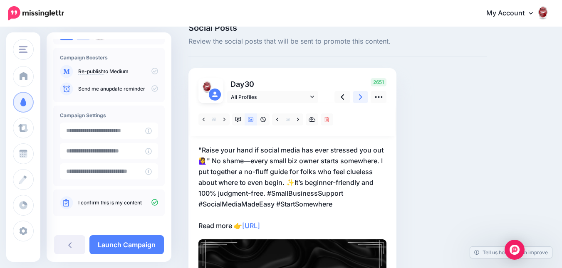
click at [358, 98] on link at bounding box center [361, 97] width 16 height 12
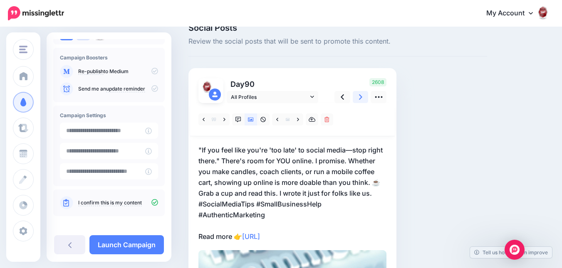
click at [357, 98] on link at bounding box center [361, 97] width 16 height 12
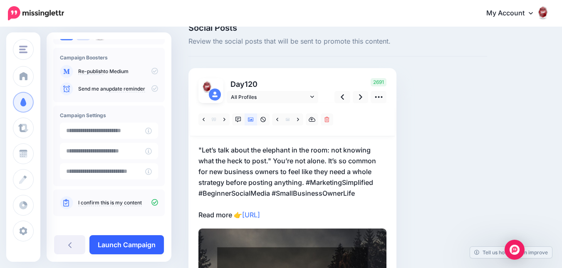
click at [124, 244] on link "Launch Campaign" at bounding box center [126, 244] width 74 height 19
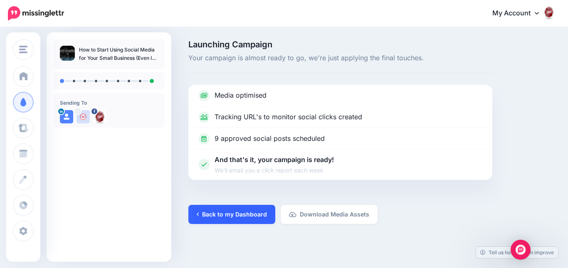
click at [217, 215] on link "Back to my Dashboard" at bounding box center [231, 214] width 87 height 19
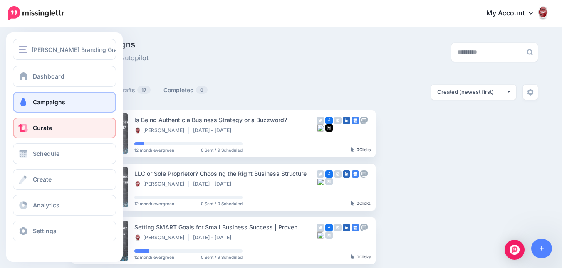
click at [27, 132] on link "Curate" at bounding box center [64, 128] width 103 height 21
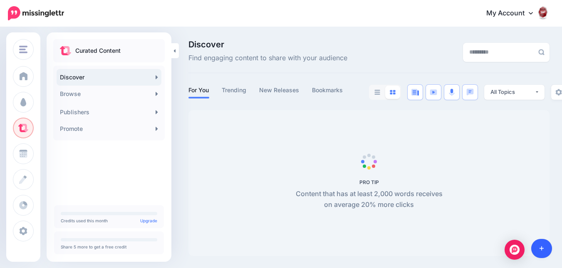
click at [542, 252] on link at bounding box center [541, 248] width 21 height 19
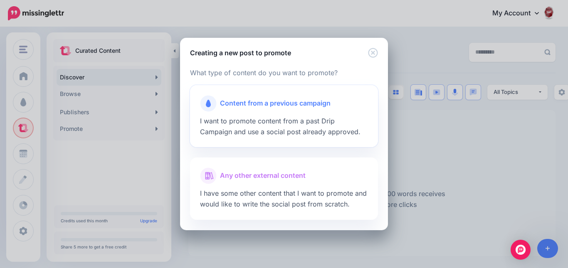
click at [328, 131] on div "Content from a previous campaign I want to promote content from a past Drip Cam…" at bounding box center [284, 116] width 188 height 62
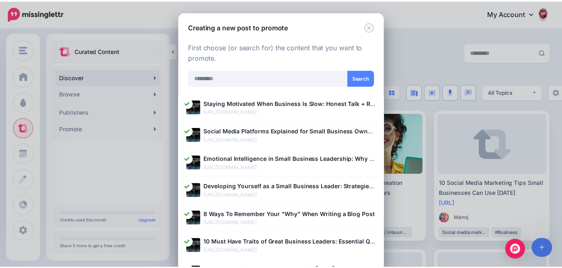
scroll to position [208, 0]
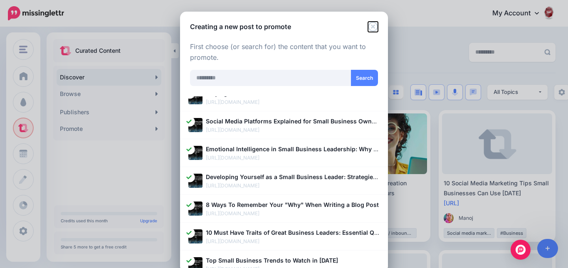
click at [368, 25] on icon "Close" at bounding box center [373, 27] width 10 height 10
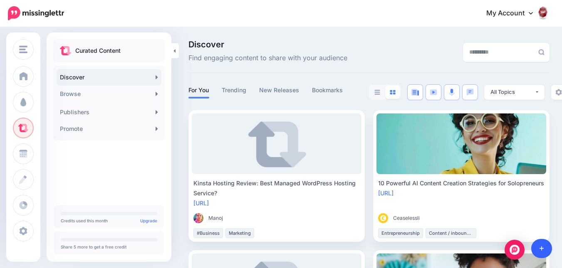
click at [538, 247] on link at bounding box center [541, 248] width 21 height 19
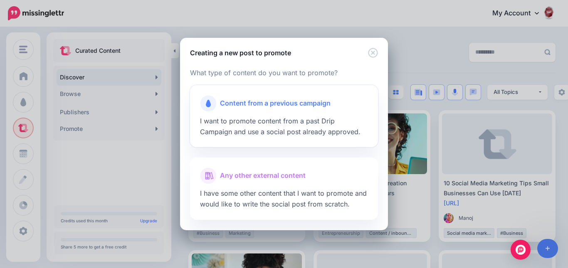
click at [313, 104] on span "Content from a previous campaign" at bounding box center [275, 103] width 111 height 11
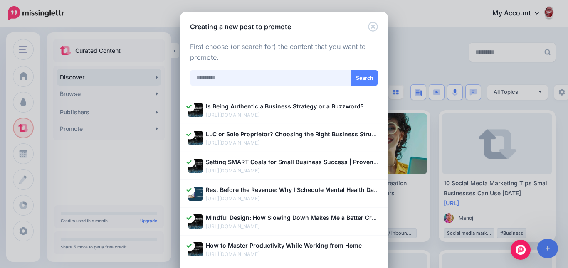
click at [310, 79] on input "text" at bounding box center [270, 78] width 161 height 16
type input "**********"
click at [370, 24] on icon "Close" at bounding box center [373, 27] width 10 height 10
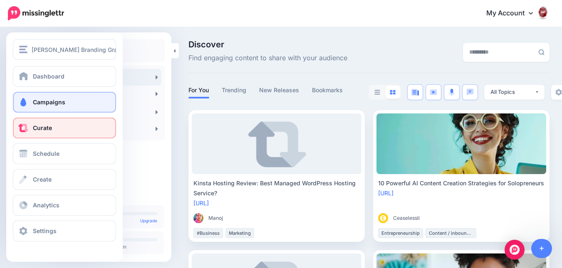
click at [31, 107] on link "Campaigns" at bounding box center [64, 102] width 103 height 21
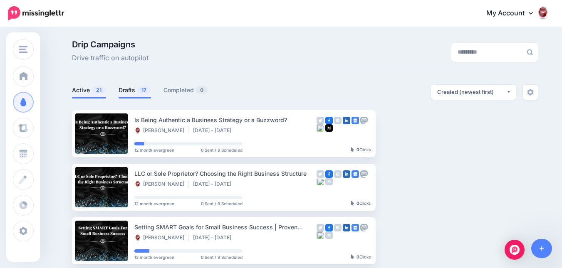
click at [133, 90] on link "Drafts 17" at bounding box center [135, 90] width 32 height 10
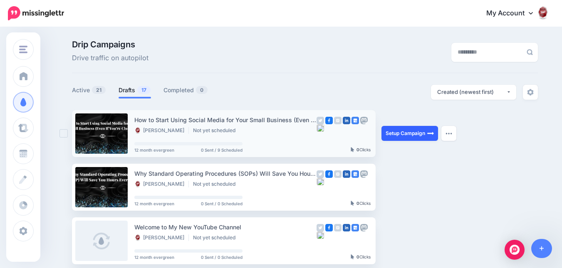
click at [401, 134] on link "Setup Campaign" at bounding box center [409, 133] width 57 height 15
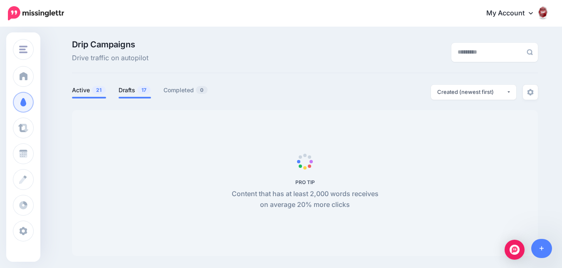
click at [130, 88] on link "Drafts 17" at bounding box center [135, 90] width 32 height 10
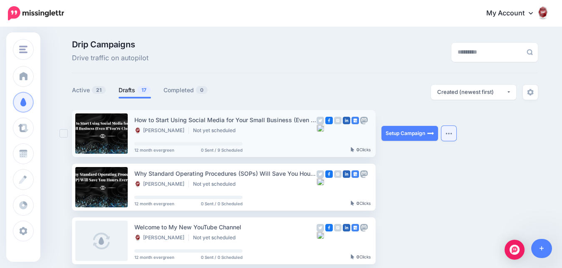
click at [449, 139] on button "button" at bounding box center [448, 133] width 15 height 15
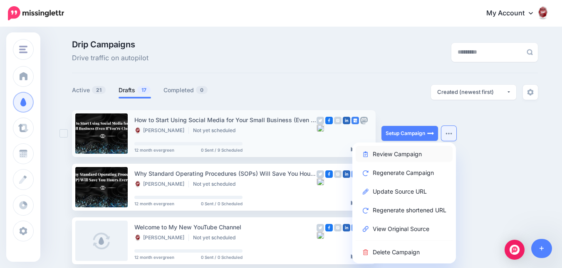
click at [443, 153] on link "Review Campaign" at bounding box center [404, 154] width 97 height 16
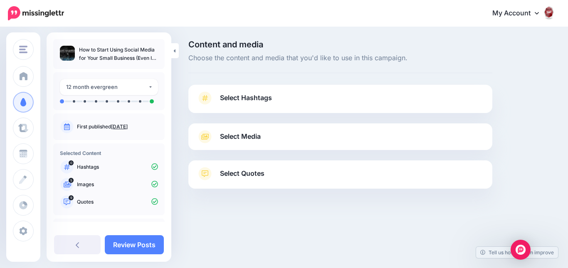
scroll to position [41, 0]
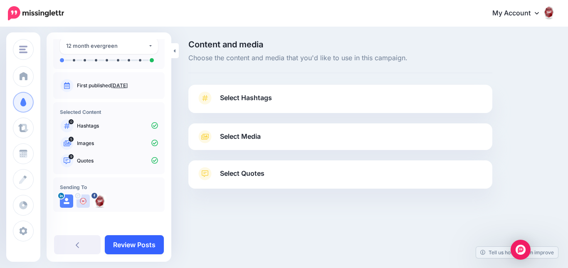
click at [137, 240] on link "Review Posts" at bounding box center [134, 244] width 59 height 19
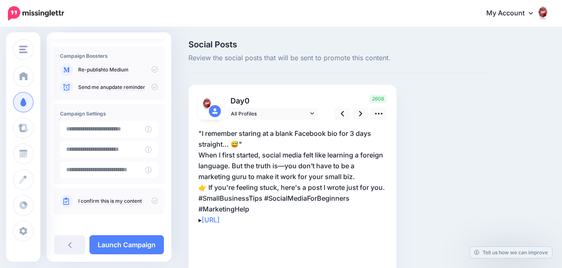
scroll to position [87, 0]
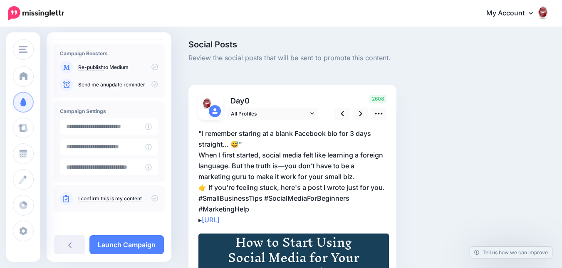
click at [151, 195] on icon at bounding box center [154, 198] width 7 height 7
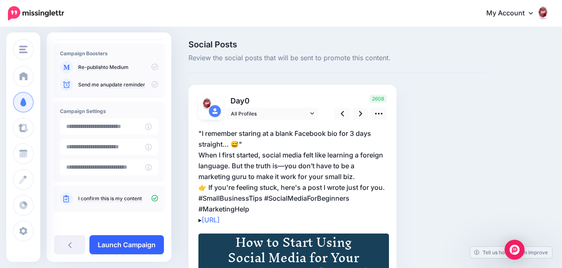
click at [148, 240] on link "Launch Campaign" at bounding box center [126, 244] width 74 height 19
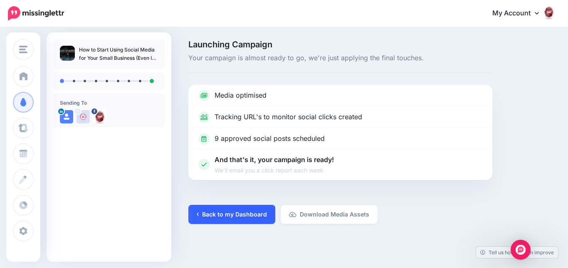
click at [257, 209] on link "Back to my Dashboard" at bounding box center [231, 214] width 87 height 19
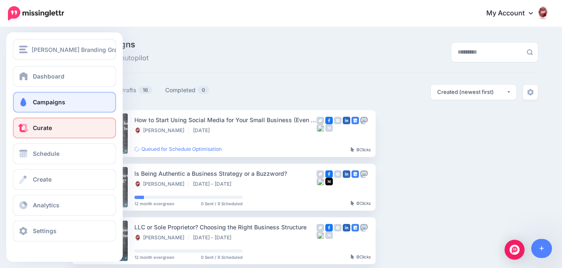
click at [30, 130] on link "Curate" at bounding box center [64, 128] width 103 height 21
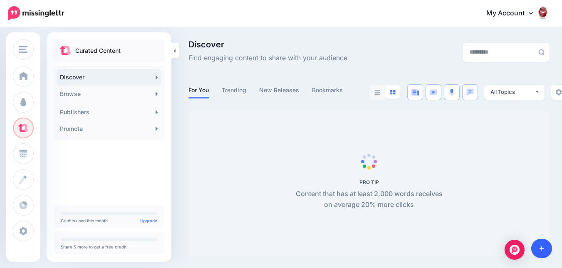
click at [543, 249] on icon at bounding box center [541, 249] width 5 height 5
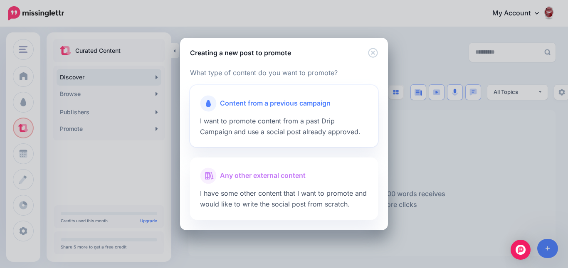
click at [286, 127] on div "Content from a previous campaign I want to promote content from a past Drip Cam…" at bounding box center [284, 116] width 188 height 62
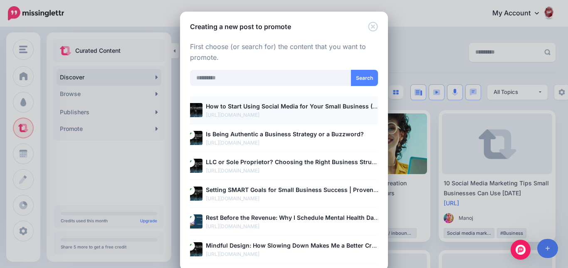
click at [282, 113] on p "[URL][DOMAIN_NAME]" at bounding box center [293, 115] width 174 height 8
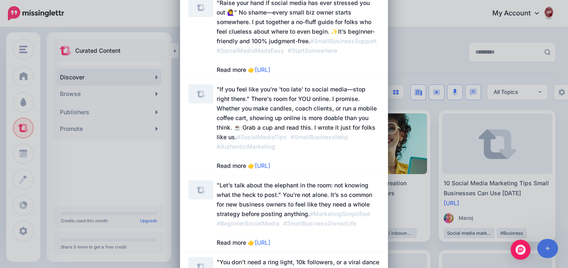
scroll to position [249, 0]
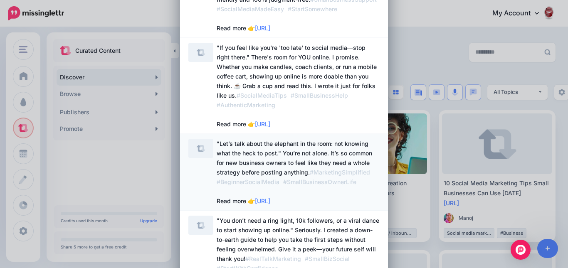
click at [316, 146] on span ""Let’s talk about the elephant in the room: not knowing what the heck to post."…" at bounding box center [295, 172] width 156 height 64
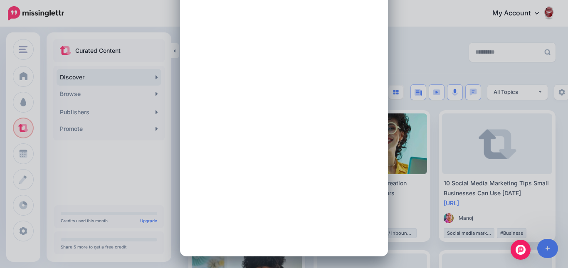
scroll to position [0, 0]
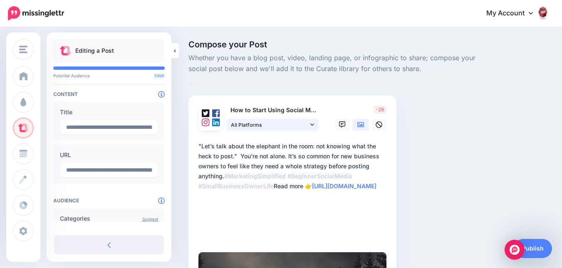
click at [310, 127] on icon at bounding box center [312, 125] width 4 height 6
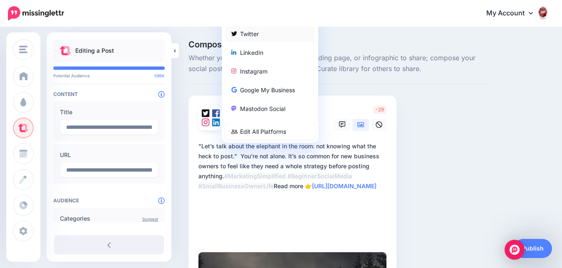
click at [291, 40] on div "Twitter" at bounding box center [270, 34] width 90 height 16
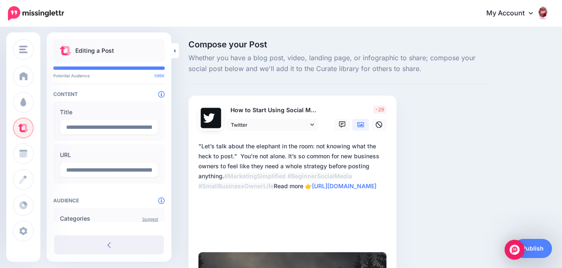
click at [211, 155] on textarea "**********" at bounding box center [293, 191] width 191 height 100
click at [260, 178] on textarea "**********" at bounding box center [293, 191] width 191 height 100
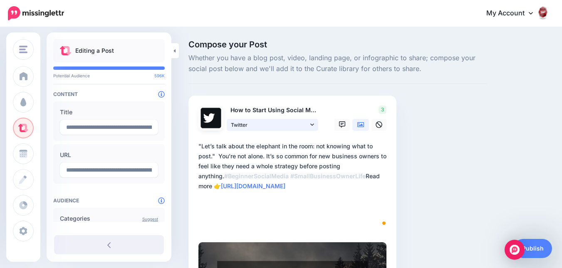
click at [303, 125] on span "Twitter" at bounding box center [269, 125] width 77 height 9
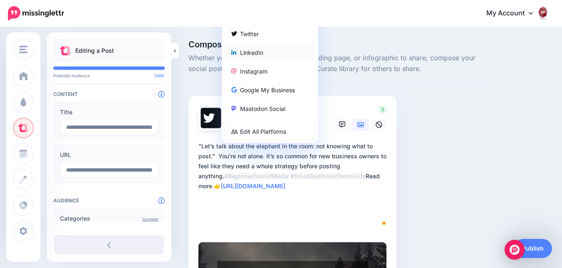
click at [293, 53] on div "LinkedIn" at bounding box center [269, 52] width 77 height 10
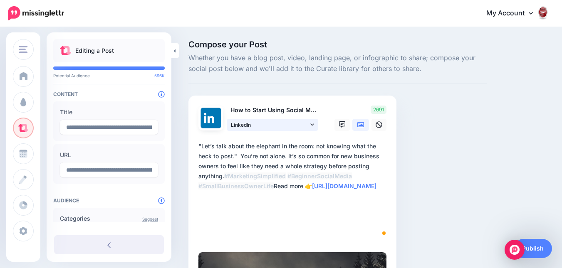
click at [296, 121] on span "LinkedIn" at bounding box center [269, 125] width 77 height 9
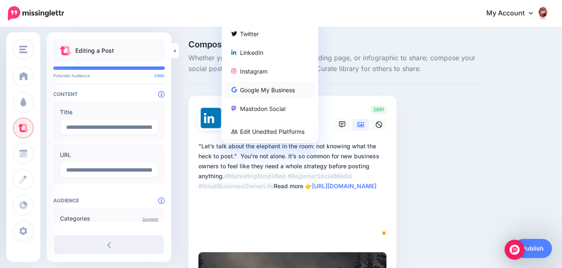
click at [291, 88] on div "Google My Business" at bounding box center [269, 90] width 77 height 10
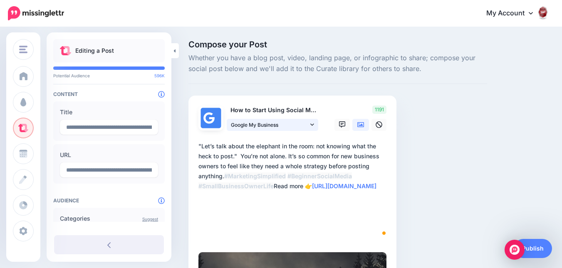
click at [299, 123] on span "Google My Business" at bounding box center [269, 125] width 77 height 9
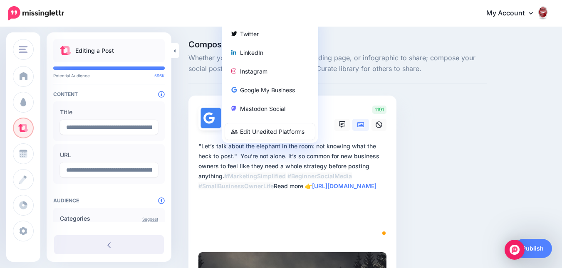
click at [281, 67] on div "Instagram" at bounding box center [269, 71] width 77 height 10
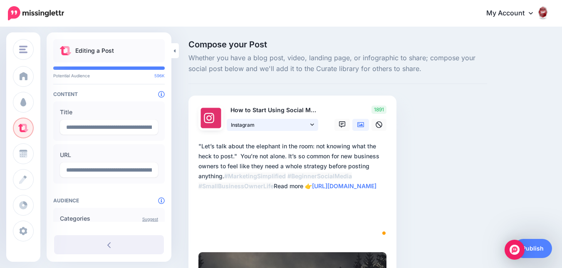
click at [294, 126] on span "Instagram" at bounding box center [269, 125] width 77 height 9
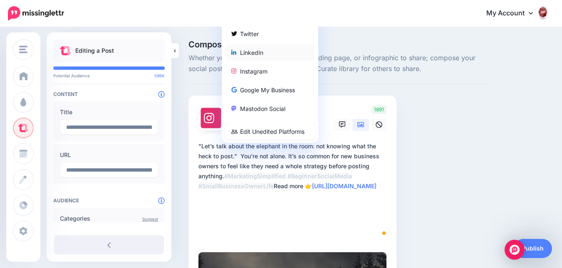
click at [278, 52] on div "LinkedIn" at bounding box center [269, 52] width 77 height 10
type textarea "**********"
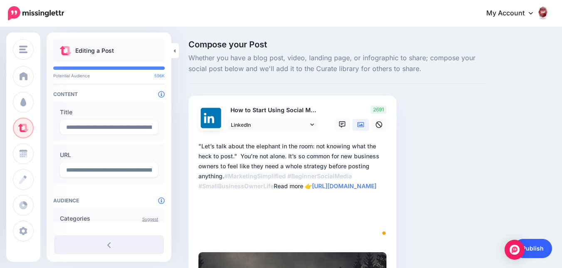
click at [529, 244] on link "Publish" at bounding box center [533, 248] width 38 height 19
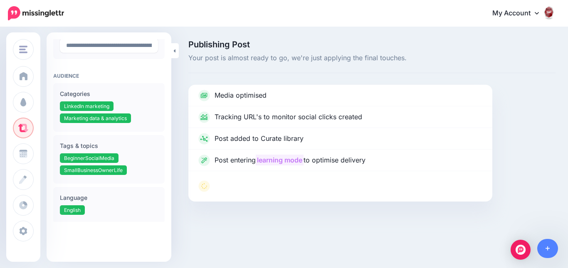
scroll to position [164, 0]
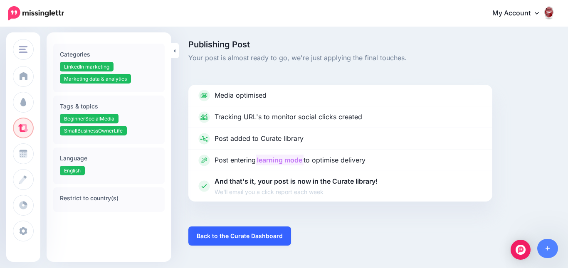
click at [204, 235] on link "Back to the Curate Dashboard" at bounding box center [239, 236] width 103 height 19
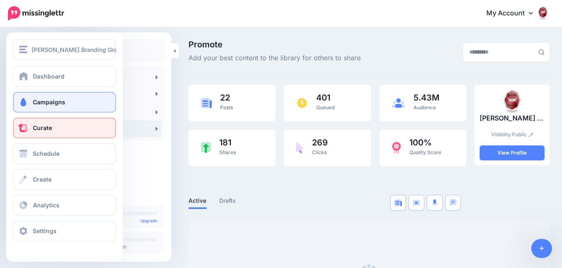
click at [45, 107] on link "Campaigns" at bounding box center [64, 102] width 103 height 21
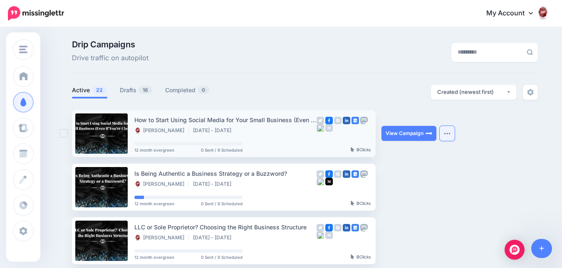
click at [447, 136] on button "button" at bounding box center [447, 133] width 15 height 15
click at [416, 129] on link "View Campaign" at bounding box center [408, 133] width 55 height 15
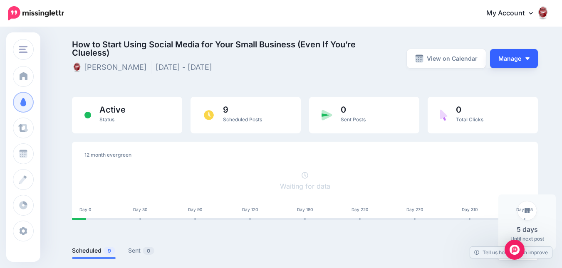
click at [502, 62] on button "Manage" at bounding box center [514, 58] width 48 height 19
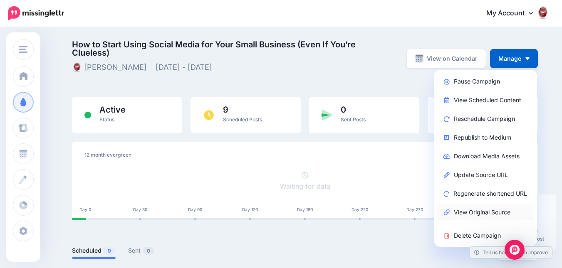
click at [490, 212] on link "View Original Source" at bounding box center [485, 212] width 96 height 16
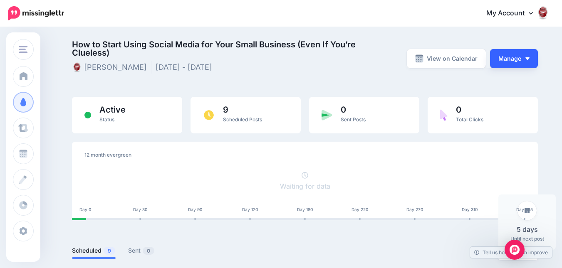
click at [512, 61] on button "Manage" at bounding box center [514, 58] width 48 height 19
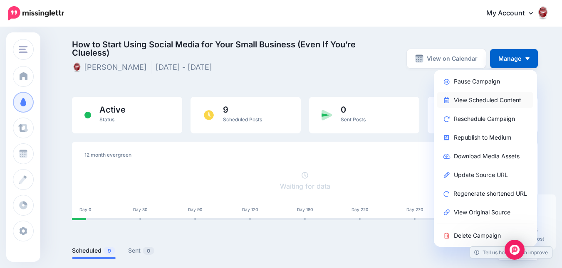
click at [512, 98] on link "View Scheduled Content" at bounding box center [485, 100] width 96 height 16
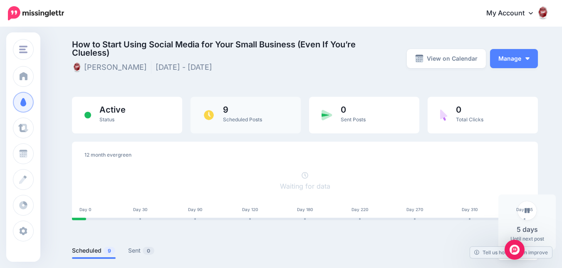
click at [262, 108] on span "9" at bounding box center [242, 110] width 39 height 8
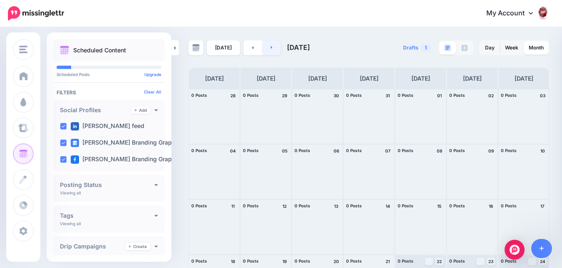
click at [274, 47] on link at bounding box center [271, 47] width 19 height 15
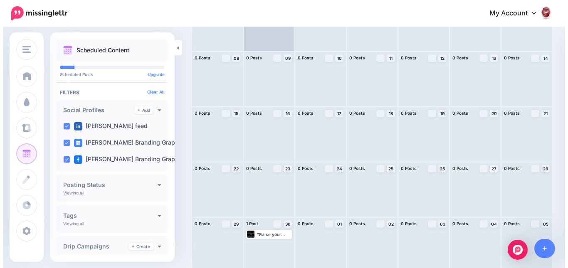
scroll to position [97, 0]
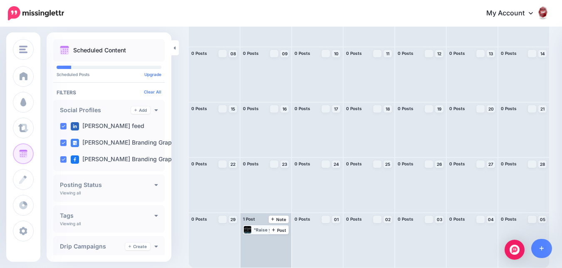
click at [260, 228] on div ""Raise your hand if social media has ever stressed you out 🙋‍♀️" No shame—every…" at bounding box center [271, 229] width 34 height 5
click at [251, 239] on img at bounding box center [249, 240] width 4 height 4
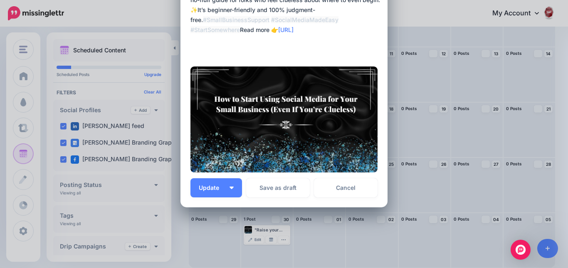
scroll to position [83, 0]
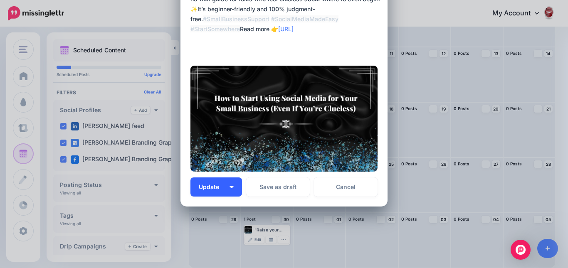
click at [227, 192] on button "Update" at bounding box center [216, 187] width 52 height 19
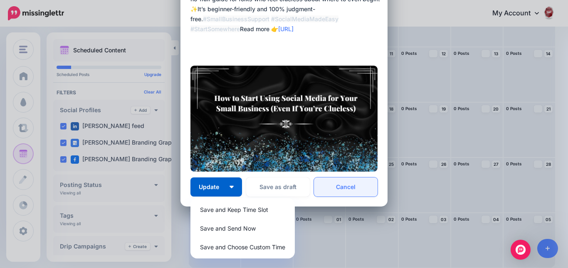
click at [337, 193] on link "Cancel" at bounding box center [346, 187] width 64 height 19
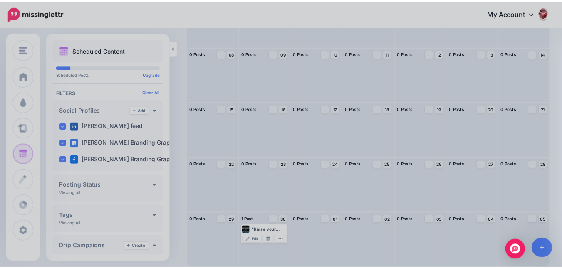
scroll to position [0, 0]
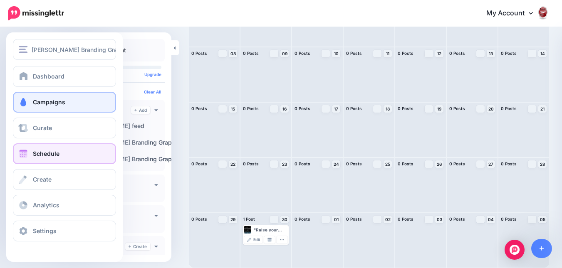
click at [41, 106] on link "Campaigns" at bounding box center [64, 102] width 103 height 21
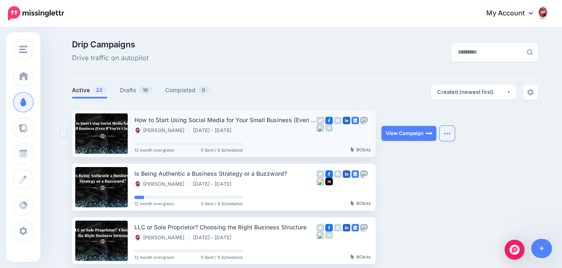
click at [445, 135] on button "button" at bounding box center [447, 133] width 15 height 15
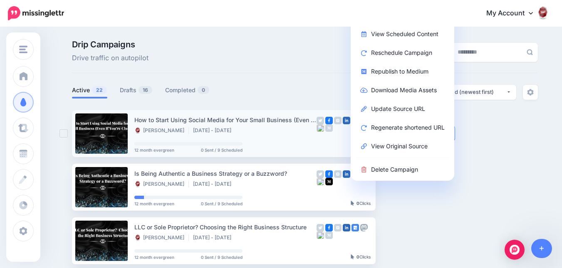
click at [341, 144] on div at bounding box center [343, 133] width 54 height 37
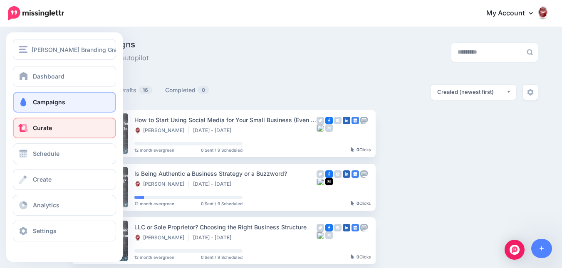
click at [29, 135] on link "Curate" at bounding box center [64, 128] width 103 height 21
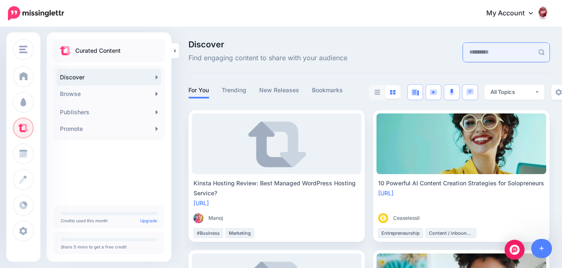
click at [525, 57] on input "text" at bounding box center [498, 52] width 71 height 19
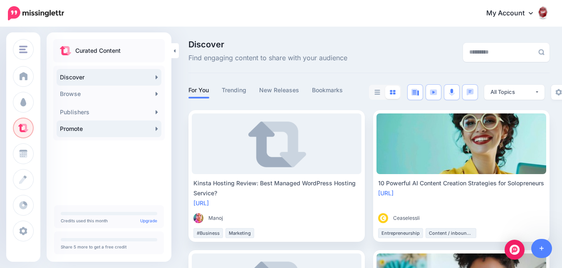
click at [151, 133] on link "Promote" at bounding box center [109, 129] width 105 height 17
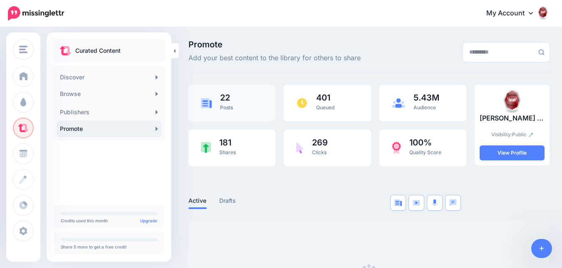
click at [228, 109] on span "Posts" at bounding box center [226, 107] width 13 height 6
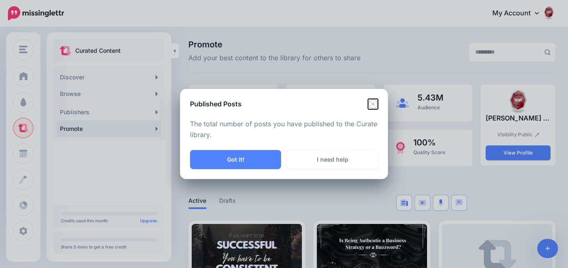
click at [373, 105] on icon "Close" at bounding box center [373, 104] width 10 height 10
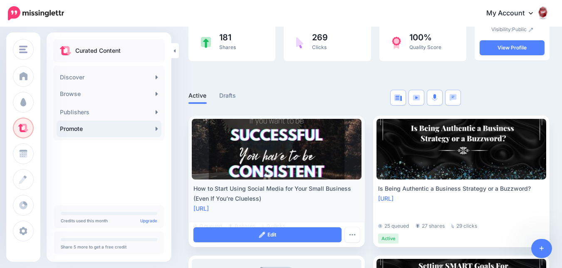
scroll to position [125, 0]
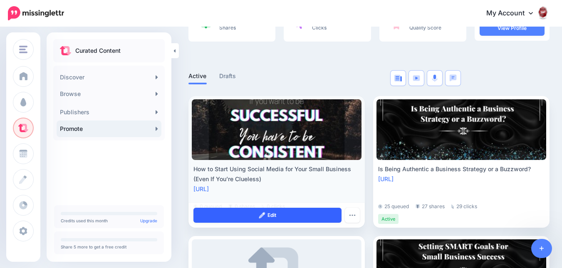
click at [265, 212] on link "Edit" at bounding box center [267, 215] width 148 height 15
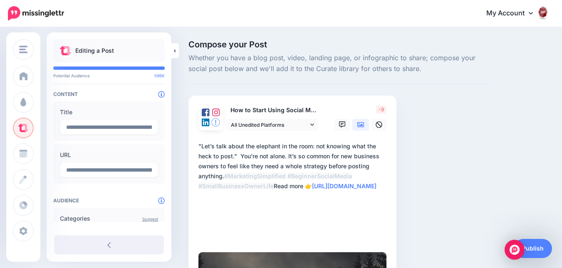
scroll to position [83, 0]
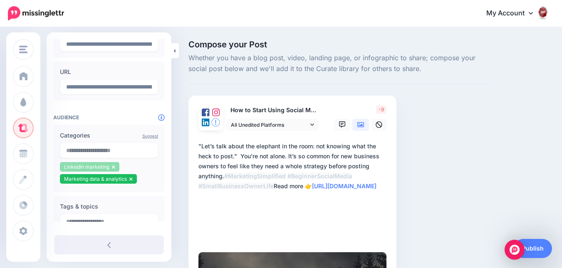
click at [114, 169] on icon at bounding box center [113, 167] width 3 height 5
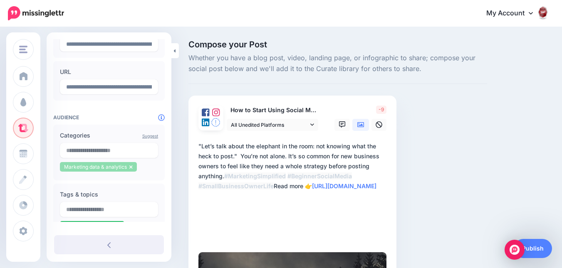
click at [132, 169] on li "Marketing data & analytics" at bounding box center [98, 167] width 77 height 10
click at [287, 178] on textarea "**********" at bounding box center [293, 191] width 191 height 100
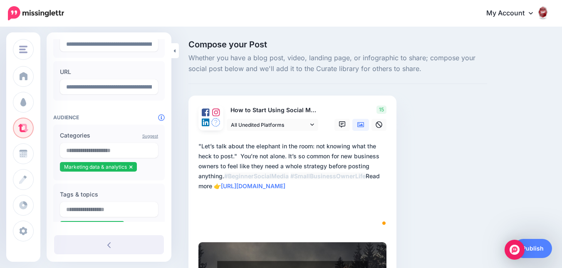
click at [213, 156] on textarea "**********" at bounding box center [293, 186] width 191 height 90
type textarea "**********"
click at [131, 168] on icon at bounding box center [130, 166] width 3 height 3
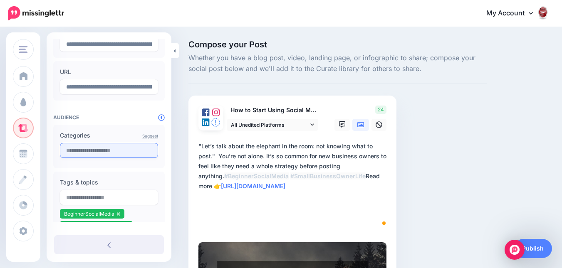
click at [130, 152] on input "text" at bounding box center [109, 150] width 98 height 15
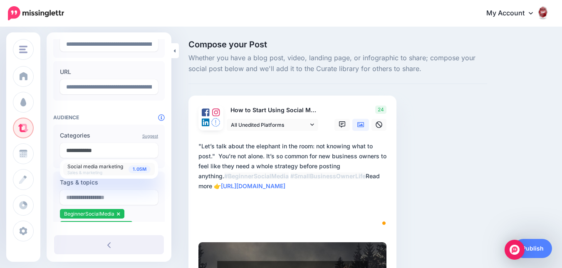
type input "**********"
click at [133, 166] on span "1.05M" at bounding box center [139, 169] width 22 height 8
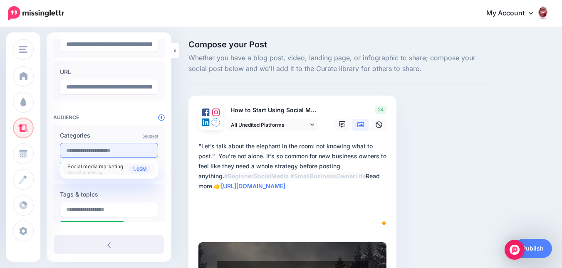
click at [126, 147] on input "text" at bounding box center [109, 150] width 98 height 15
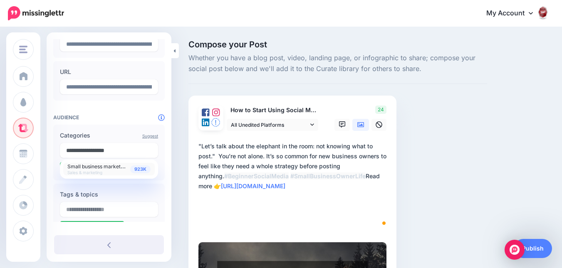
type input "**********"
click at [135, 167] on span "923K" at bounding box center [140, 169] width 20 height 8
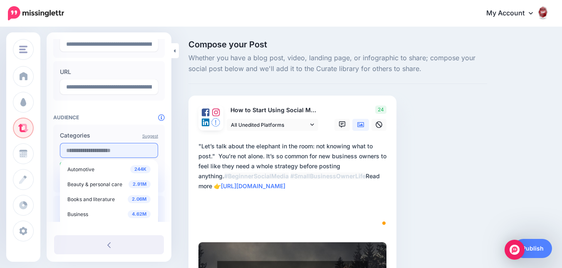
click at [123, 153] on input "text" at bounding box center [109, 150] width 98 height 15
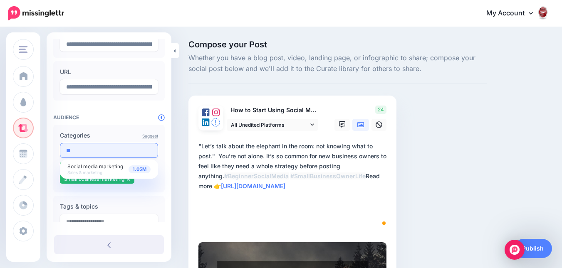
type input "*"
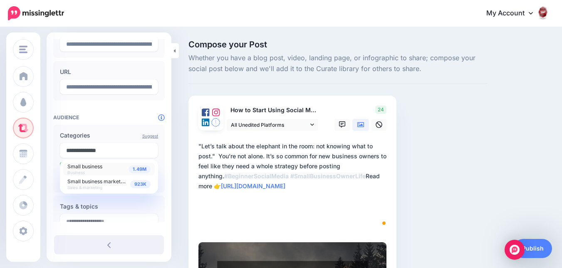
type input "**********"
click at [129, 165] on div "1.49M Small business Business" at bounding box center [108, 169] width 83 height 12
click at [167, 156] on div "**********" at bounding box center [109, 174] width 125 height 436
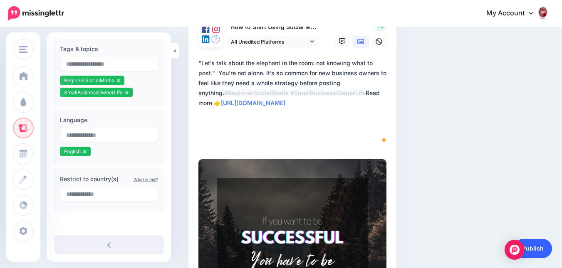
click at [531, 242] on link "Publish" at bounding box center [533, 248] width 38 height 19
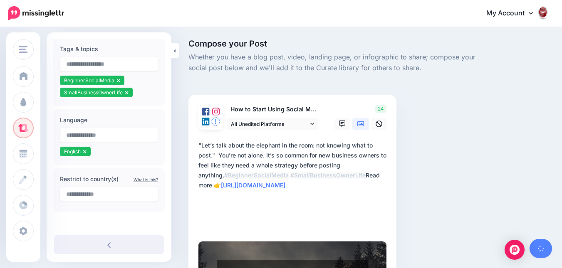
scroll to position [0, 0]
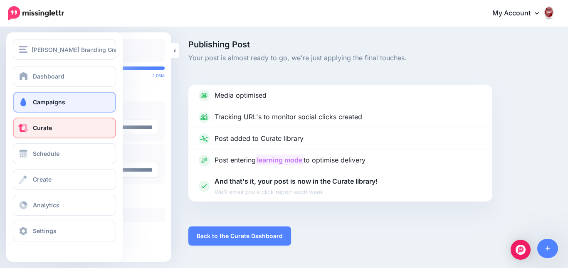
click at [27, 104] on span at bounding box center [23, 102] width 11 height 8
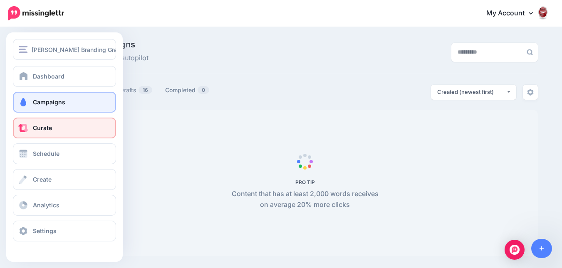
click at [44, 129] on span "Curate" at bounding box center [42, 127] width 19 height 7
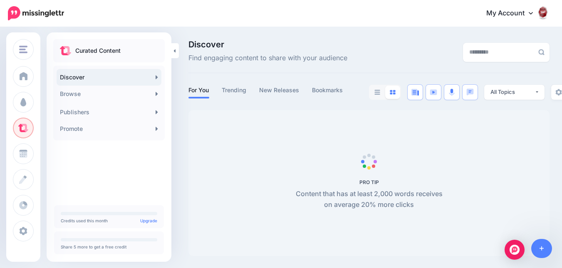
scroll to position [0, 0]
click at [160, 131] on link "Promote" at bounding box center [109, 129] width 105 height 17
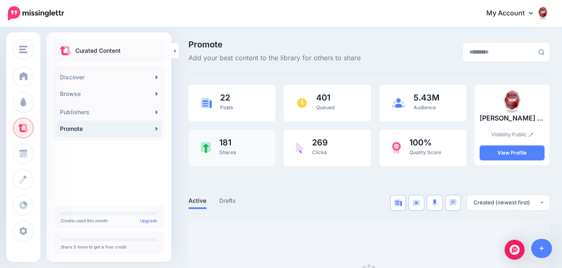
click at [208, 156] on div "181 Shares" at bounding box center [231, 148] width 87 height 37
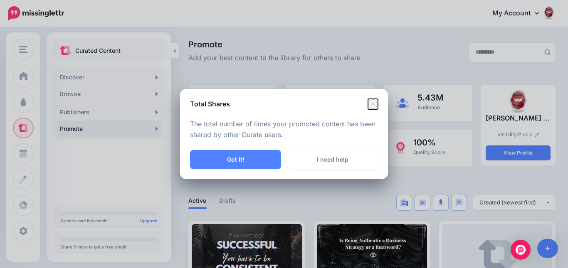
click at [372, 106] on icon "Close" at bounding box center [373, 104] width 10 height 10
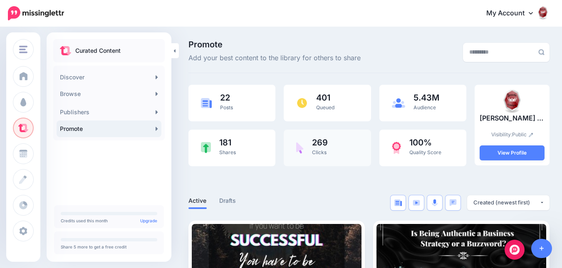
click at [352, 136] on div "269 Clicks" at bounding box center [327, 148] width 87 height 37
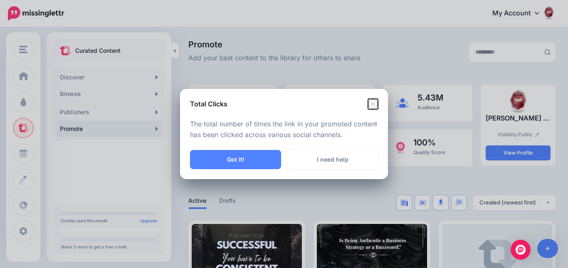
click at [372, 107] on icon "Close" at bounding box center [373, 104] width 10 height 10
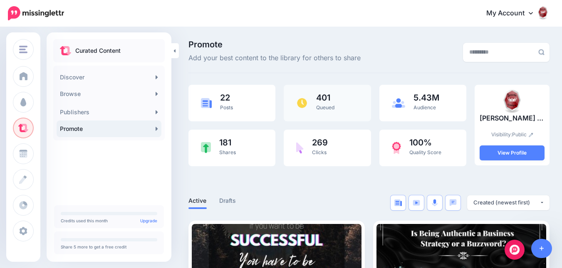
click at [353, 113] on div "401 Queued" at bounding box center [327, 103] width 87 height 37
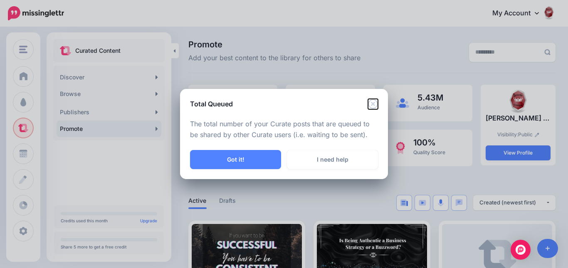
click at [372, 104] on icon "Close" at bounding box center [373, 104] width 10 height 10
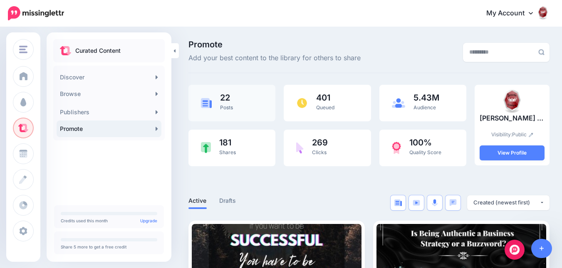
click at [240, 104] on div "22 Posts" at bounding box center [231, 103] width 87 height 37
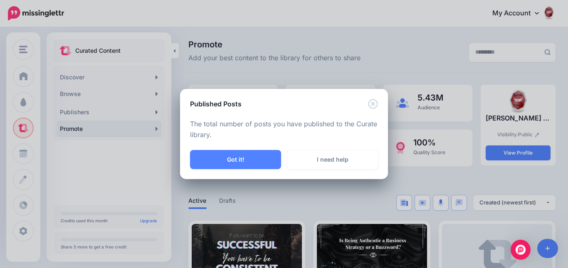
click at [380, 103] on div "Published Posts" at bounding box center [284, 99] width 208 height 20
click at [378, 105] on icon "Close" at bounding box center [373, 104] width 10 height 10
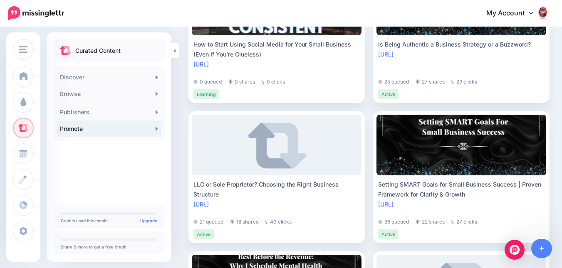
scroll to position [291, 0]
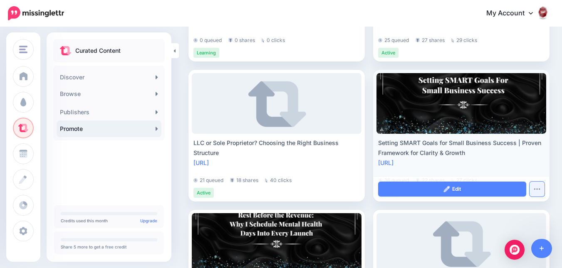
click at [529, 185] on button "button" at bounding box center [536, 189] width 15 height 15
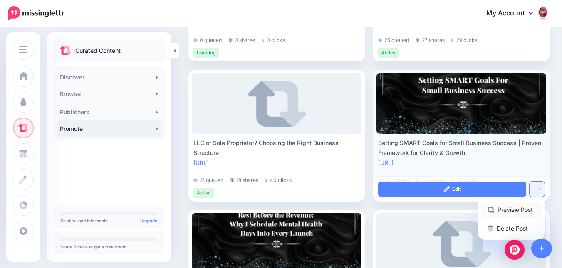
click at [481, 207] on link "Preview Post" at bounding box center [511, 210] width 60 height 16
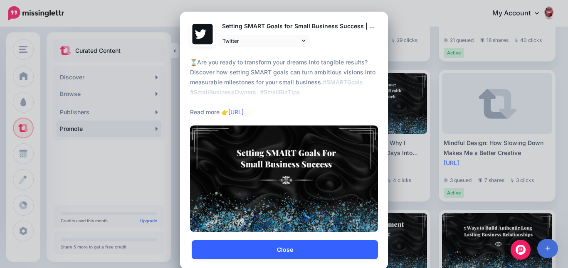
click at [336, 244] on link "Close" at bounding box center [285, 249] width 186 height 19
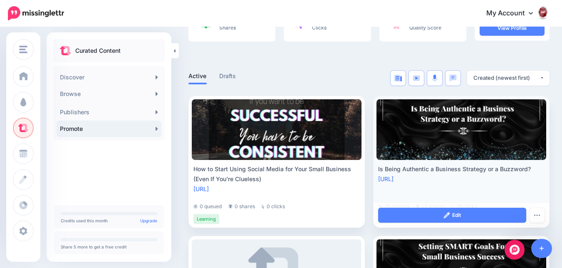
scroll to position [0, 0]
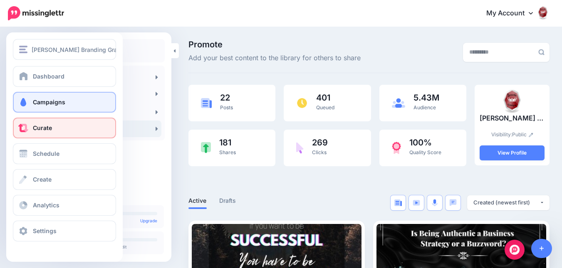
click at [33, 99] on span "Campaigns" at bounding box center [49, 102] width 32 height 7
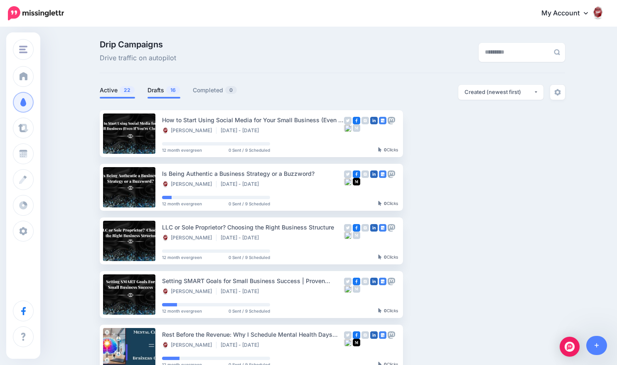
click at [157, 89] on link "Drafts 16" at bounding box center [164, 90] width 33 height 10
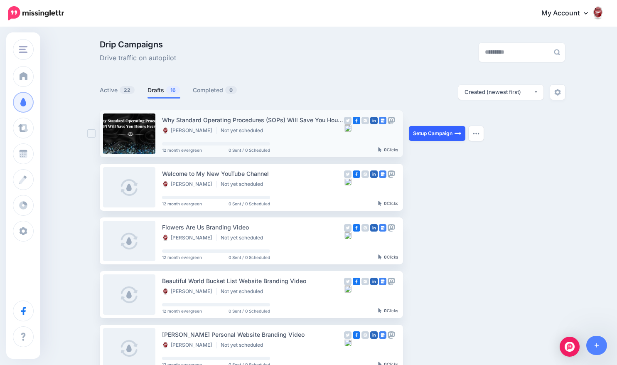
click at [448, 137] on link "Setup Campaign" at bounding box center [437, 133] width 57 height 15
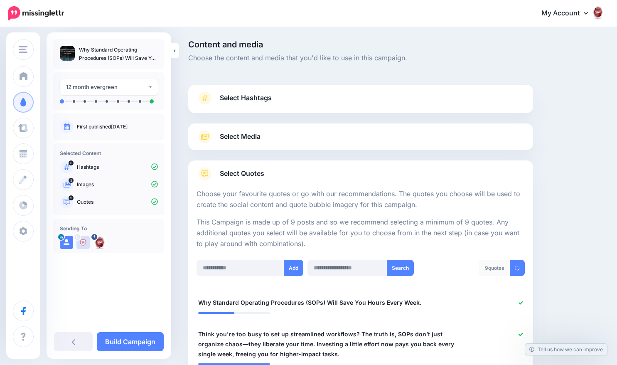
scroll to position [84, 0]
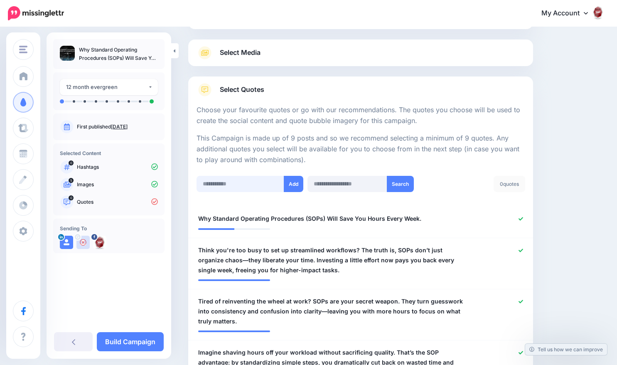
click at [268, 184] on input "text" at bounding box center [241, 184] width 88 height 16
paste input "**********"
type input "**********"
click at [289, 185] on button "Add" at bounding box center [295, 184] width 20 height 16
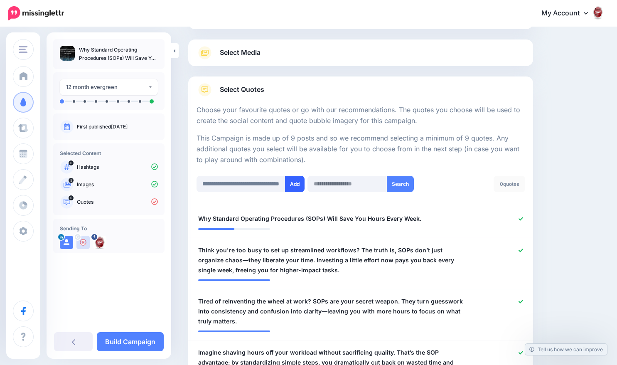
scroll to position [0, 0]
click at [524, 220] on icon at bounding box center [521, 219] width 5 height 5
click at [524, 251] on icon at bounding box center [521, 250] width 5 height 3
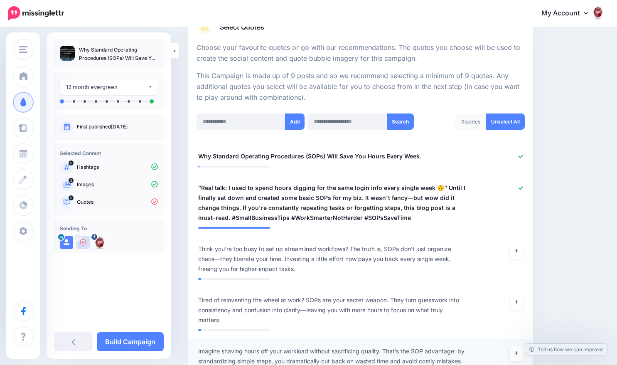
scroll to position [124, 0]
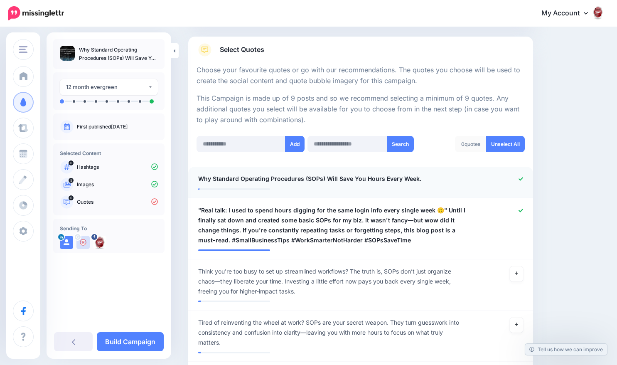
click at [522, 181] on div at bounding box center [502, 179] width 56 height 10
click at [524, 180] on icon at bounding box center [521, 178] width 5 height 3
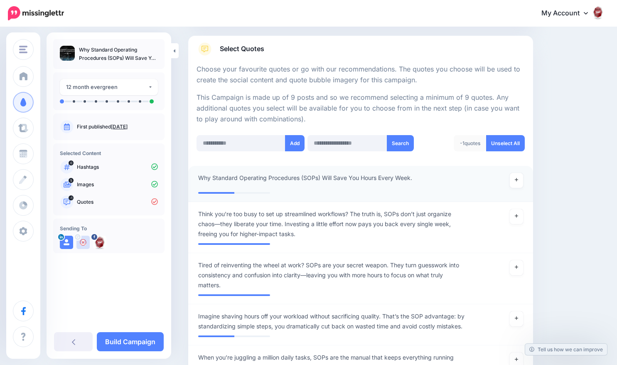
scroll to position [166, 0]
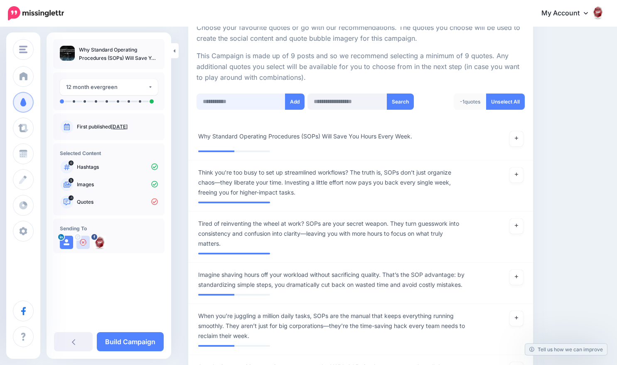
click at [231, 104] on input "text" at bounding box center [241, 102] width 89 height 16
paste input "**********"
type input "**********"
click at [293, 101] on button "Add" at bounding box center [295, 102] width 20 height 16
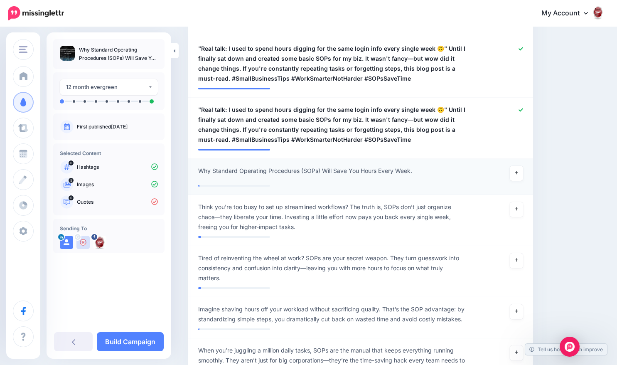
scroll to position [207, 0]
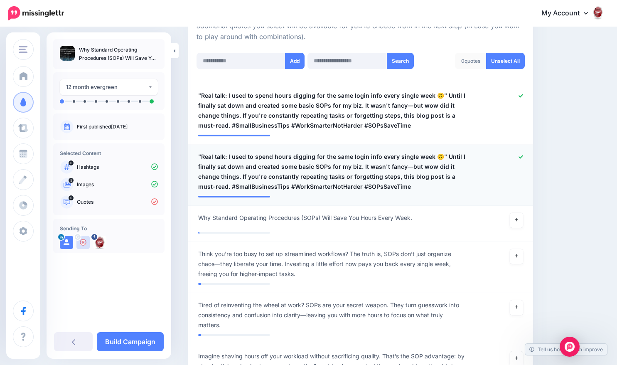
click at [530, 156] on div at bounding box center [502, 172] width 56 height 40
click at [524, 156] on icon at bounding box center [521, 156] width 5 height 3
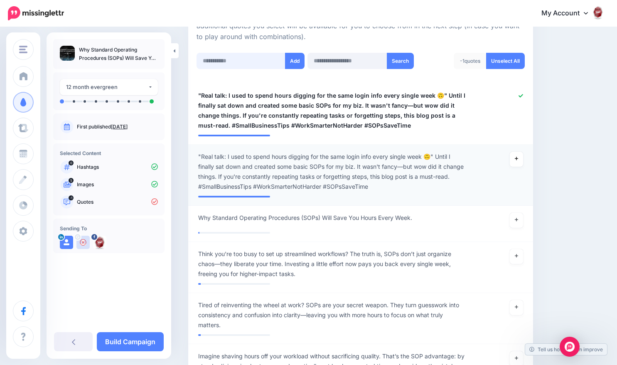
click at [241, 60] on input "text" at bounding box center [241, 61] width 89 height 16
paste input "**********"
type input "**********"
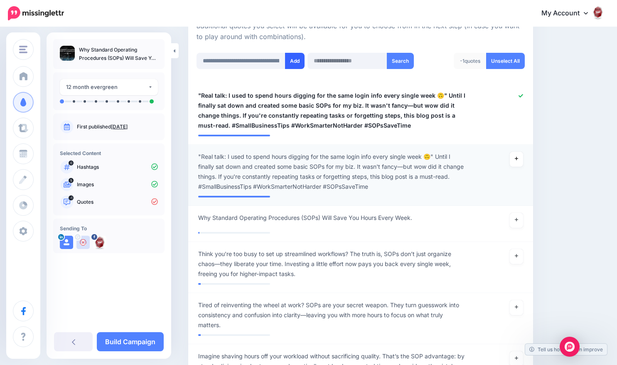
click at [289, 64] on button "Add" at bounding box center [295, 61] width 20 height 16
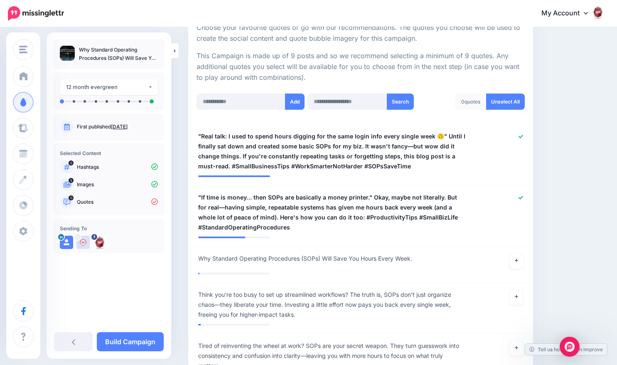
scroll to position [165, 0]
click at [252, 100] on input "text" at bounding box center [241, 102] width 89 height 16
paste input "**********"
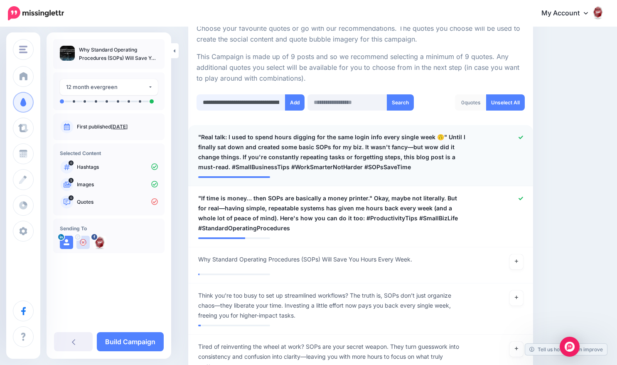
scroll to position [0, 812]
type input "**********"
click at [301, 104] on button "Add" at bounding box center [295, 102] width 20 height 16
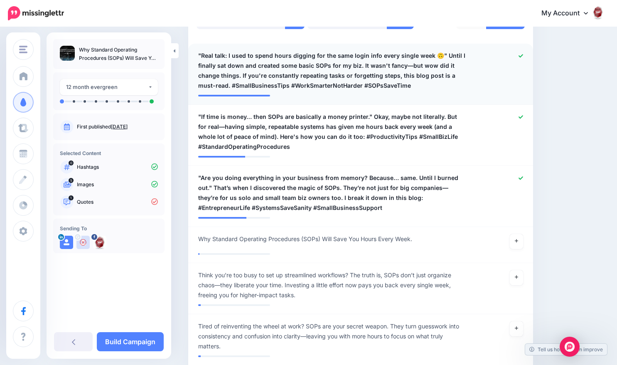
scroll to position [165, 0]
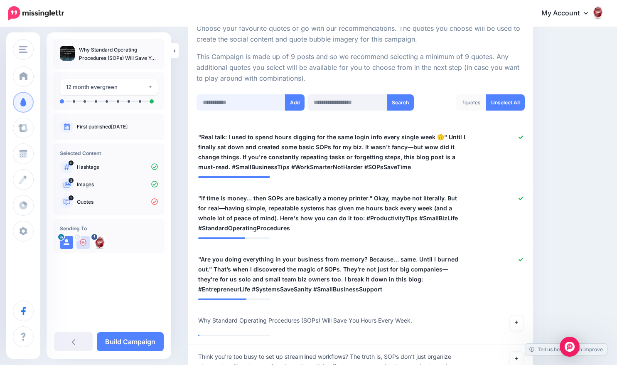
click at [268, 109] on input "text" at bounding box center [241, 102] width 89 height 16
paste input "**********"
type input "**********"
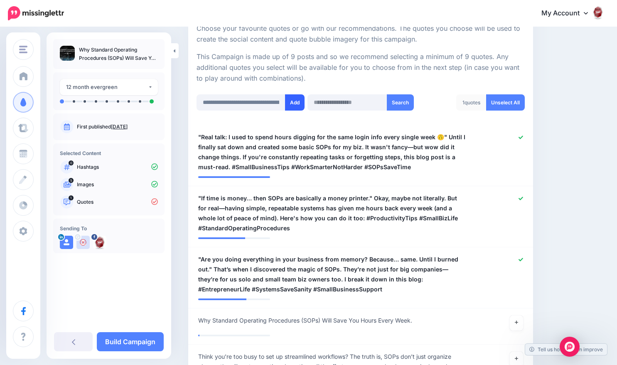
click at [297, 104] on button "Add" at bounding box center [295, 102] width 20 height 16
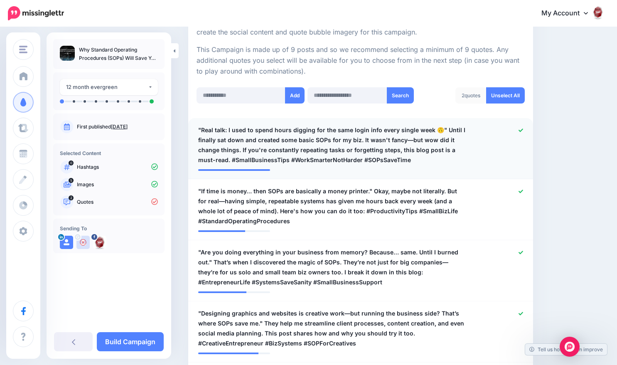
scroll to position [165, 0]
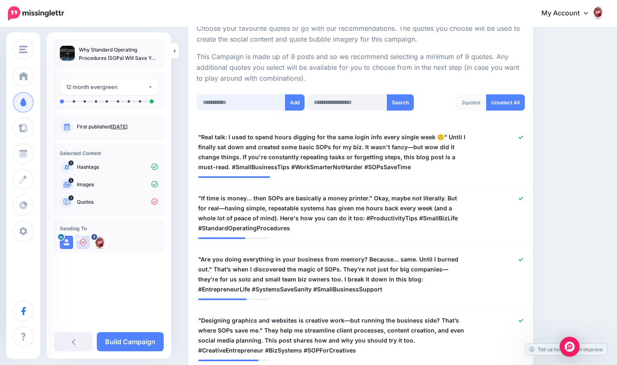
click at [268, 106] on input "text" at bounding box center [241, 102] width 89 height 16
paste input "**********"
type input "**********"
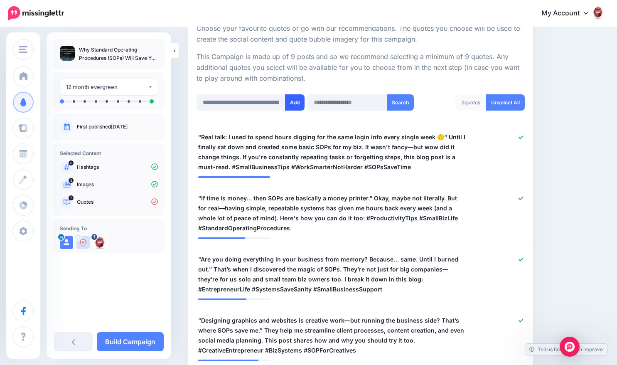
click at [294, 108] on button "Add" at bounding box center [295, 102] width 20 height 16
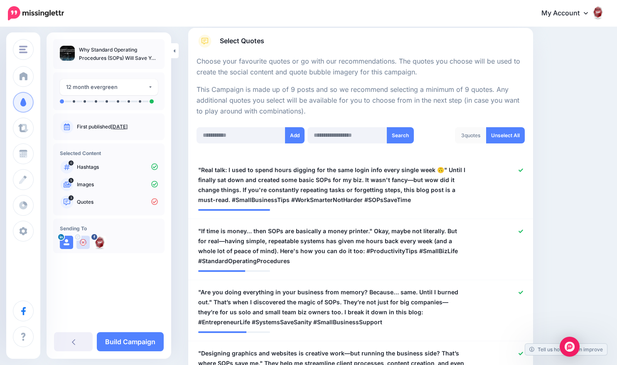
scroll to position [124, 0]
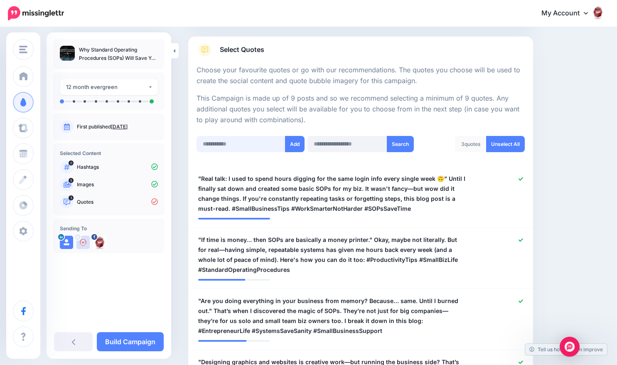
click at [227, 145] on input "text" at bounding box center [241, 144] width 89 height 16
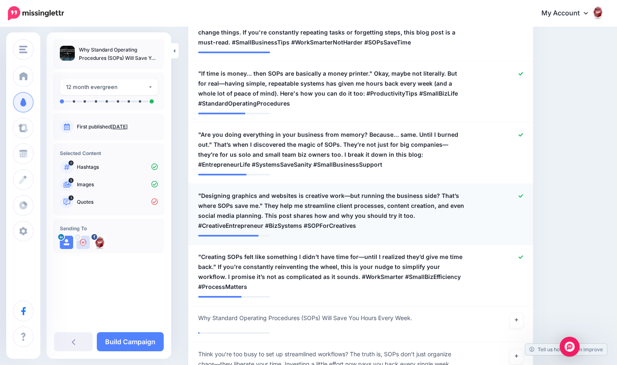
scroll to position [165, 0]
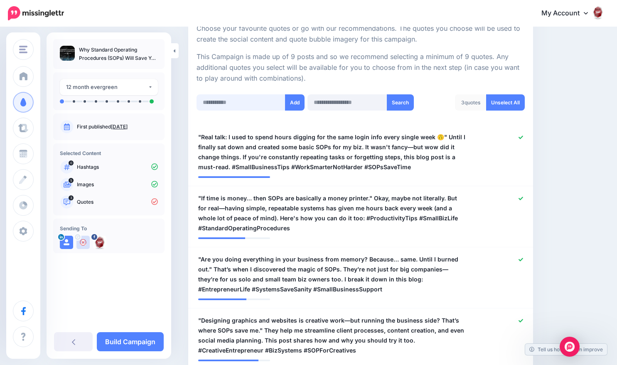
click at [256, 103] on input "text" at bounding box center [241, 102] width 89 height 16
paste input "**********"
type input "**********"
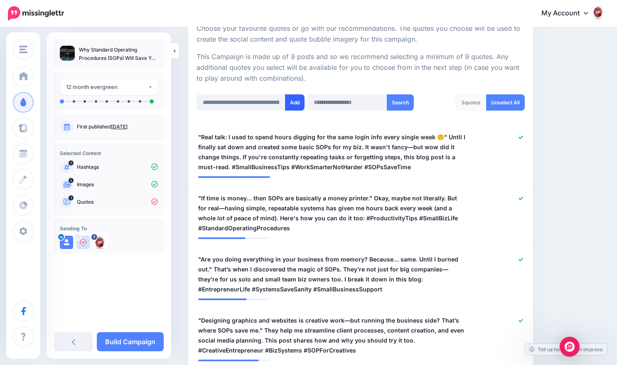
click at [300, 104] on button "Add" at bounding box center [295, 102] width 20 height 16
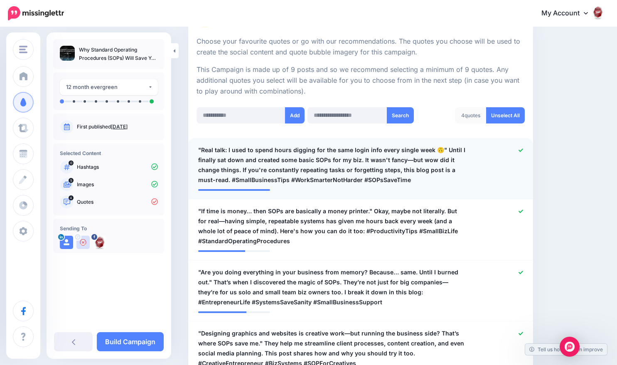
scroll to position [166, 0]
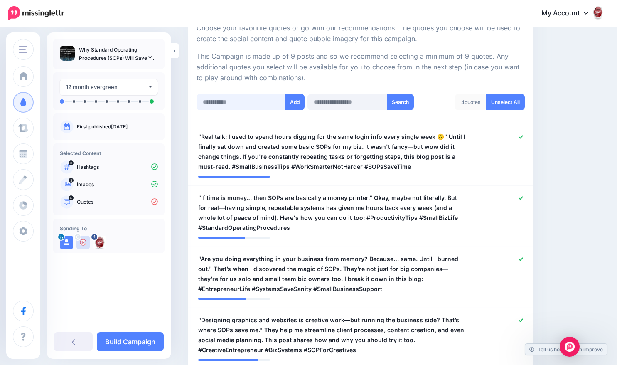
click at [246, 105] on input "text" at bounding box center [241, 102] width 89 height 16
paste input "**********"
type input "**********"
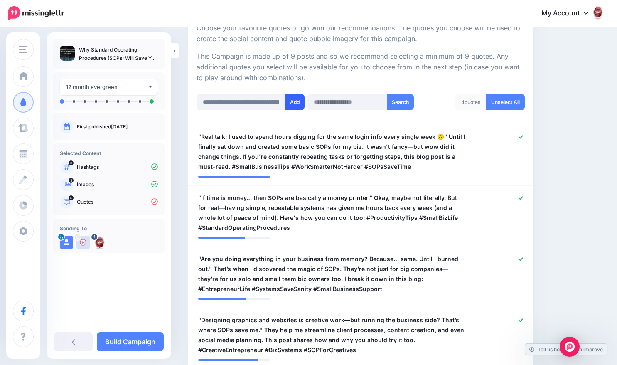
click at [289, 104] on button "Add" at bounding box center [295, 102] width 20 height 16
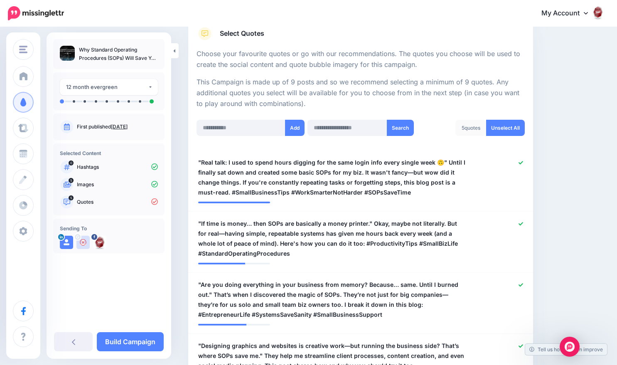
scroll to position [124, 0]
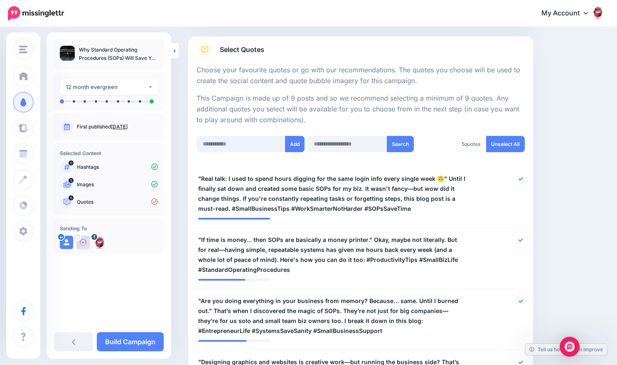
click at [236, 143] on input "text" at bounding box center [241, 144] width 89 height 16
paste input "**********"
type input "**********"
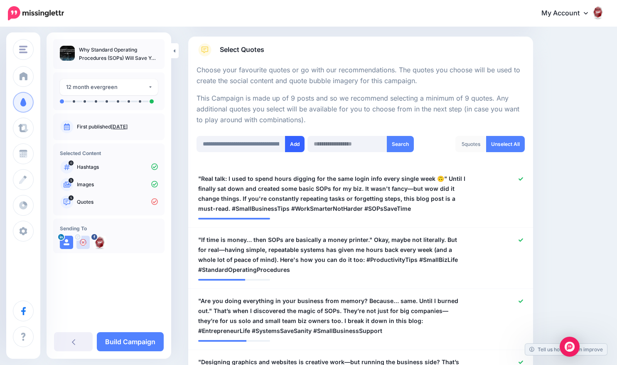
click at [302, 144] on button "Add" at bounding box center [295, 144] width 20 height 16
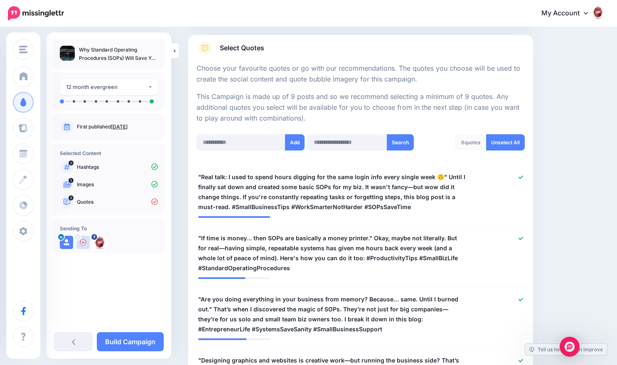
scroll to position [124, 0]
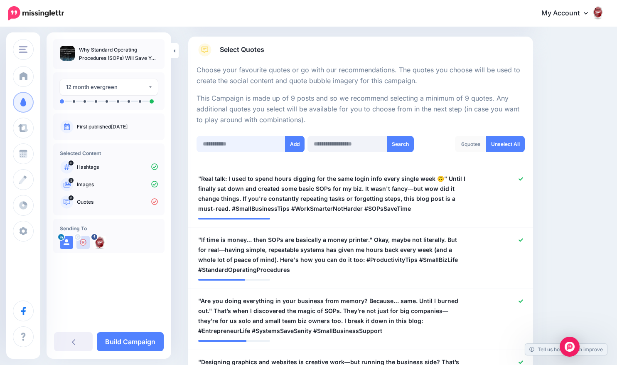
click at [236, 147] on input "text" at bounding box center [241, 144] width 89 height 16
paste input "**********"
type input "**********"
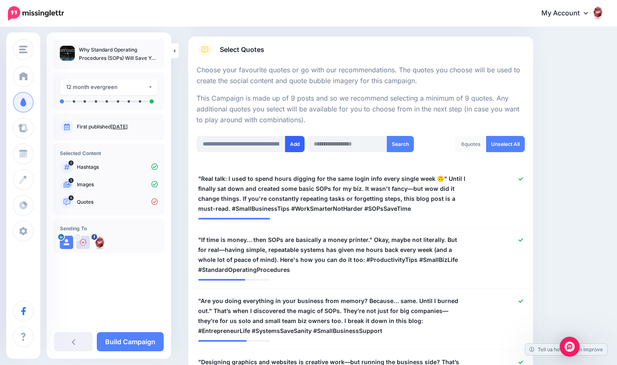
click at [294, 147] on button "Add" at bounding box center [295, 144] width 20 height 16
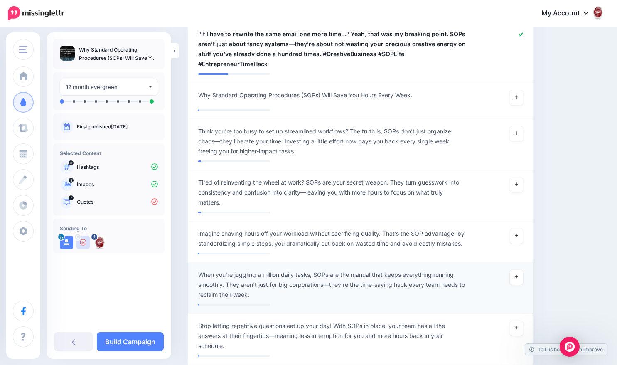
scroll to position [956, 0]
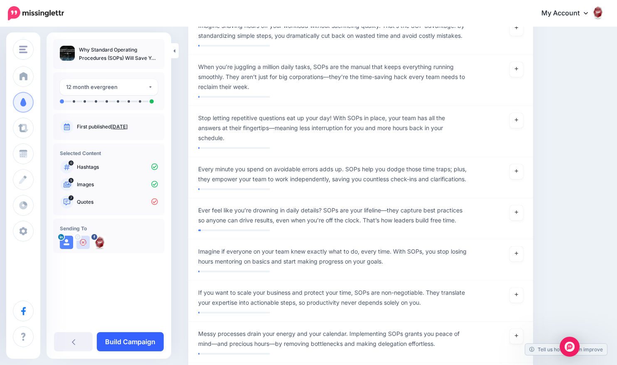
click at [149, 341] on link "Build Campaign" at bounding box center [130, 341] width 67 height 19
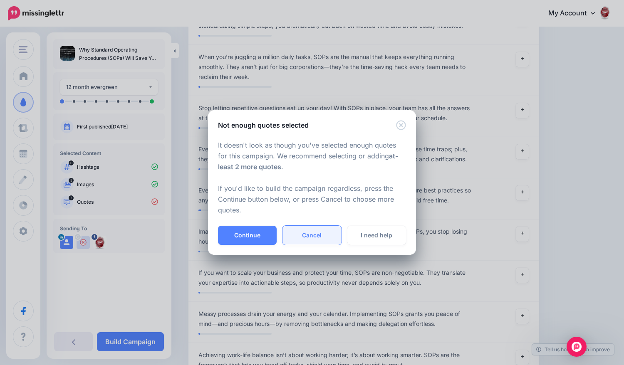
click at [319, 234] on link "Cancel" at bounding box center [311, 235] width 59 height 19
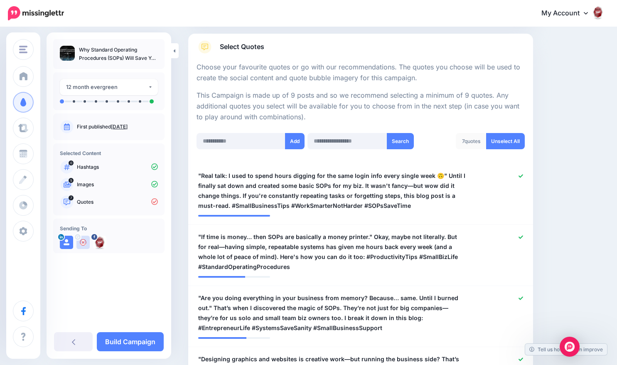
scroll to position [124, 0]
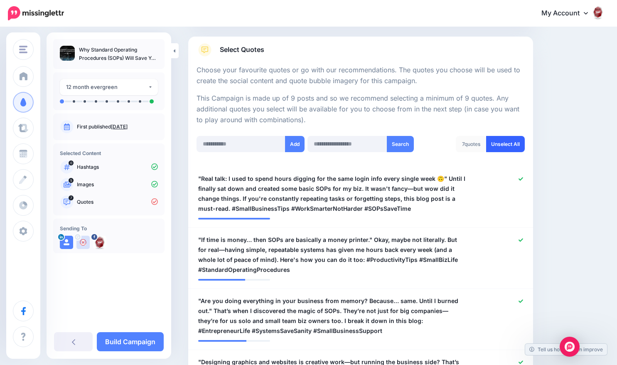
click at [501, 144] on link "Unselect All" at bounding box center [505, 144] width 39 height 16
click at [524, 180] on icon at bounding box center [521, 179] width 5 height 5
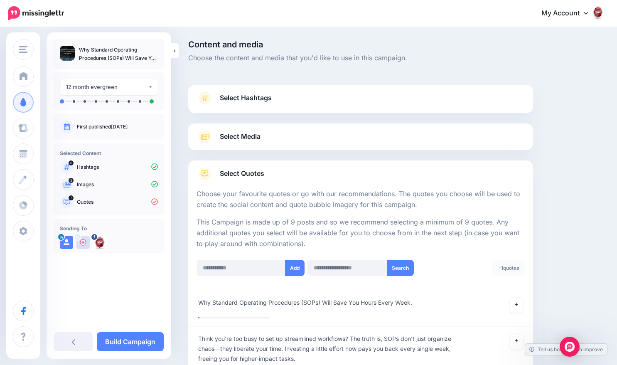
scroll to position [83, 0]
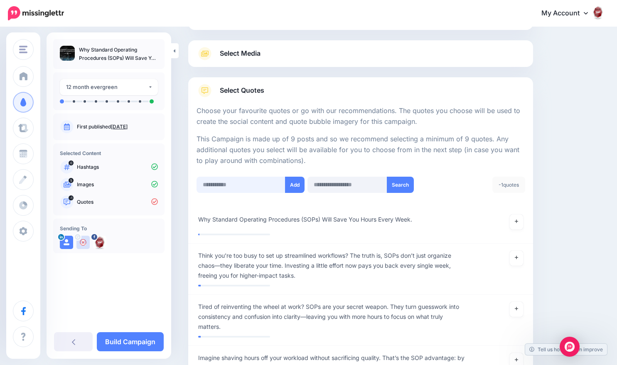
click at [258, 180] on input "text" at bounding box center [241, 185] width 89 height 16
paste input "**********"
type input "**********"
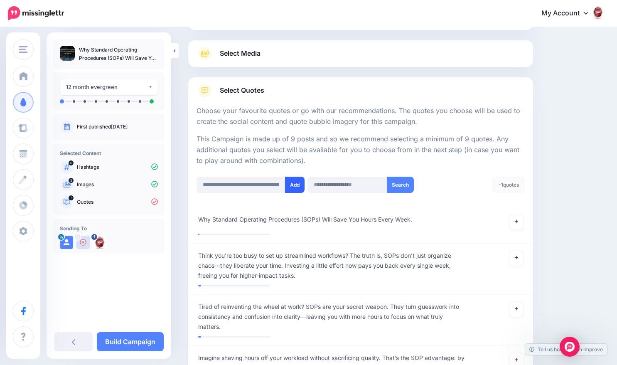
click at [294, 183] on button "Add" at bounding box center [295, 185] width 20 height 16
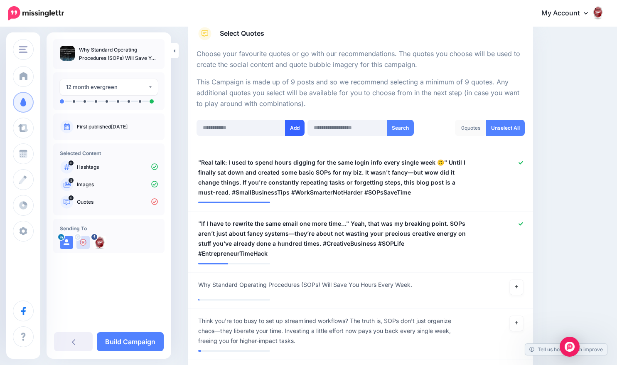
scroll to position [124, 0]
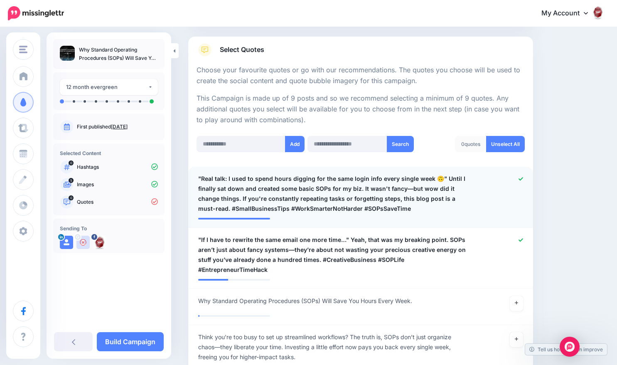
click at [524, 177] on icon at bounding box center [521, 178] width 5 height 3
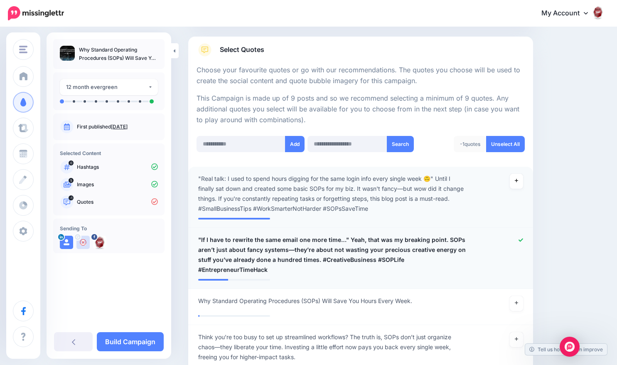
click at [526, 242] on div at bounding box center [502, 255] width 56 height 40
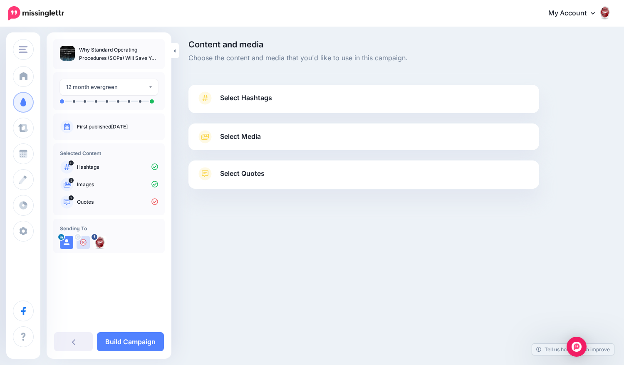
click at [350, 94] on link "Select Hashtags" at bounding box center [364, 102] width 334 height 22
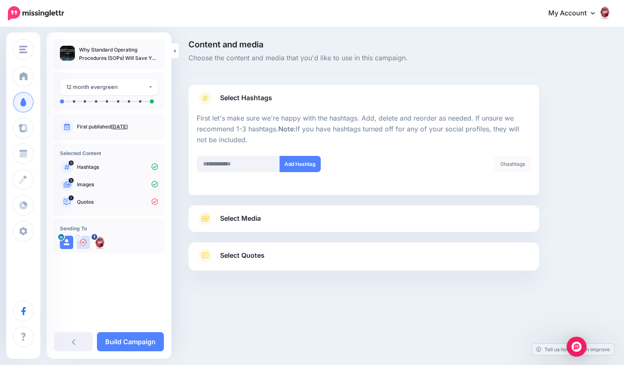
click at [309, 210] on div "Select Media Next, let's make sure we have the best media for this campaign. De…" at bounding box center [363, 218] width 351 height 27
click at [307, 219] on link "Select Media" at bounding box center [364, 218] width 334 height 13
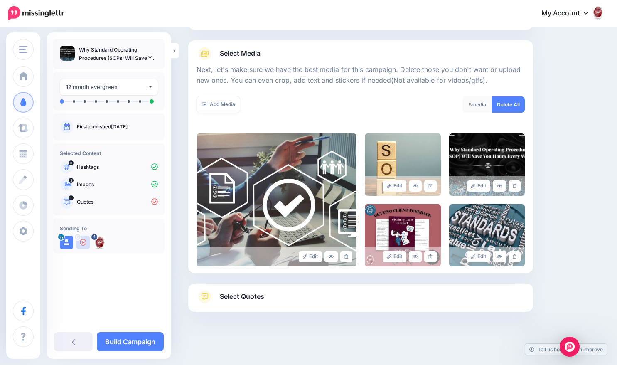
scroll to position [84, 0]
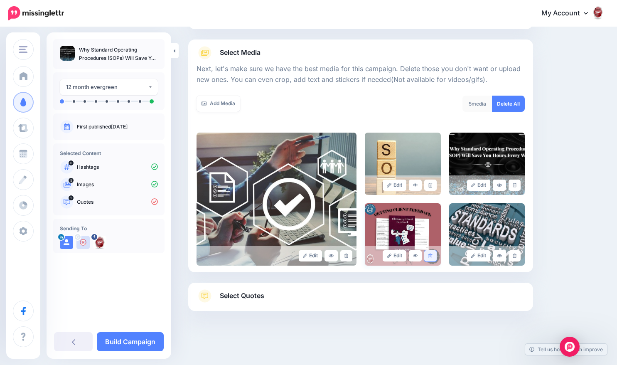
click at [432, 256] on icon at bounding box center [431, 256] width 4 height 5
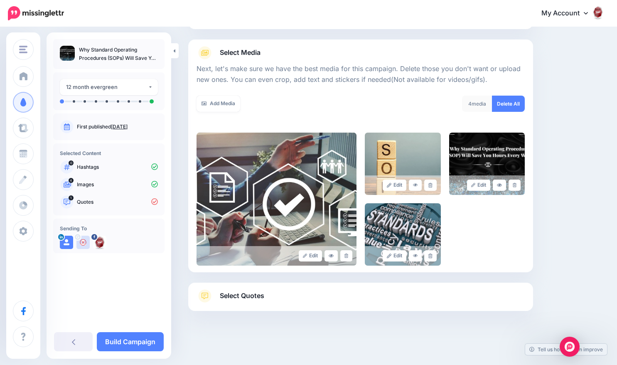
click at [380, 289] on div "Select Quotes Choose your favourite quotes or go with our recommendations. The …" at bounding box center [360, 297] width 345 height 28
click at [378, 294] on link "Select Quotes" at bounding box center [361, 300] width 328 height 22
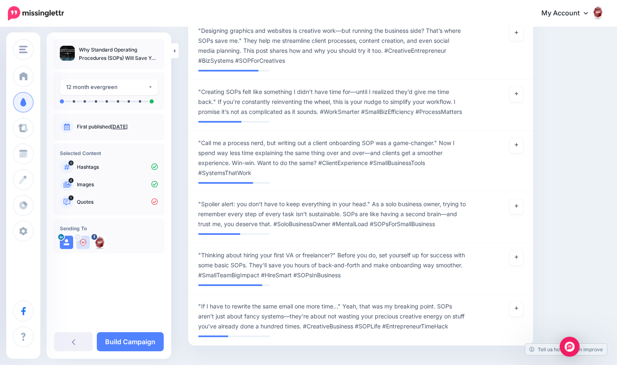
scroll to position [1275, 0]
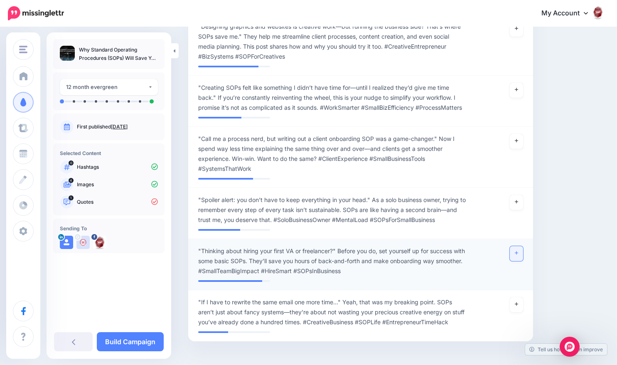
click at [520, 246] on link at bounding box center [516, 253] width 13 height 15
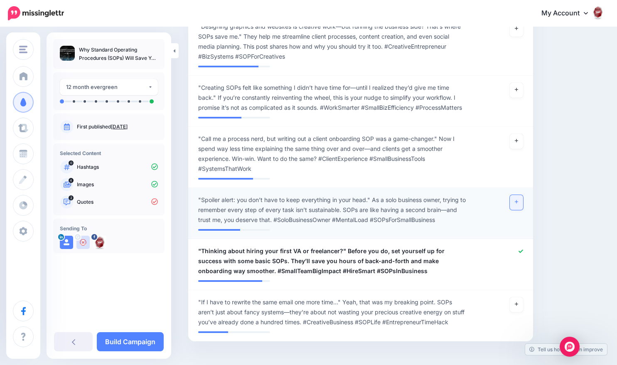
click at [519, 200] on icon at bounding box center [516, 202] width 3 height 5
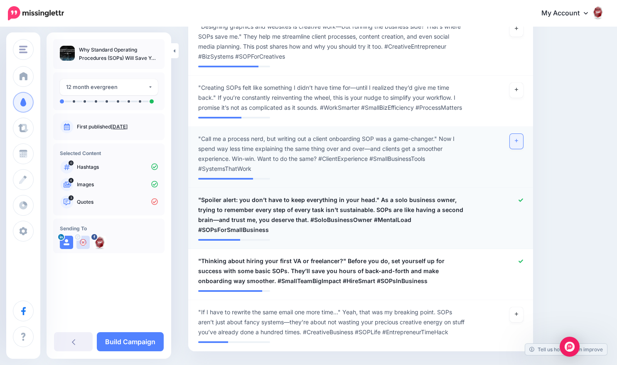
click at [524, 134] on link at bounding box center [516, 141] width 13 height 15
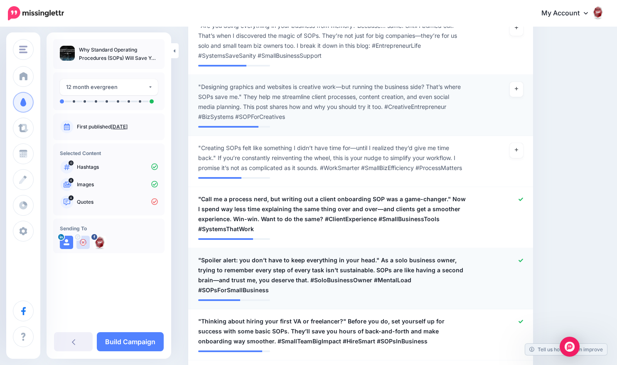
scroll to position [1192, 0]
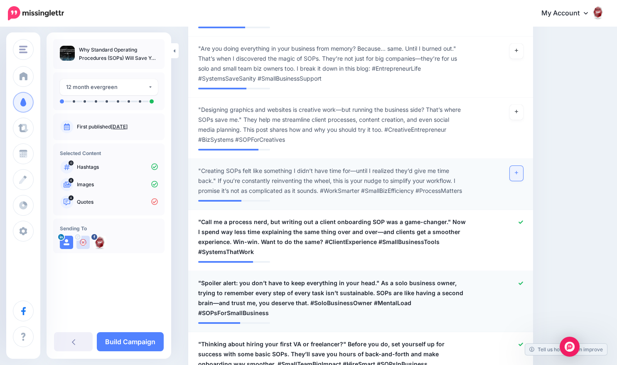
click at [519, 166] on link at bounding box center [516, 173] width 13 height 15
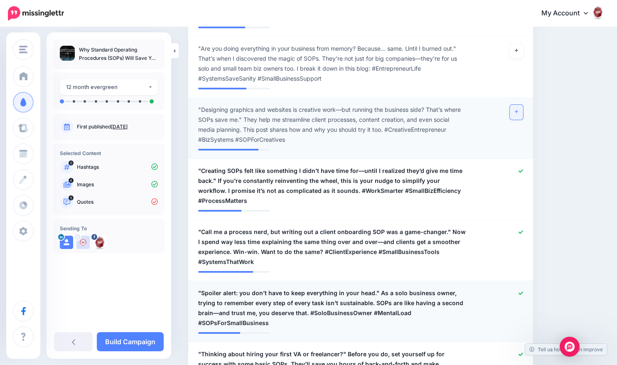
click at [522, 105] on link at bounding box center [516, 112] width 13 height 15
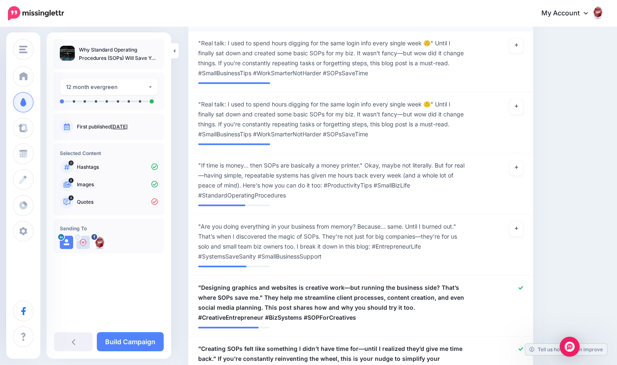
scroll to position [1026, 0]
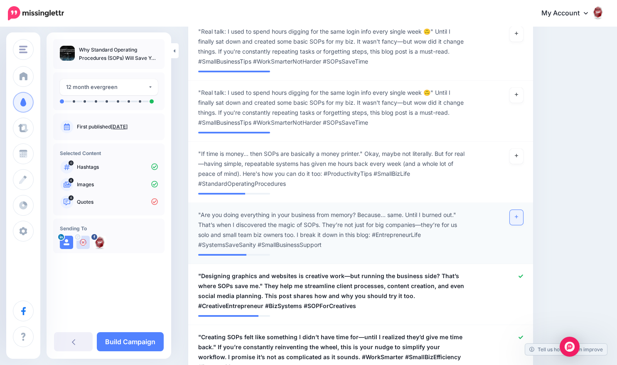
click at [519, 215] on icon at bounding box center [516, 217] width 3 height 5
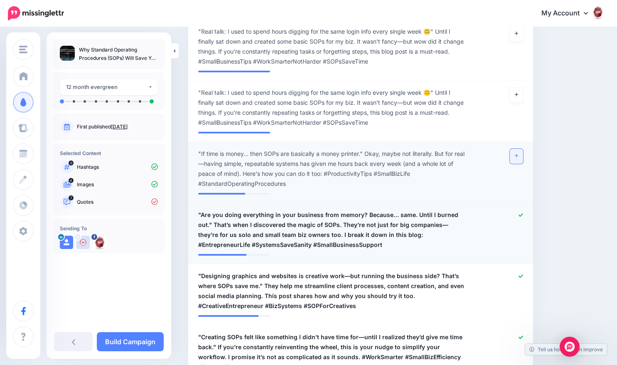
click at [522, 149] on link at bounding box center [516, 156] width 13 height 15
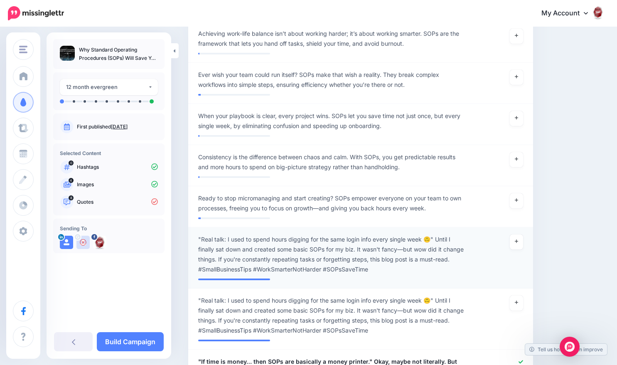
scroll to position [901, 0]
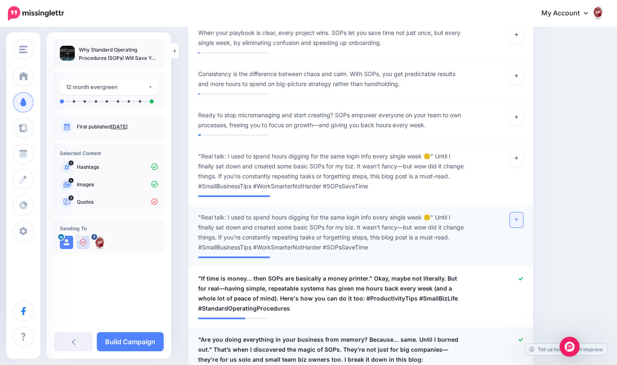
click at [523, 212] on link at bounding box center [516, 219] width 13 height 15
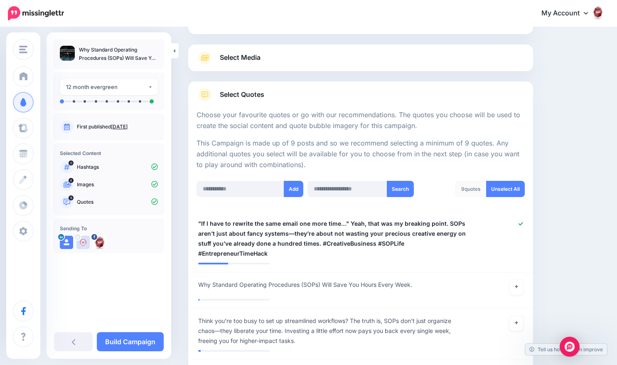
scroll to position [83, 0]
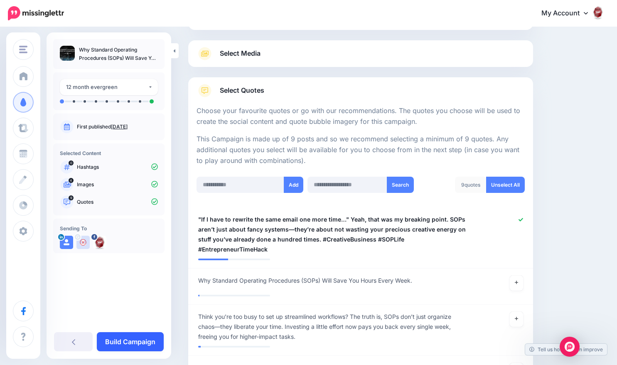
click at [144, 336] on link "Build Campaign" at bounding box center [130, 341] width 67 height 19
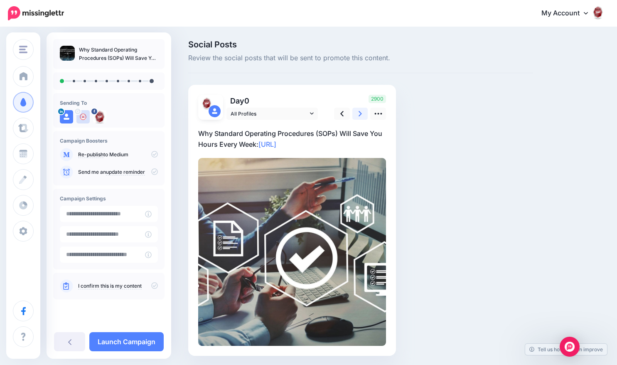
click at [360, 117] on icon at bounding box center [360, 113] width 3 height 9
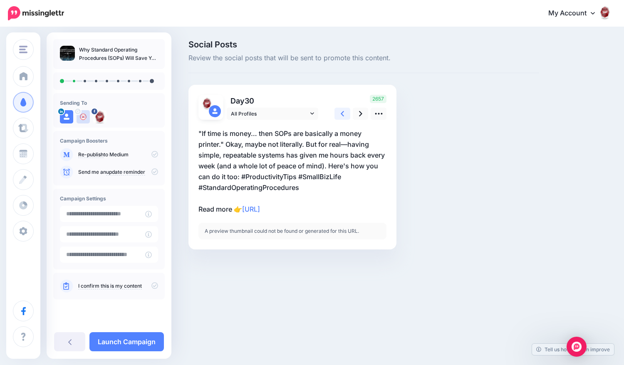
click at [341, 115] on icon at bounding box center [342, 113] width 3 height 9
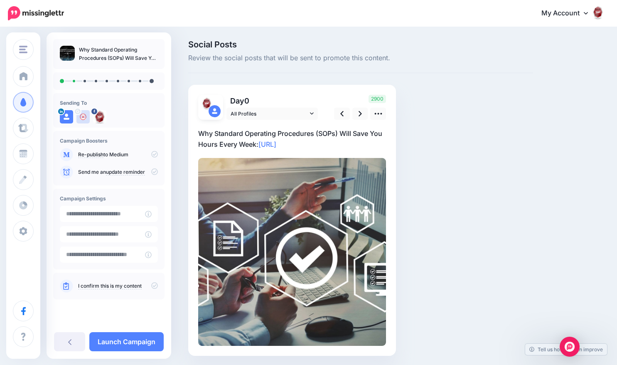
click at [259, 146] on p "Why Standard Operating Procedures (SOPs) Will Save You Hours Every Week: https:…" at bounding box center [292, 139] width 188 height 22
click at [259, 146] on textarea "**********" at bounding box center [292, 139] width 188 height 22
drag, startPoint x: 259, startPoint y: 146, endPoint x: 201, endPoint y: 133, distance: 59.0
click at [201, 133] on textarea "**********" at bounding box center [292, 139] width 188 height 22
paste textarea "**********"
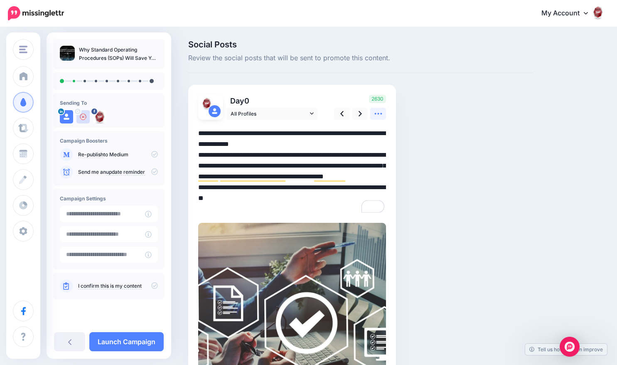
type textarea "**********"
click at [373, 115] on link at bounding box center [378, 114] width 16 height 12
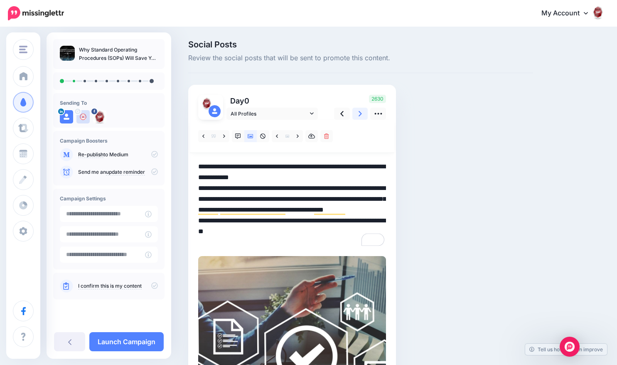
click at [361, 112] on icon at bounding box center [360, 113] width 3 height 9
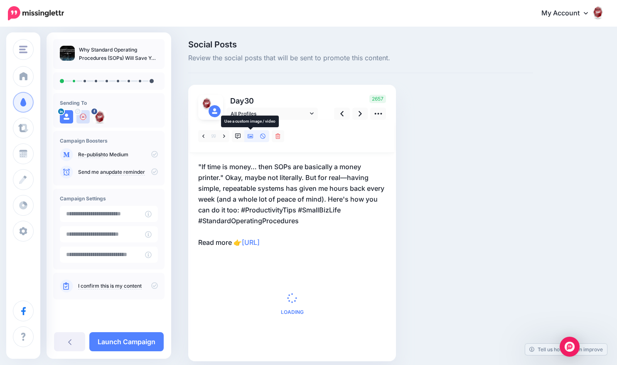
click at [254, 136] on link at bounding box center [250, 136] width 12 height 12
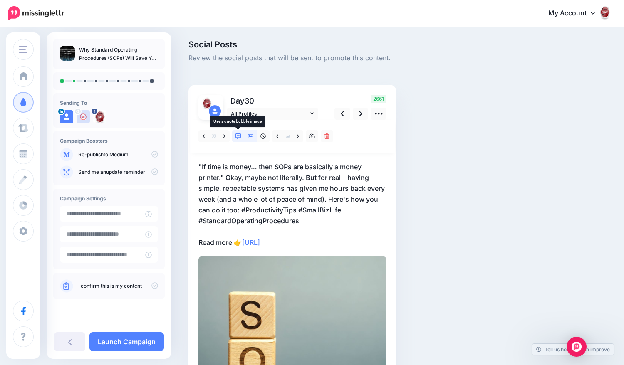
click at [241, 136] on icon at bounding box center [238, 136] width 6 height 6
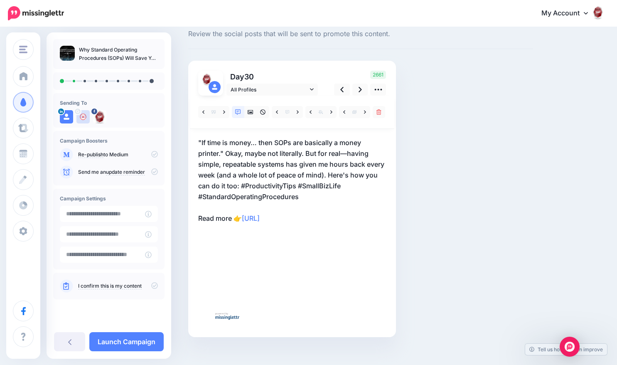
scroll to position [34, 0]
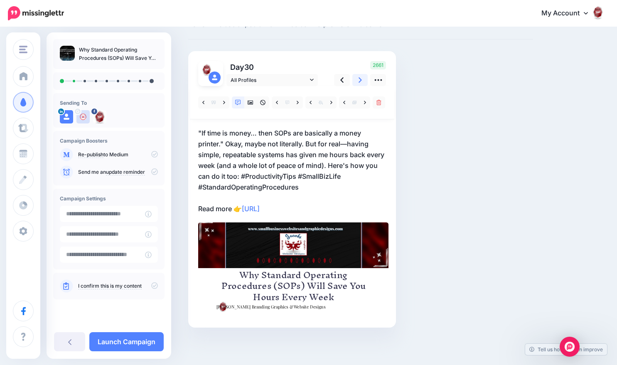
click at [361, 79] on icon at bounding box center [360, 79] width 3 height 5
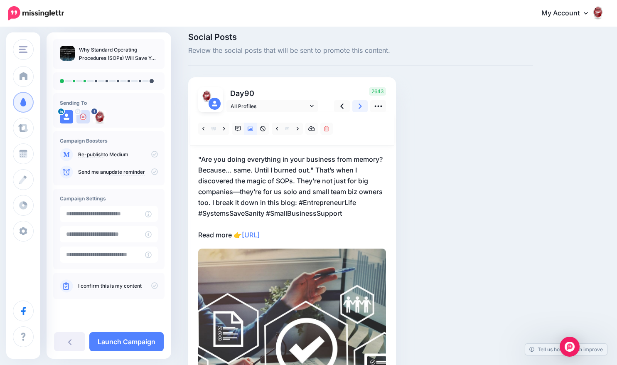
scroll to position [42, 0]
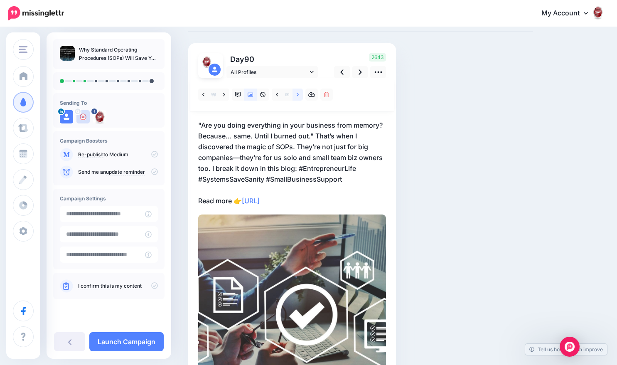
click at [299, 96] on icon at bounding box center [298, 95] width 2 height 6
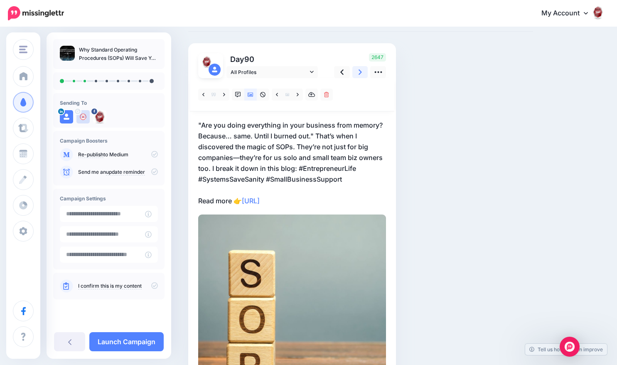
click at [358, 74] on link at bounding box center [361, 72] width 16 height 12
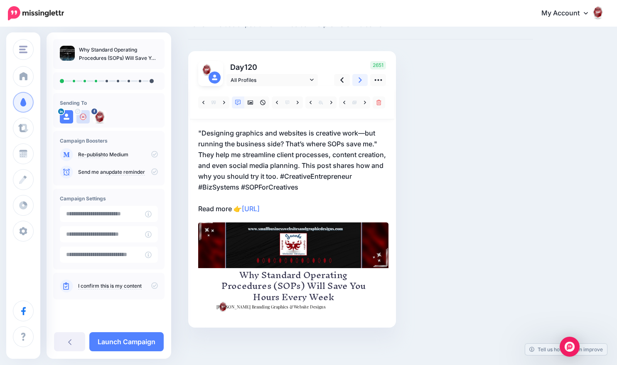
scroll to position [34, 0]
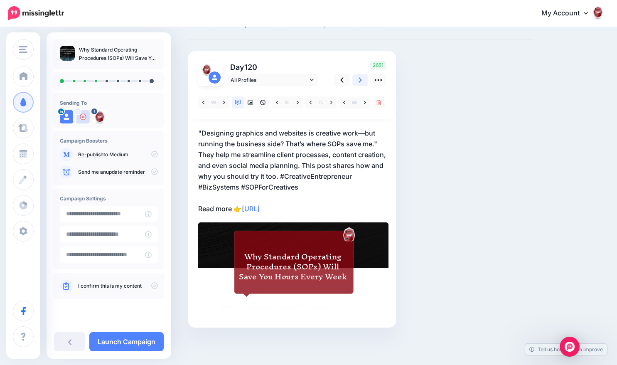
click at [361, 83] on icon at bounding box center [360, 80] width 3 height 9
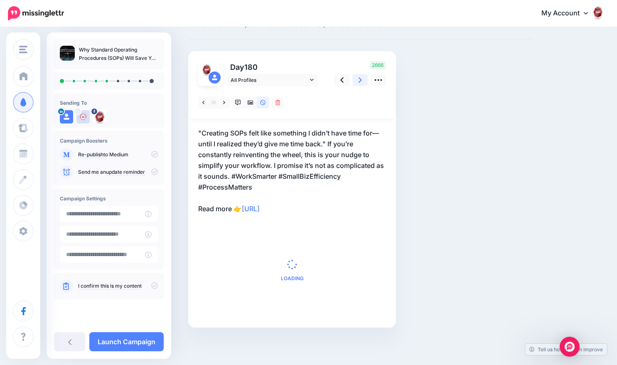
scroll to position [0, 0]
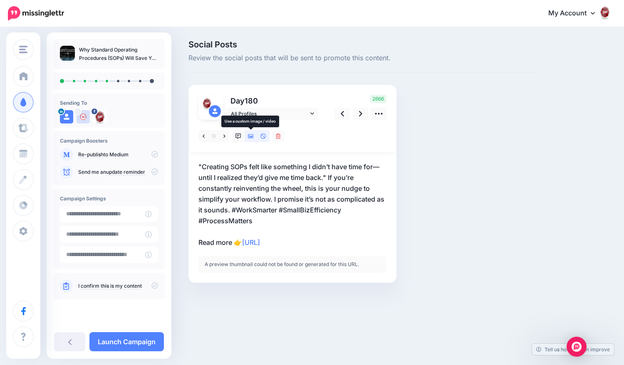
click at [252, 138] on icon at bounding box center [251, 136] width 6 height 6
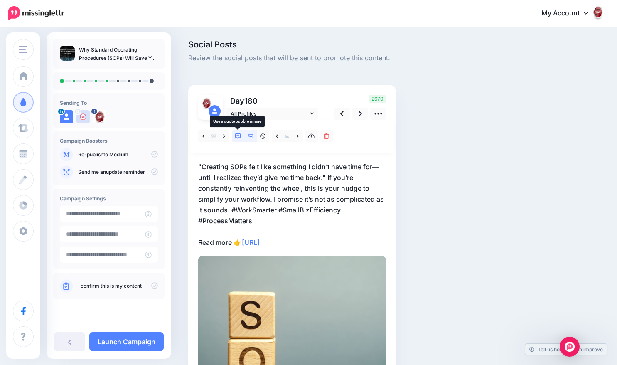
click at [241, 136] on link at bounding box center [238, 136] width 12 height 12
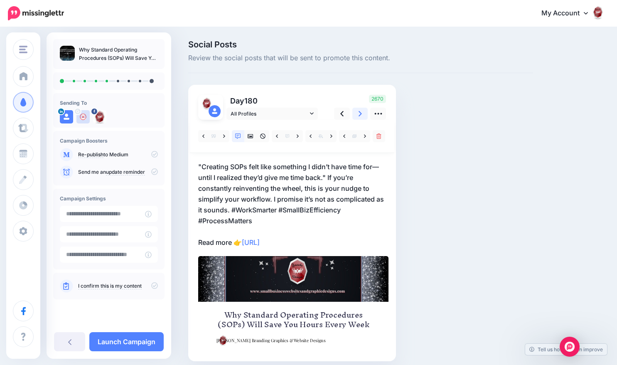
click at [359, 117] on icon at bounding box center [360, 113] width 3 height 9
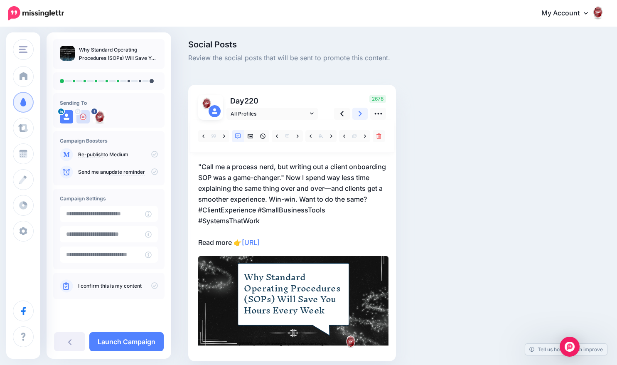
click at [359, 116] on icon at bounding box center [360, 113] width 3 height 5
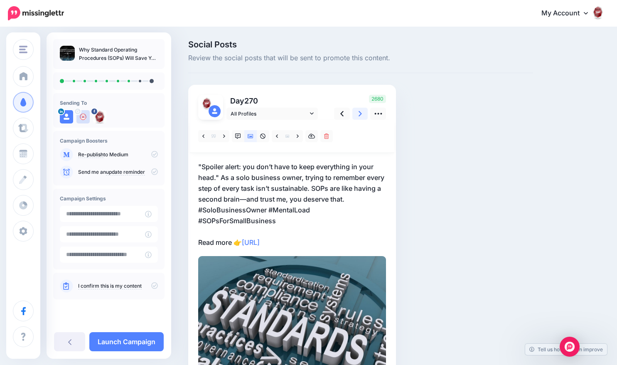
click at [358, 118] on link at bounding box center [361, 114] width 16 height 12
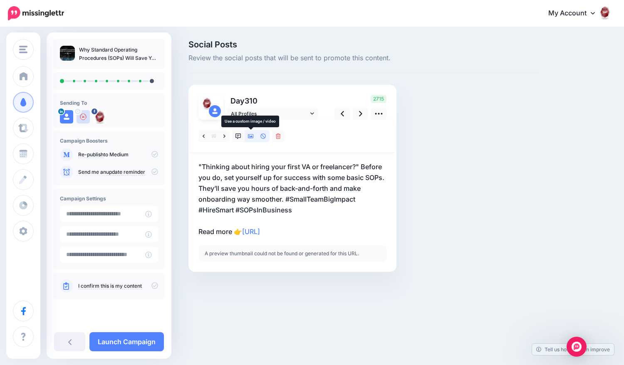
click at [248, 141] on link at bounding box center [250, 136] width 12 height 12
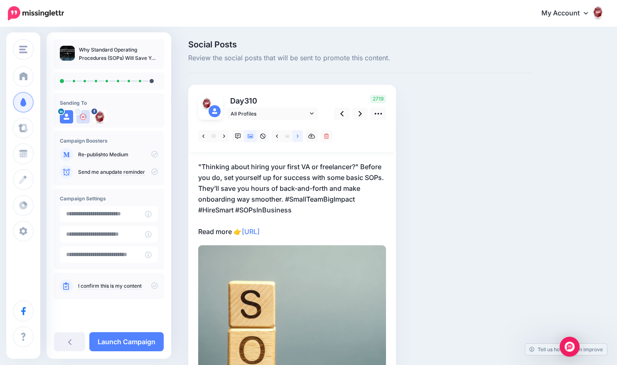
click at [296, 138] on link at bounding box center [298, 136] width 10 height 12
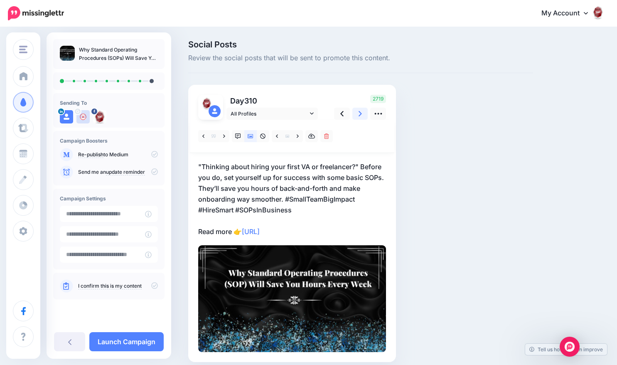
click at [359, 114] on icon at bounding box center [360, 113] width 3 height 9
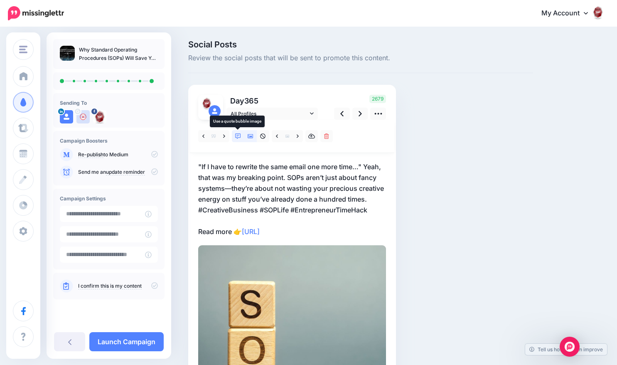
click at [243, 138] on link at bounding box center [238, 136] width 12 height 12
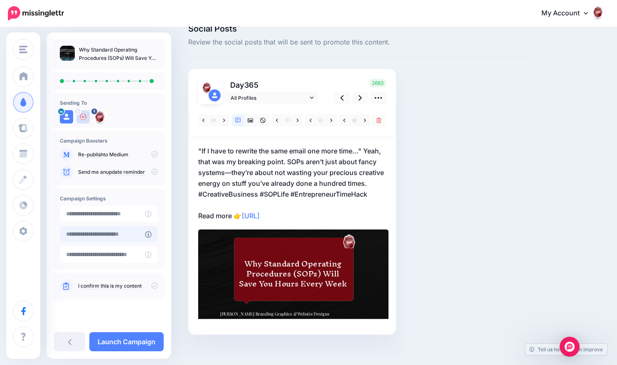
scroll to position [23, 0]
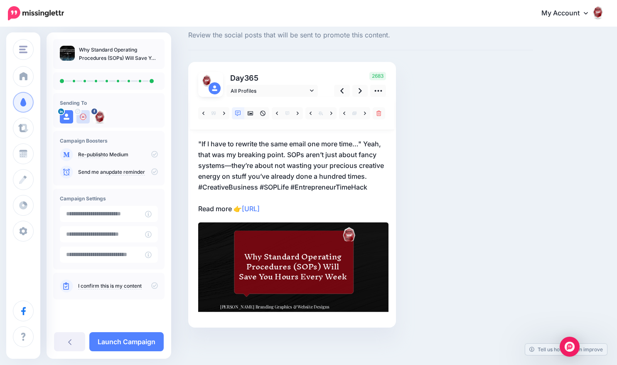
click at [153, 282] on icon at bounding box center [154, 285] width 7 height 7
click at [360, 94] on icon at bounding box center [360, 90] width 3 height 9
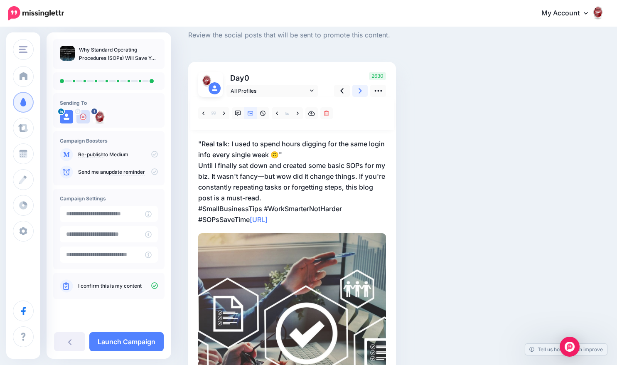
scroll to position [0, 0]
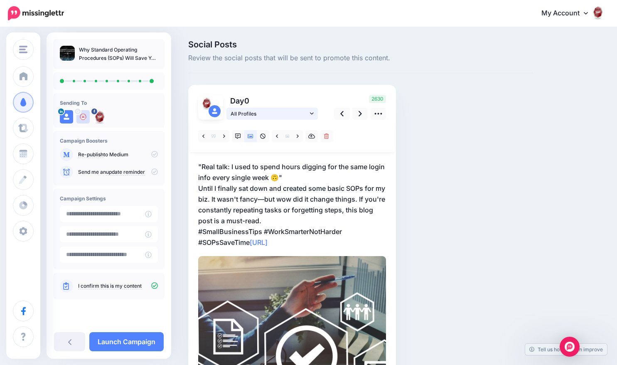
click at [271, 120] on link "All Profiles" at bounding box center [272, 114] width 91 height 12
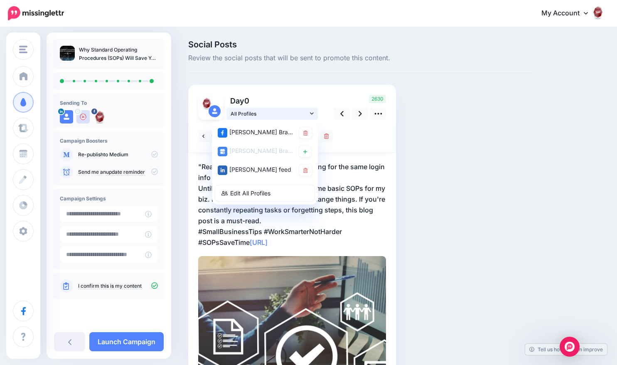
click at [271, 119] on link "All Profiles" at bounding box center [272, 114] width 91 height 12
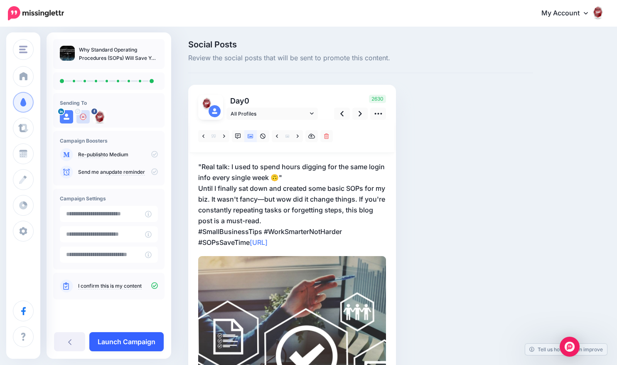
click at [152, 338] on link "Launch Campaign" at bounding box center [126, 341] width 74 height 19
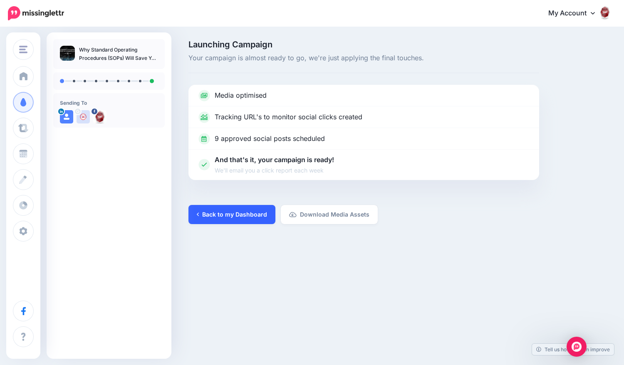
click at [249, 212] on link "Back to my Dashboard" at bounding box center [231, 214] width 87 height 19
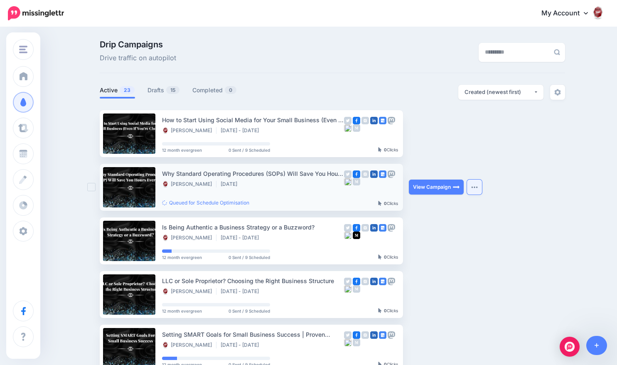
click at [476, 187] on img "button" at bounding box center [475, 187] width 7 height 2
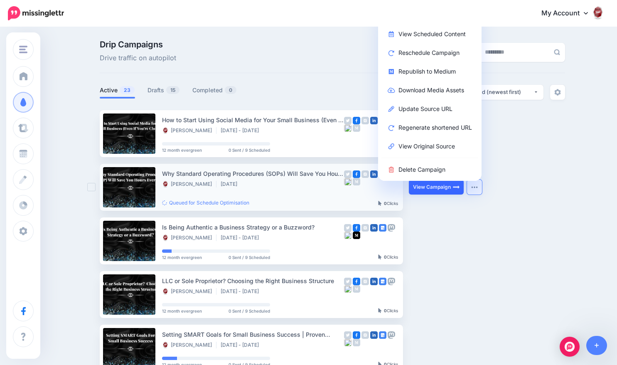
click at [453, 183] on link "View Campaign" at bounding box center [436, 187] width 55 height 15
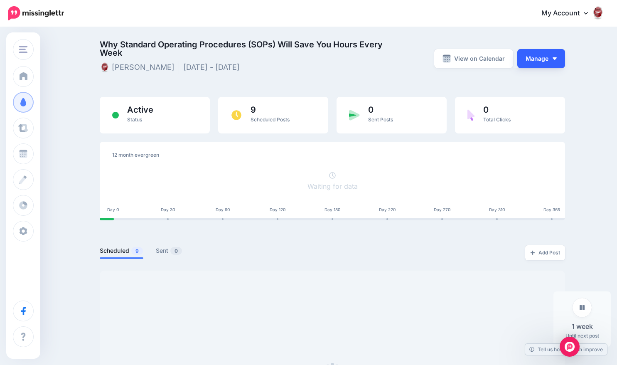
click at [547, 62] on button "Manage" at bounding box center [542, 58] width 48 height 19
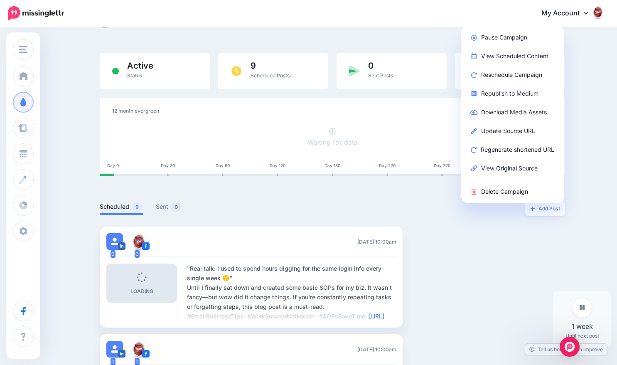
scroll to position [42, 0]
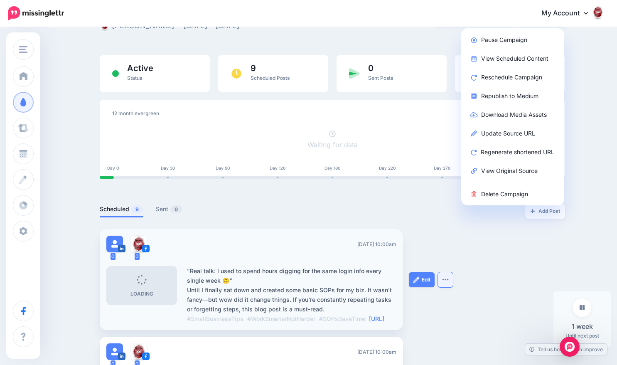
click at [447, 287] on button "button" at bounding box center [445, 279] width 15 height 15
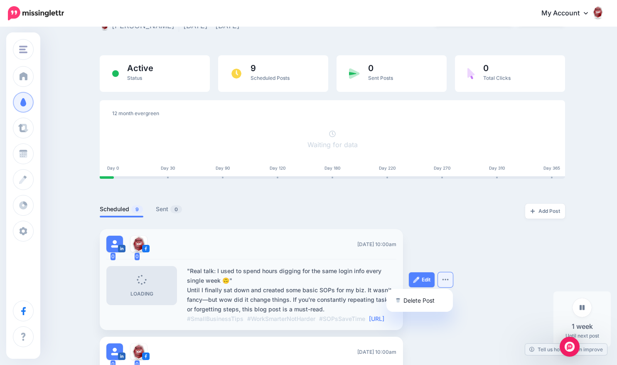
click at [454, 258] on div "Edit Delete Post" at bounding box center [440, 279] width 62 height 101
click at [432, 282] on link "Edit" at bounding box center [422, 279] width 26 height 15
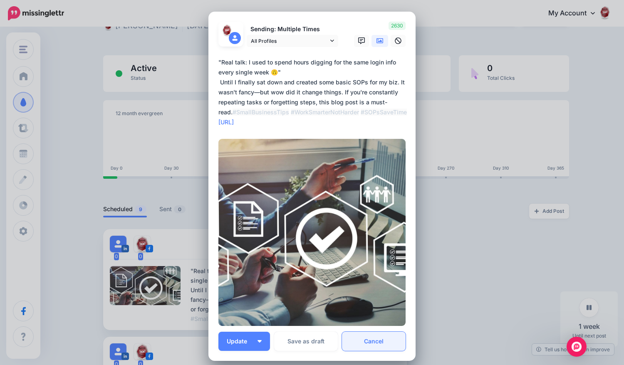
click at [376, 336] on link "Cancel" at bounding box center [374, 341] width 64 height 19
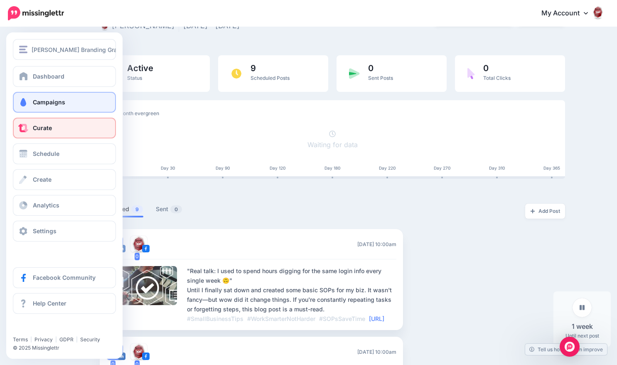
click at [34, 131] on link "Curate" at bounding box center [64, 128] width 103 height 21
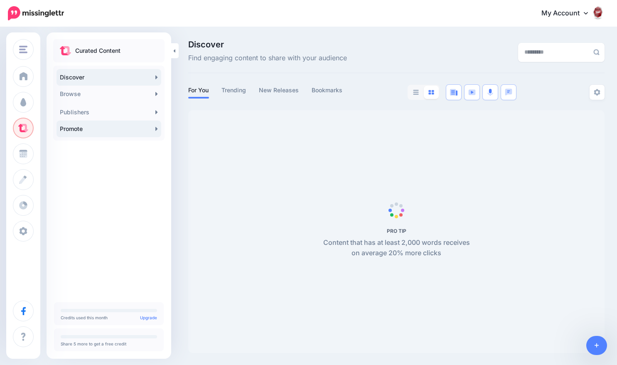
click at [130, 136] on link "Promote" at bounding box center [109, 129] width 105 height 17
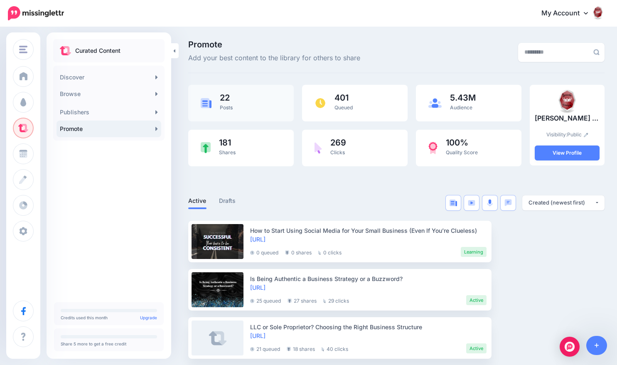
click at [255, 106] on div "22 Posts" at bounding box center [241, 103] width 106 height 37
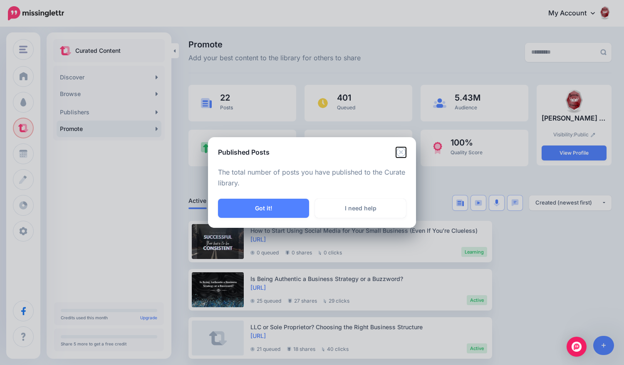
click at [399, 153] on icon "Close" at bounding box center [401, 152] width 10 height 10
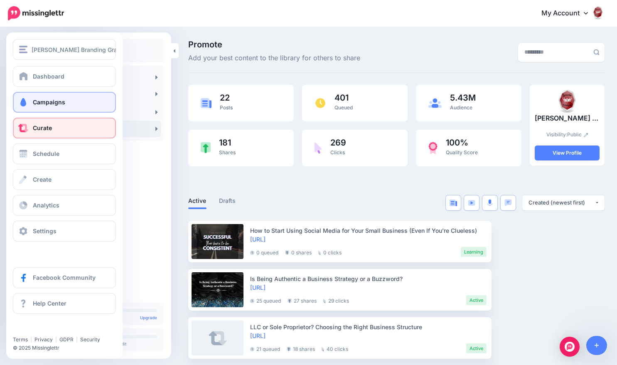
click at [43, 108] on link "Campaigns" at bounding box center [64, 102] width 103 height 21
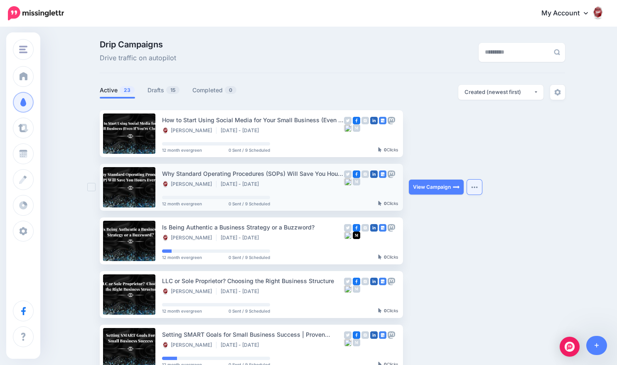
click at [475, 189] on button "button" at bounding box center [474, 187] width 15 height 15
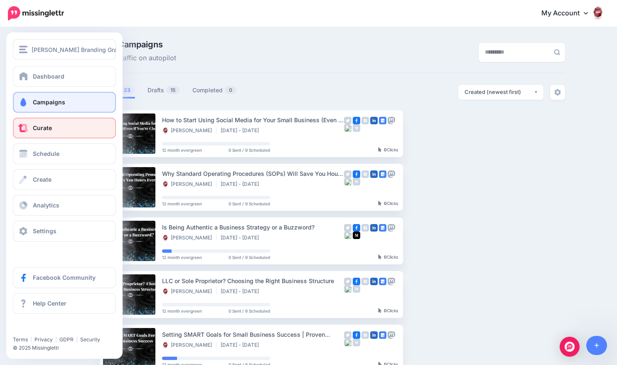
click at [28, 137] on link "Curate" at bounding box center [64, 128] width 103 height 21
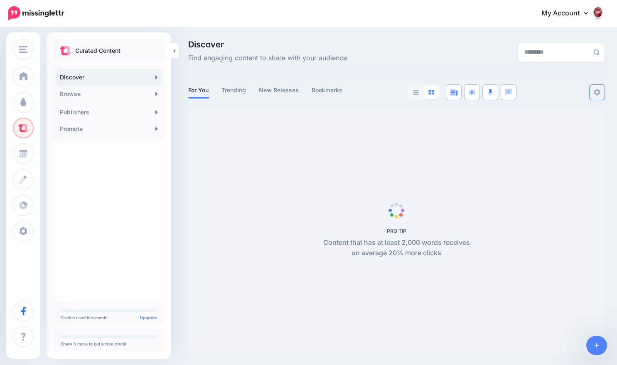
click at [605, 93] on link at bounding box center [597, 92] width 15 height 15
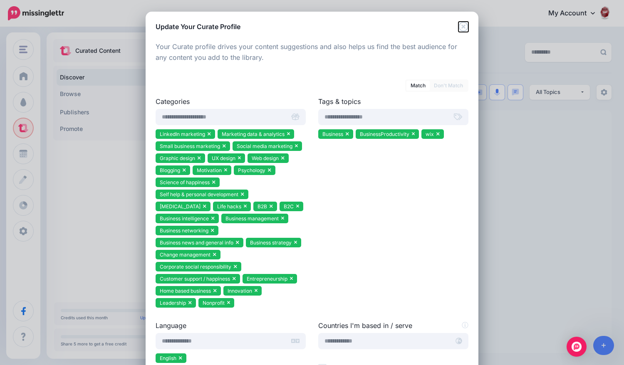
click at [459, 27] on icon "Close" at bounding box center [463, 27] width 10 height 10
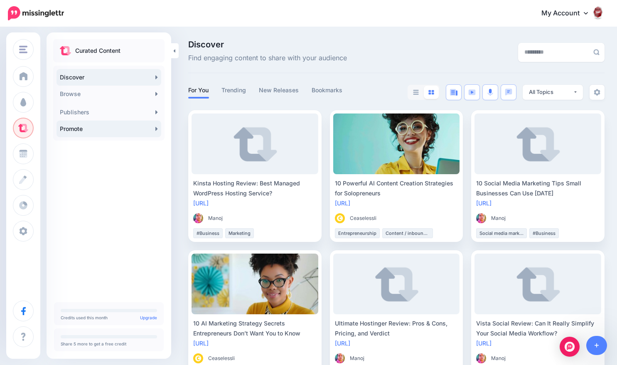
click at [121, 132] on link "Promote" at bounding box center [109, 129] width 105 height 17
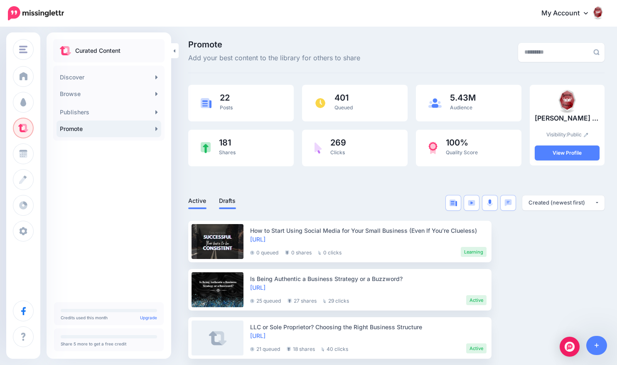
click at [220, 196] on link "Drafts" at bounding box center [227, 201] width 17 height 10
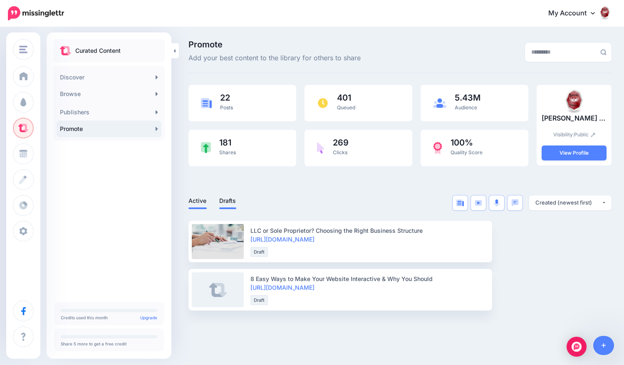
click at [195, 202] on link "Active" at bounding box center [197, 201] width 18 height 10
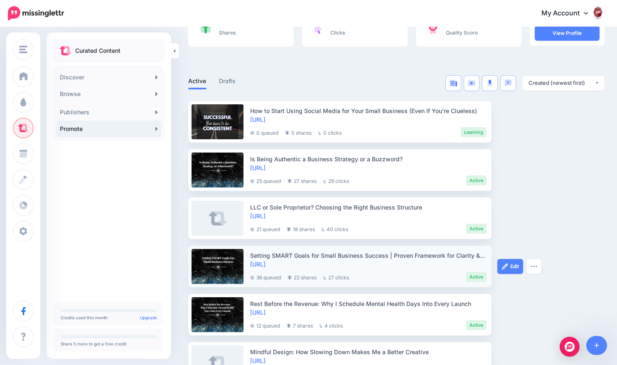
scroll to position [42, 0]
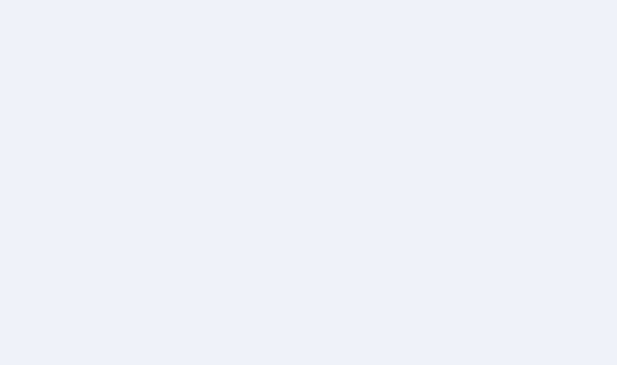
scroll to position [42, 0]
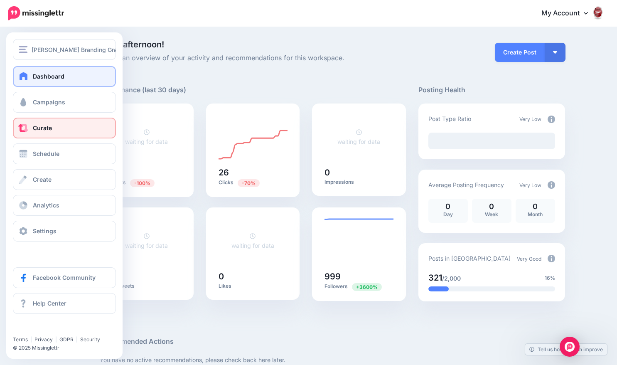
click at [41, 129] on span "Curate" at bounding box center [42, 127] width 19 height 7
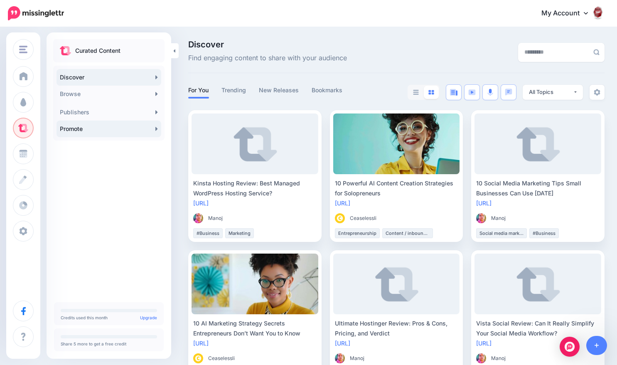
click at [141, 134] on link "Promote" at bounding box center [109, 129] width 105 height 17
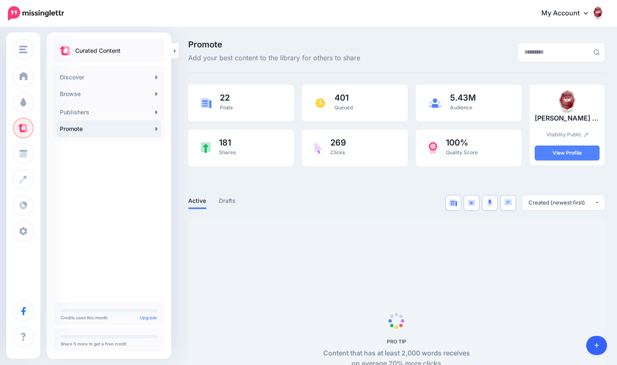
click at [593, 343] on link at bounding box center [597, 345] width 21 height 19
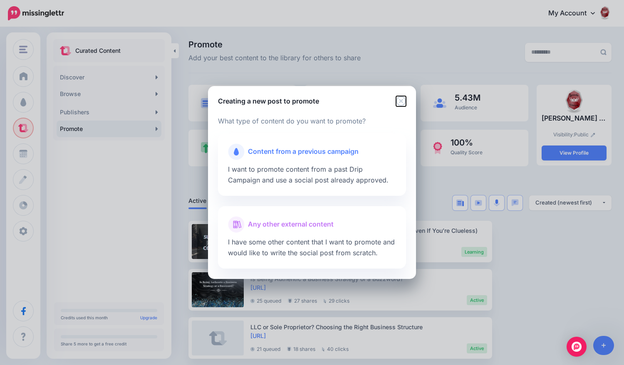
click at [399, 101] on icon "Close" at bounding box center [401, 101] width 10 height 10
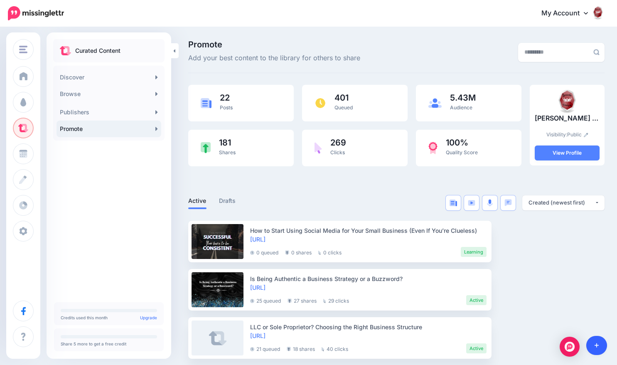
click at [593, 341] on link at bounding box center [597, 345] width 21 height 19
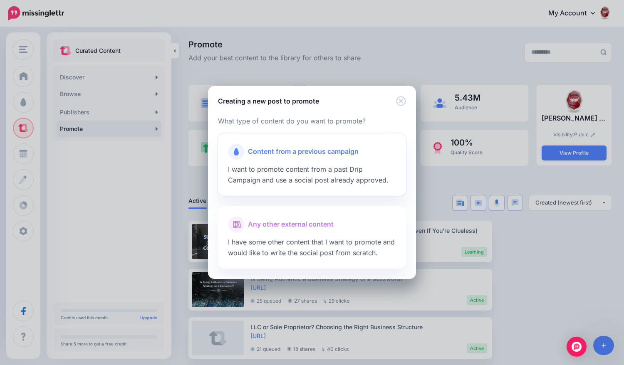
click at [388, 170] on span "I want to promote content from a past Drip Campaign and use a social post alrea…" at bounding box center [308, 174] width 161 height 19
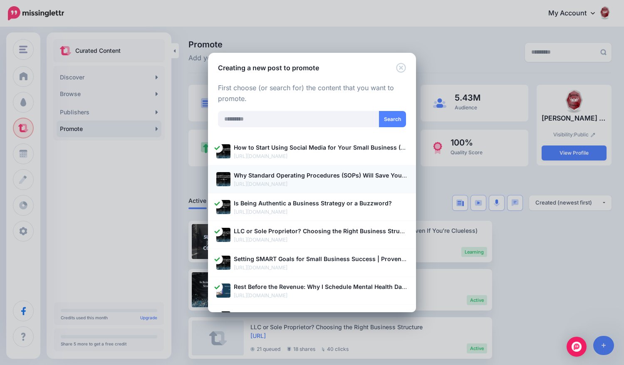
click at [357, 173] on b "Why Standard Operating Procedures (SOPs) Will Save You Hours Every Week" at bounding box center [345, 175] width 222 height 7
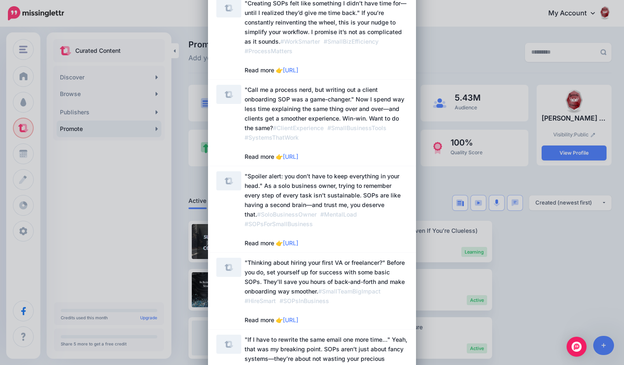
scroll to position [499, 0]
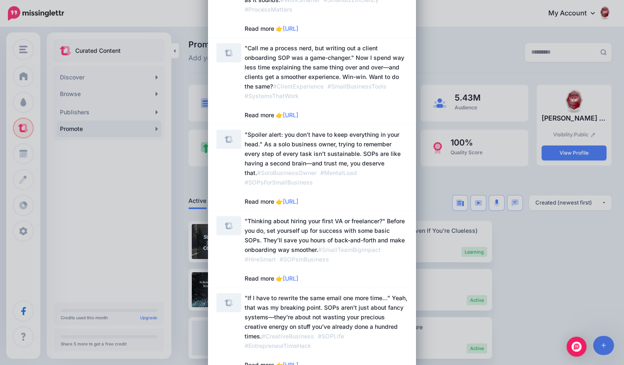
click at [357, 169] on span ""Spoiler alert: you don’t have to keep everything in your head." As a solo busi…" at bounding box center [325, 168] width 163 height 77
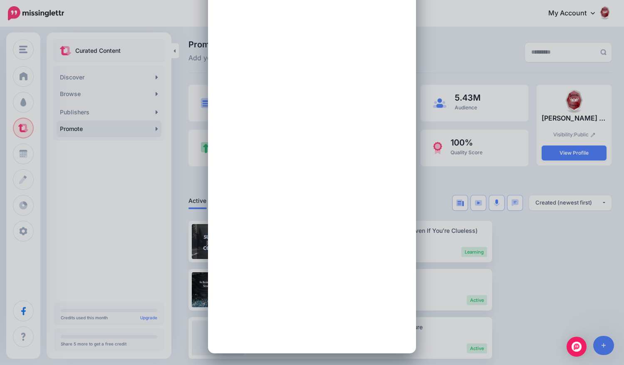
scroll to position [0, 0]
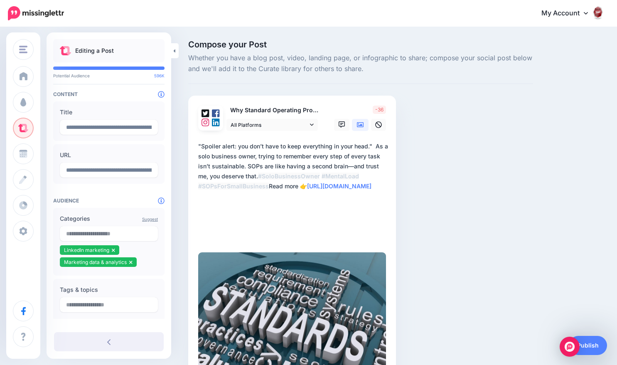
click at [247, 177] on textarea "**********" at bounding box center [293, 191] width 191 height 100
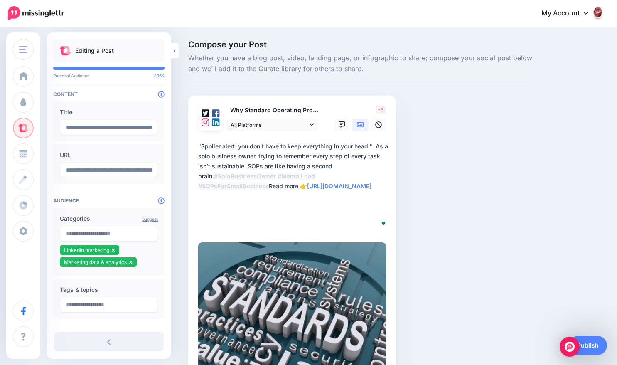
click at [375, 146] on textarea "**********" at bounding box center [293, 186] width 191 height 90
click at [369, 146] on textarea "**********" at bounding box center [293, 186] width 191 height 90
click at [202, 146] on textarea "**********" at bounding box center [293, 186] width 191 height 90
click at [299, 175] on textarea "**********" at bounding box center [293, 186] width 191 height 90
click at [336, 178] on textarea "**********" at bounding box center [293, 186] width 191 height 90
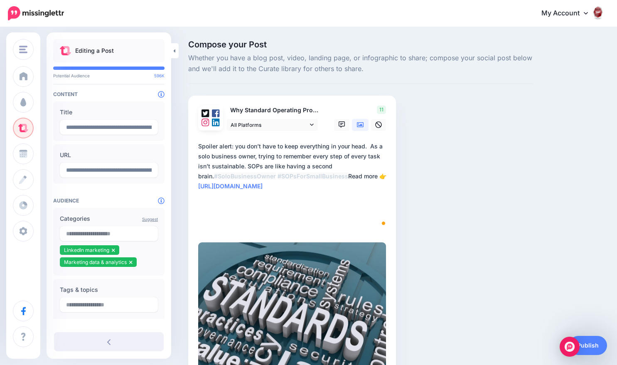
type textarea "**********"
click at [361, 127] on icon at bounding box center [360, 124] width 7 height 5
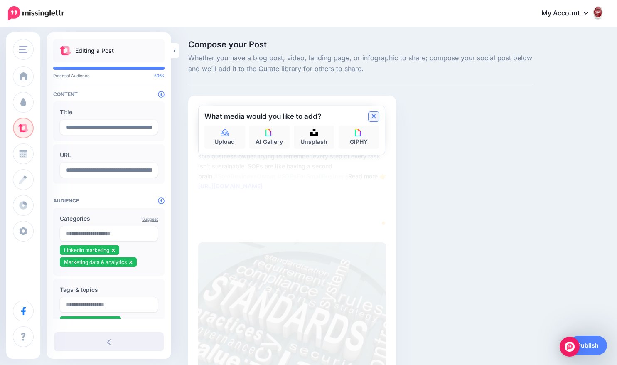
click at [370, 117] on link at bounding box center [374, 117] width 10 height 10
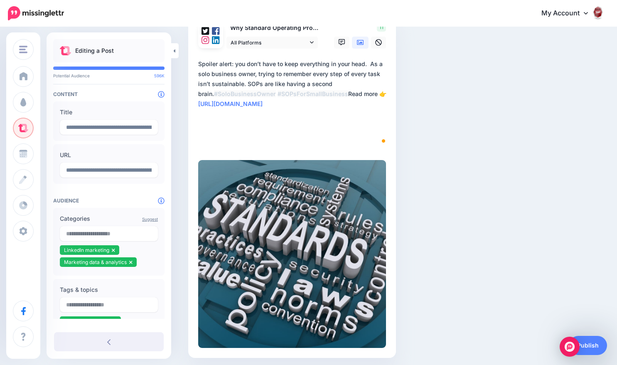
scroll to position [83, 0]
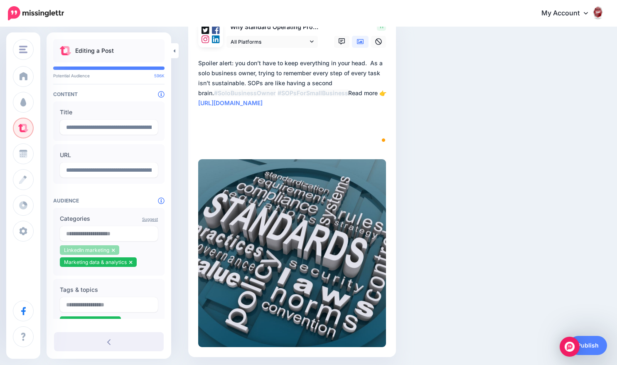
click at [112, 250] on icon at bounding box center [113, 250] width 3 height 5
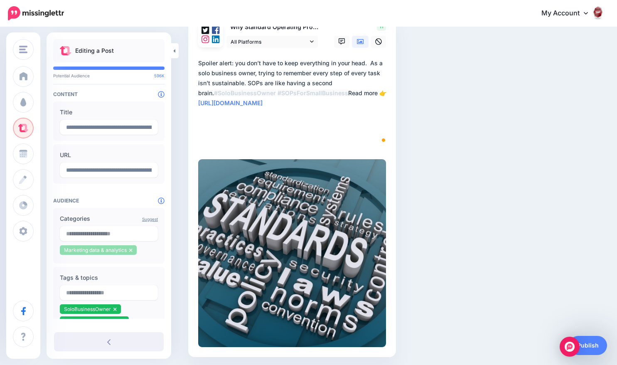
click at [131, 249] on icon at bounding box center [130, 250] width 3 height 5
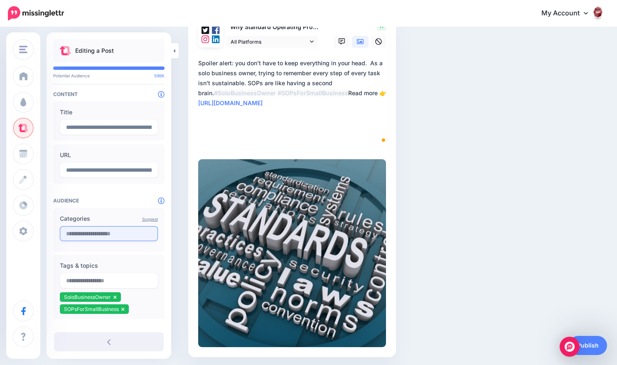
click at [123, 237] on input "text" at bounding box center [109, 233] width 98 height 15
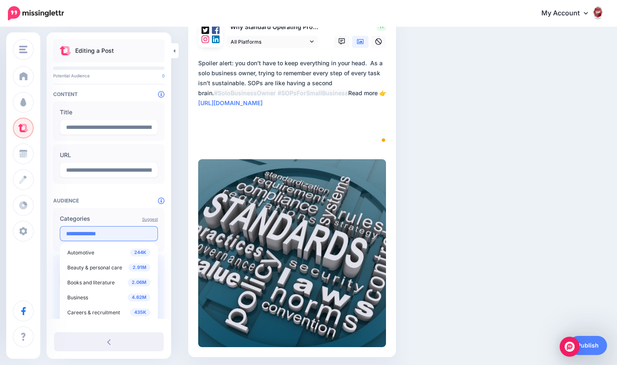
type input "**********"
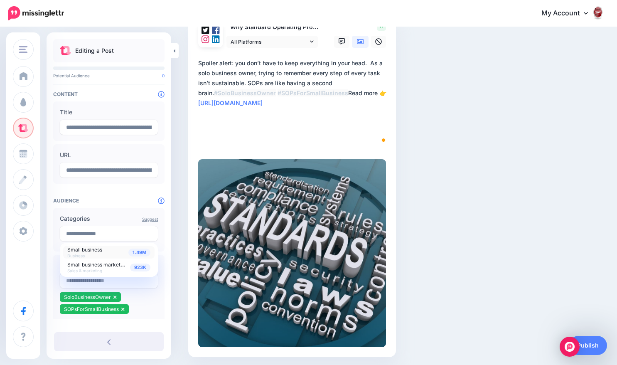
click at [125, 248] on div "1.49M Small business Business" at bounding box center [108, 253] width 83 height 12
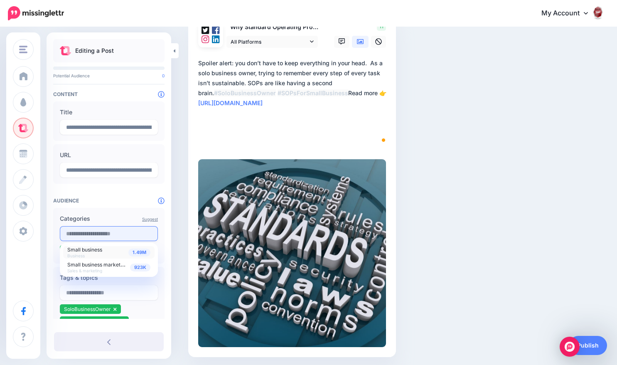
click at [124, 235] on input "text" at bounding box center [109, 233] width 98 height 15
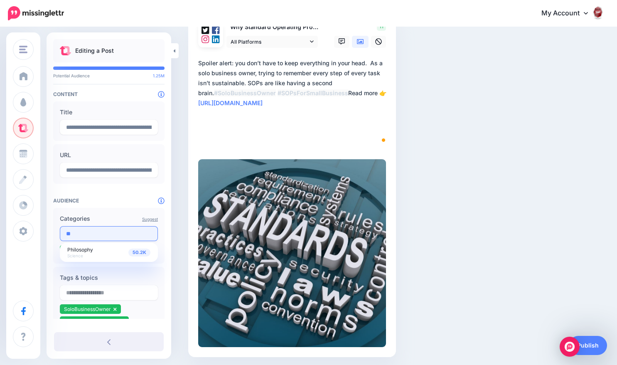
type input "*"
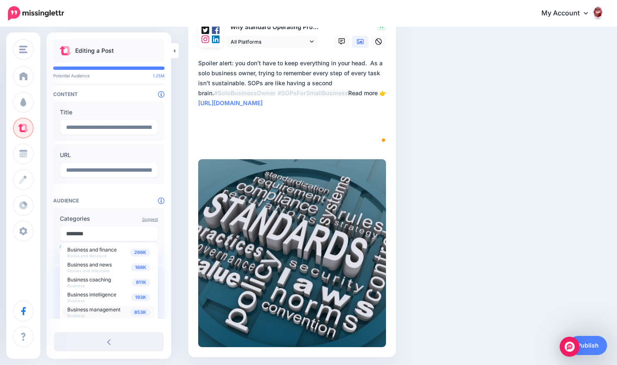
type input "********"
click at [130, 309] on span "853K" at bounding box center [140, 313] width 20 height 8
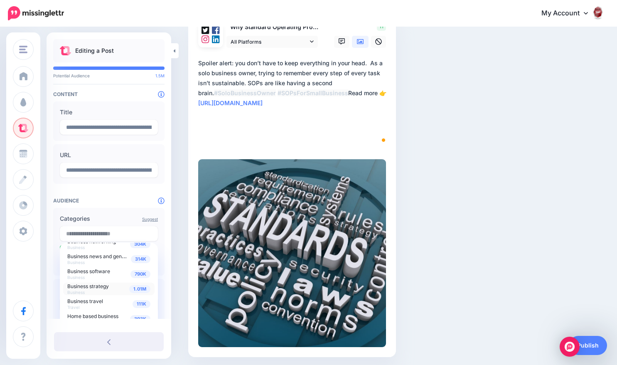
click at [108, 288] on span "Business strategy" at bounding box center [88, 286] width 42 height 6
click at [117, 205] on div "**********" at bounding box center [109, 257] width 125 height 436
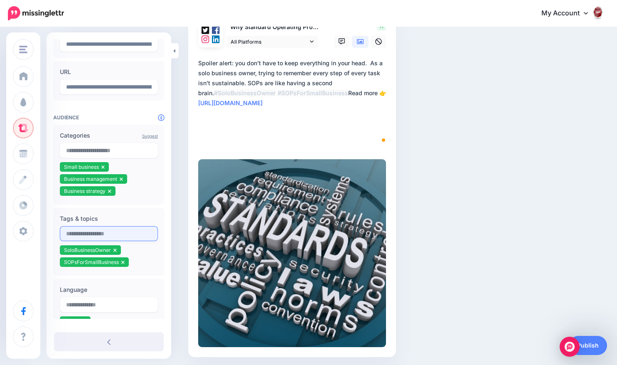
click at [127, 235] on input "text" at bounding box center [109, 233] width 98 height 15
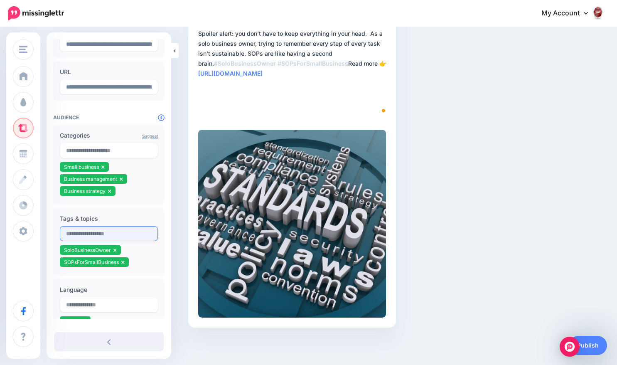
scroll to position [156, 0]
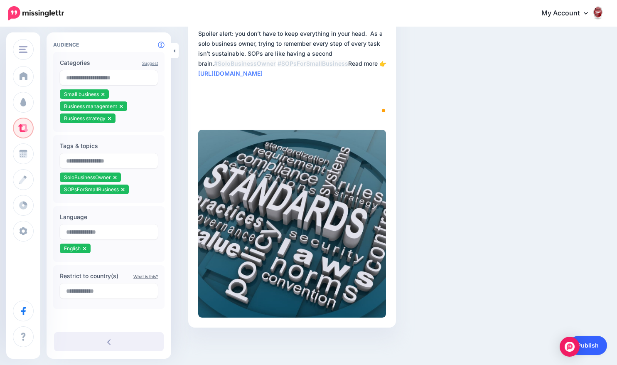
click at [586, 338] on link "Publish" at bounding box center [588, 345] width 38 height 19
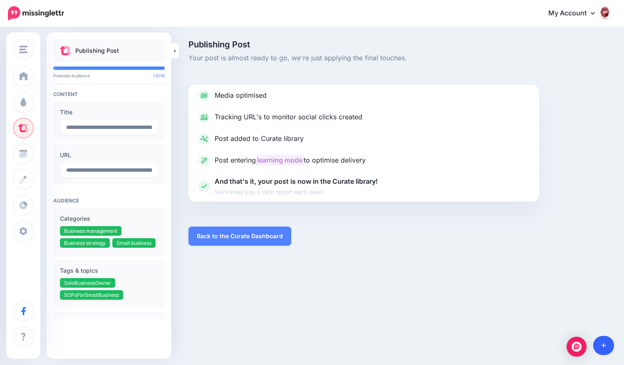
click at [600, 342] on link at bounding box center [603, 345] width 21 height 19
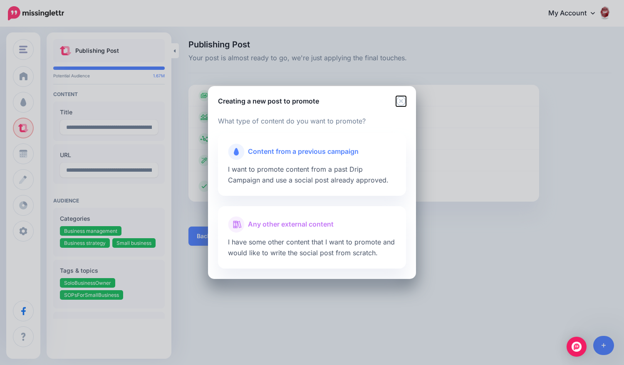
click at [399, 99] on icon "Close" at bounding box center [401, 101] width 10 height 10
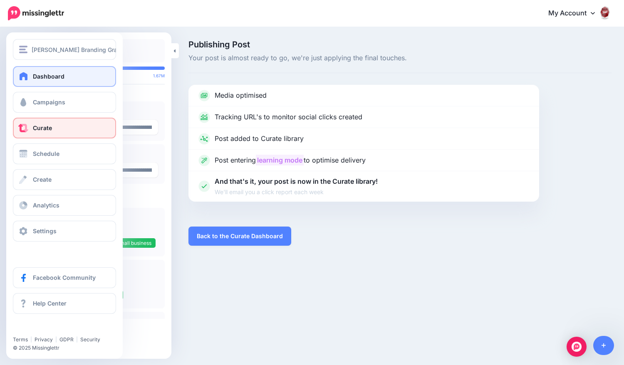
click at [52, 79] on span "Dashboard" at bounding box center [49, 76] width 32 height 7
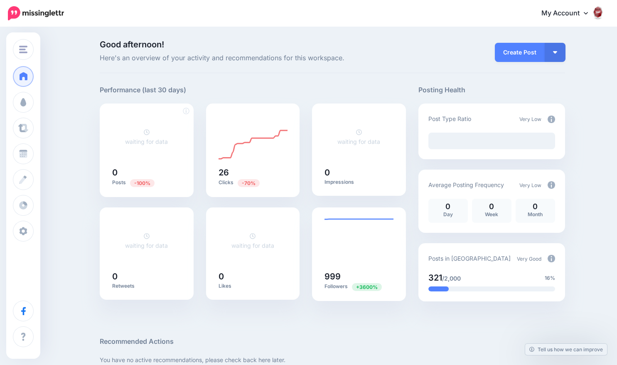
click at [158, 170] on h5 "0" at bounding box center [146, 172] width 69 height 8
click at [230, 181] on p "Clicks -70%" at bounding box center [253, 183] width 69 height 8
click at [470, 214] on div "0 Day" at bounding box center [449, 211] width 44 height 24
click at [458, 208] on p "0" at bounding box center [448, 206] width 31 height 7
click at [484, 209] on p "0" at bounding box center [492, 206] width 31 height 7
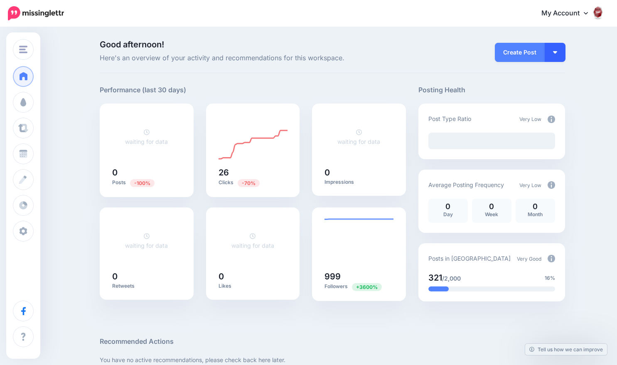
click at [563, 56] on button "button" at bounding box center [555, 52] width 21 height 19
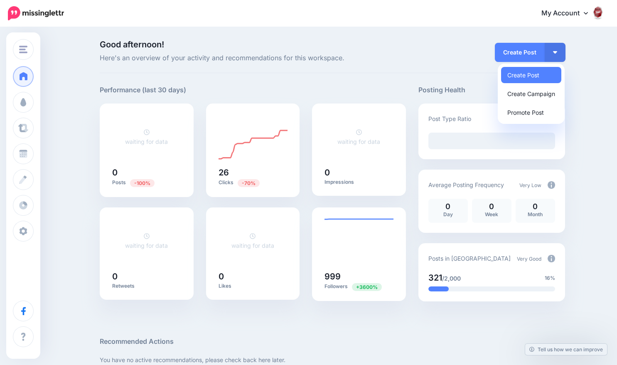
click at [435, 61] on div "Create Post Create Post Create Campaign Promote Post" at bounding box center [491, 51] width 159 height 23
